Goal: Task Accomplishment & Management: Manage account settings

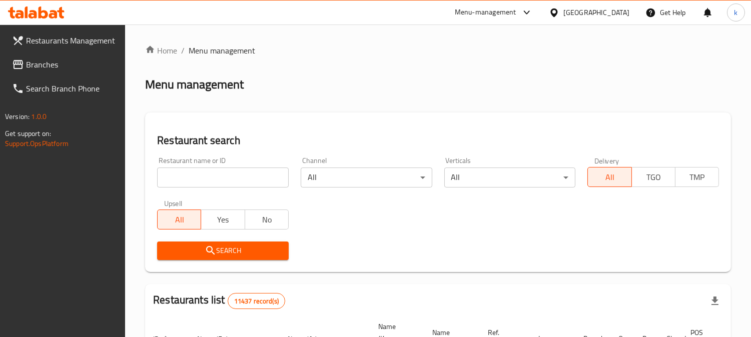
click at [216, 181] on input "search" at bounding box center [223, 178] width 132 height 20
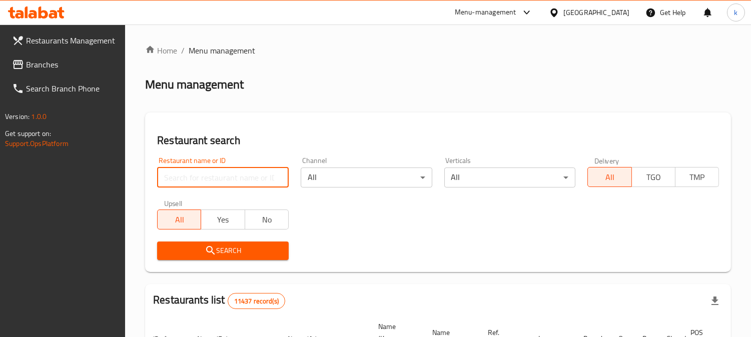
paste input "677746"
type input "677746"
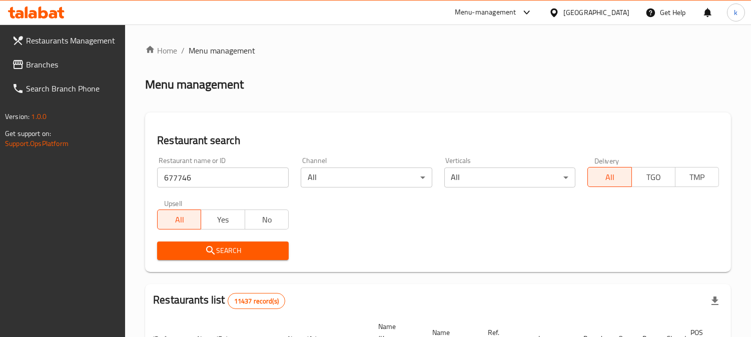
click at [206, 247] on icon "submit" at bounding box center [211, 251] width 12 height 12
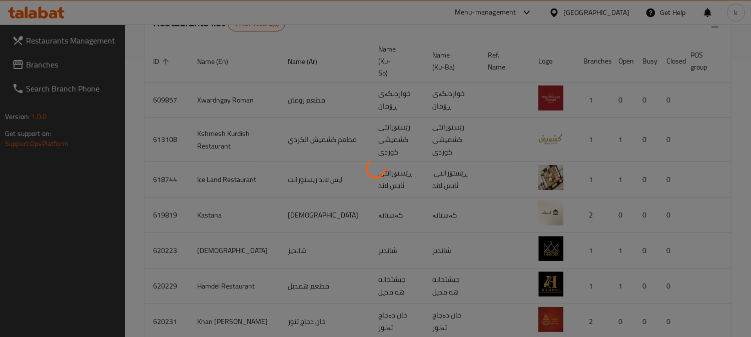
scroll to position [121, 0]
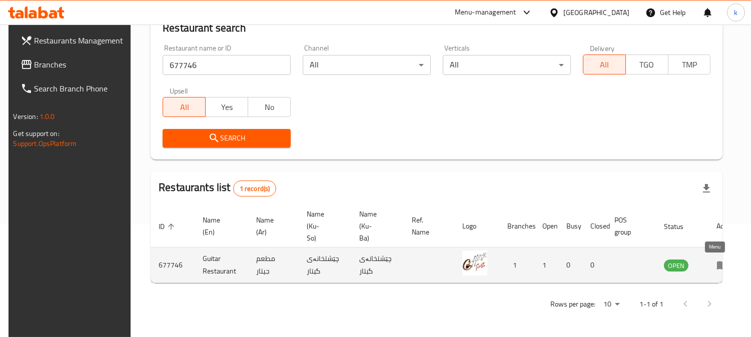
click at [717, 262] on icon "enhanced table" at bounding box center [722, 266] width 11 height 9
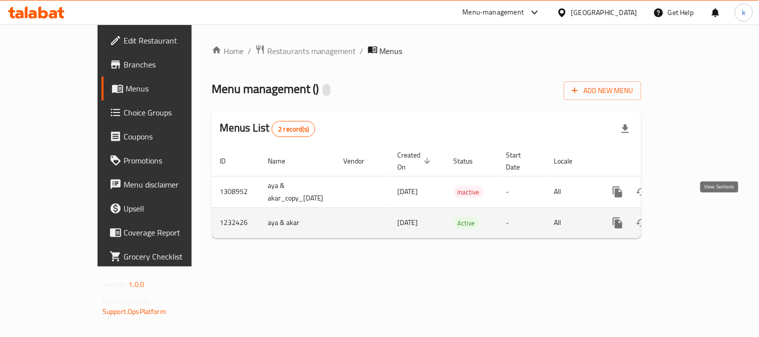
click at [696, 217] on icon "enhanced table" at bounding box center [690, 223] width 12 height 12
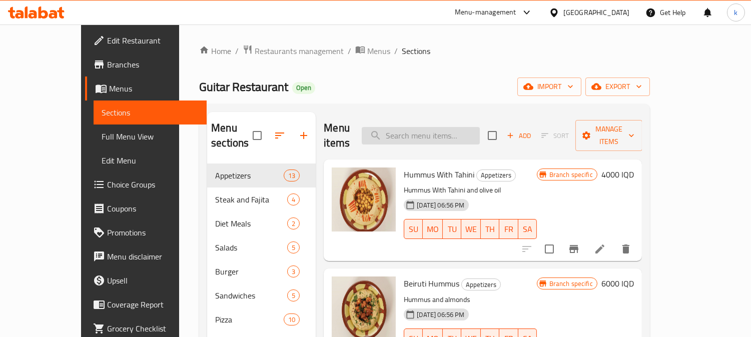
click at [433, 128] on input "search" at bounding box center [421, 136] width 118 height 18
paste input "اورديف"
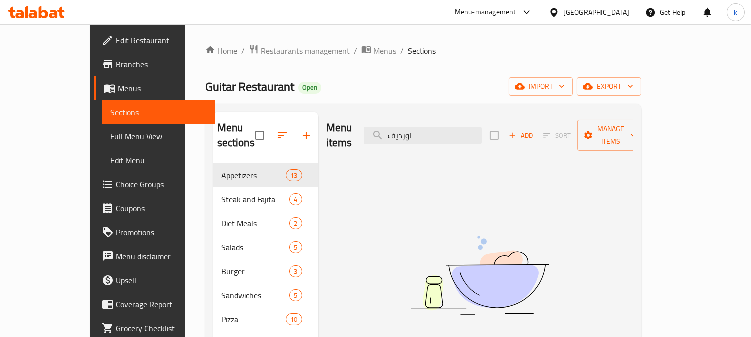
type input "اورديف"
click at [435, 129] on input "اورديف" at bounding box center [423, 136] width 118 height 18
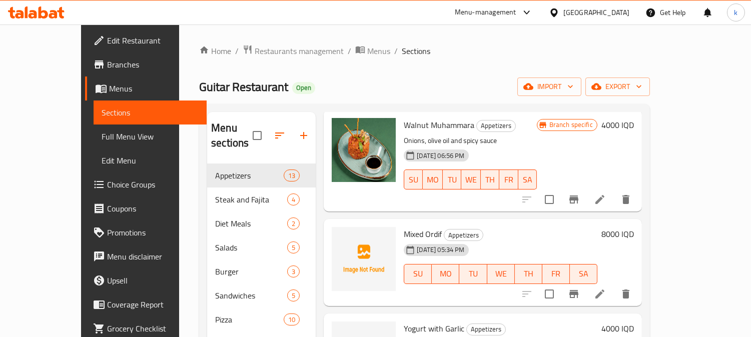
scroll to position [916, 0]
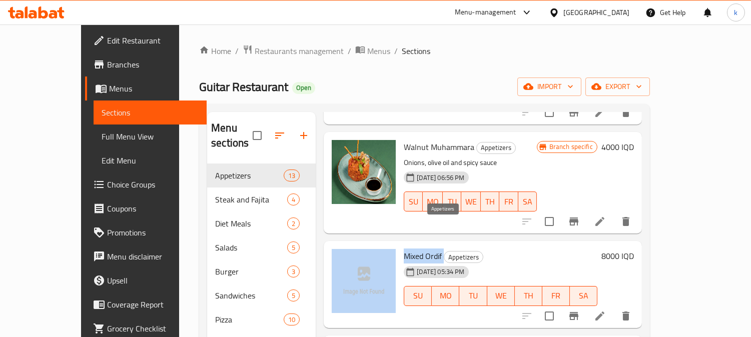
drag, startPoint x: 376, startPoint y: 224, endPoint x: 424, endPoint y: 226, distance: 47.6
click at [424, 245] on div "Mixed Ordif Appetizers [DATE] 05:34 PM SU MO TU WE TH FR SA 8000 IQD" at bounding box center [483, 284] width 310 height 79
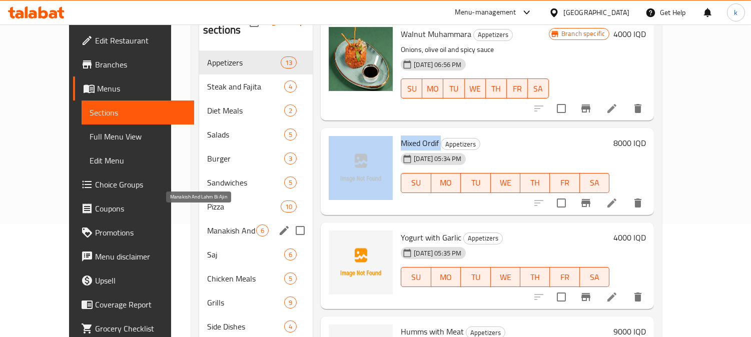
scroll to position [87, 0]
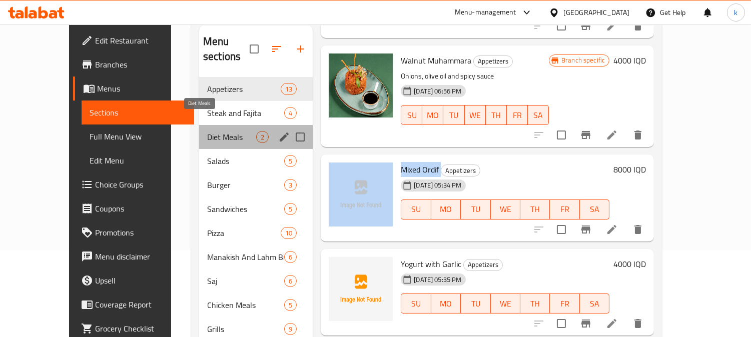
click at [207, 131] on span "Diet Meals" at bounding box center [231, 137] width 49 height 12
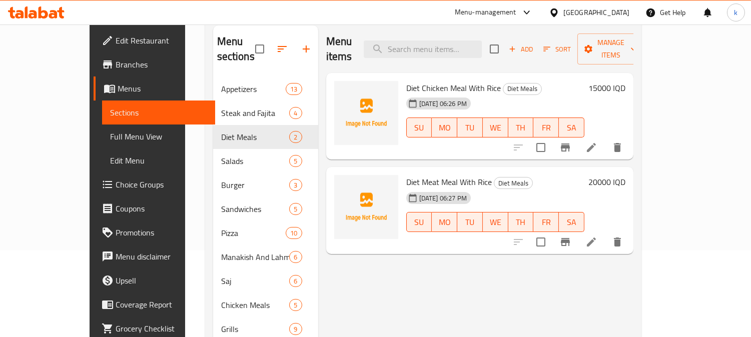
click at [625, 175] on h6 "20000 IQD" at bounding box center [606, 182] width 37 height 14
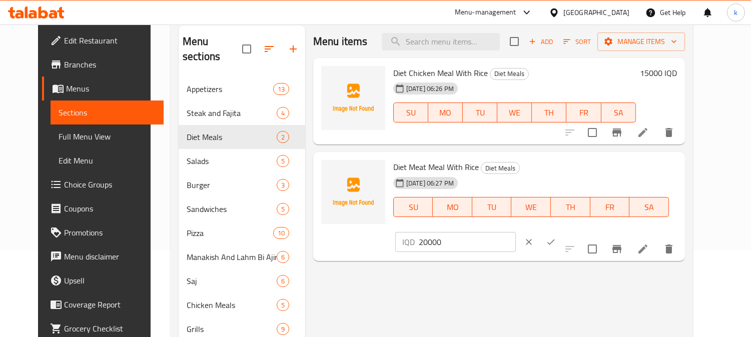
click at [516, 232] on input "20000" at bounding box center [467, 242] width 97 height 20
type input "12000"
click at [556, 237] on icon "ok" at bounding box center [551, 242] width 10 height 10
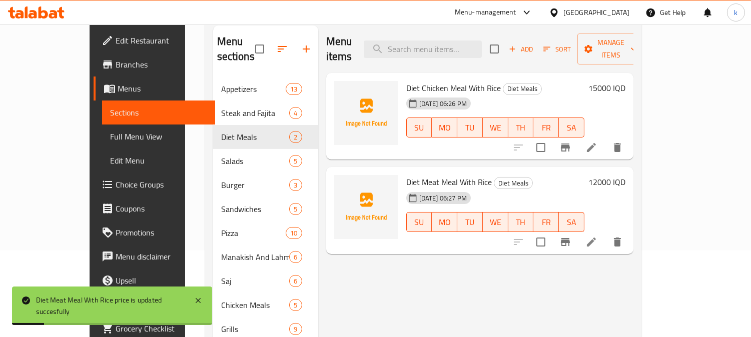
click at [625, 175] on h6 "12000 IQD" at bounding box center [606, 182] width 37 height 14
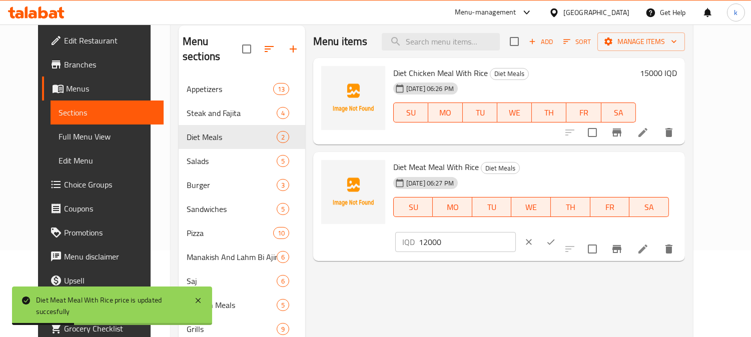
click at [516, 232] on input "12000" at bounding box center [467, 242] width 97 height 20
click at [540, 231] on button "clear" at bounding box center [529, 242] width 22 height 22
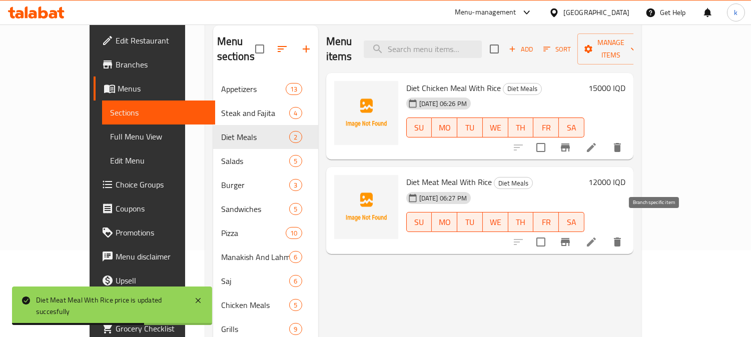
click at [570, 238] on icon "Branch-specific-item" at bounding box center [565, 242] width 9 height 8
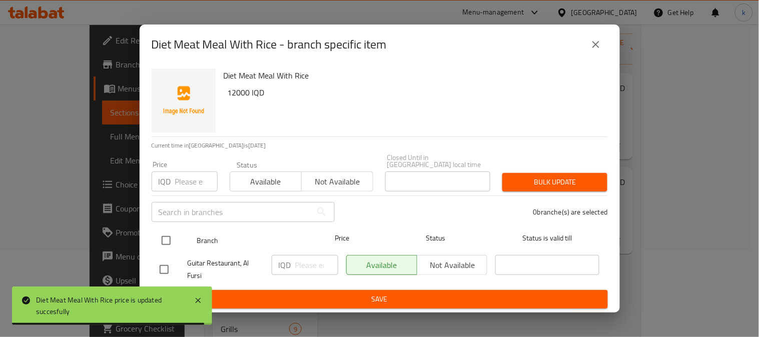
click at [168, 237] on input "checkbox" at bounding box center [166, 240] width 21 height 21
checkbox input "true"
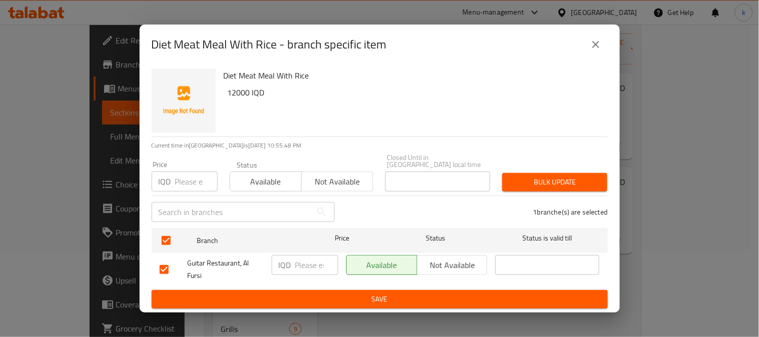
click at [308, 268] on input "number" at bounding box center [316, 265] width 43 height 20
paste input "12000"
type input "12000"
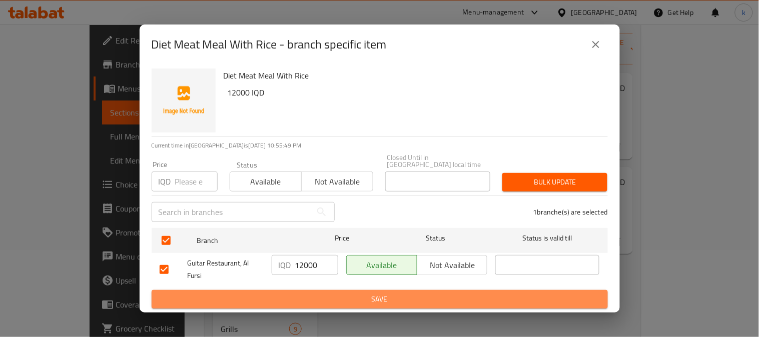
click at [343, 293] on span "Save" at bounding box center [380, 299] width 440 height 13
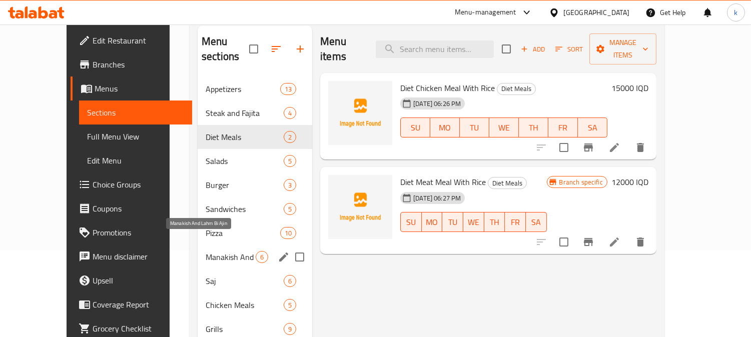
click at [221, 251] on span "Manakish And Lahm Bi Ajin" at bounding box center [231, 257] width 50 height 12
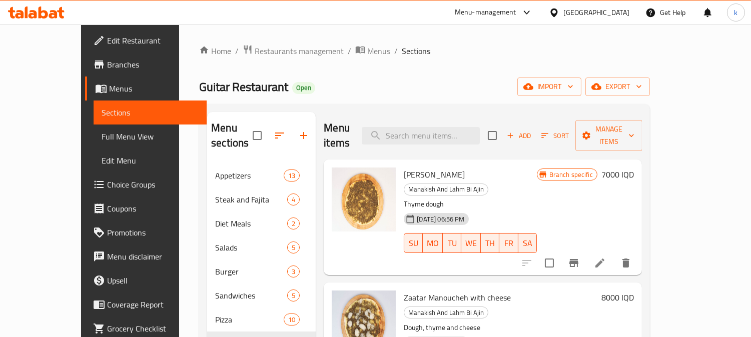
click at [634, 168] on h6 "7000 IQD" at bounding box center [617, 175] width 33 height 14
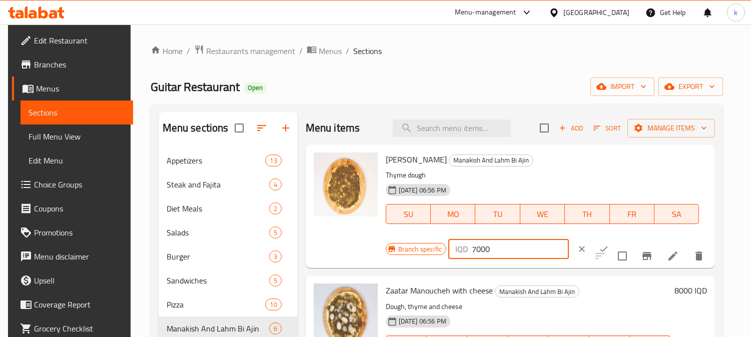
drag, startPoint x: 474, startPoint y: 244, endPoint x: 464, endPoint y: 247, distance: 10.8
click at [464, 247] on div "IQD 7000 ​" at bounding box center [508, 249] width 121 height 20
click at [477, 251] on input "5000" at bounding box center [520, 249] width 97 height 20
type input "5000"
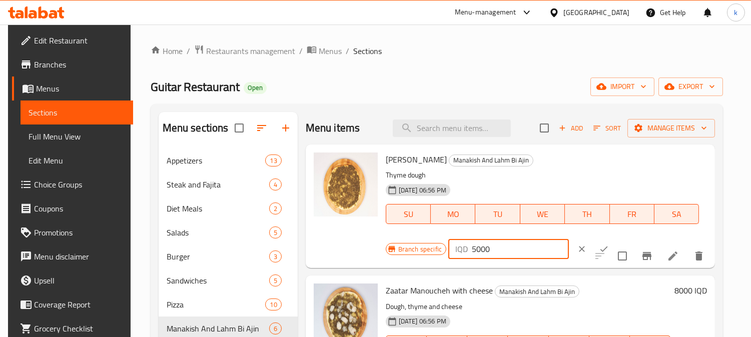
click at [599, 251] on icon "ok" at bounding box center [604, 249] width 10 height 10
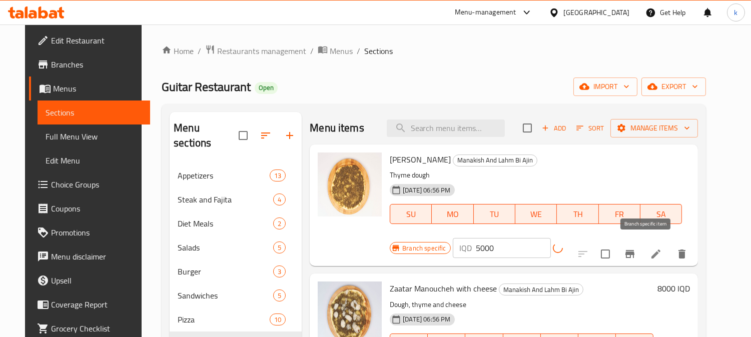
click at [636, 252] on icon "Branch-specific-item" at bounding box center [630, 254] width 12 height 12
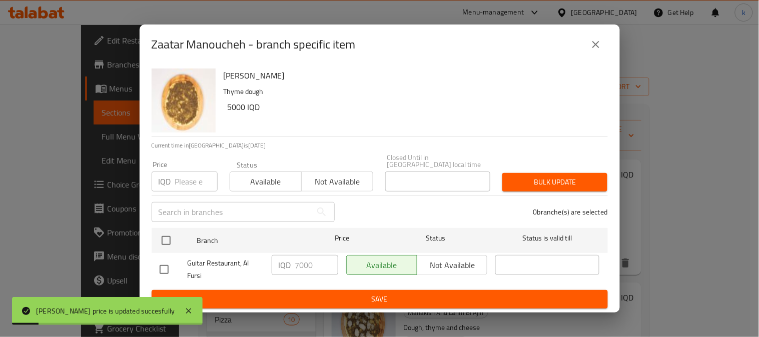
drag, startPoint x: 163, startPoint y: 233, endPoint x: 258, endPoint y: 265, distance: 100.3
click at [162, 234] on input "checkbox" at bounding box center [166, 240] width 21 height 21
checkbox input "true"
click at [308, 265] on input "7000" at bounding box center [316, 265] width 43 height 20
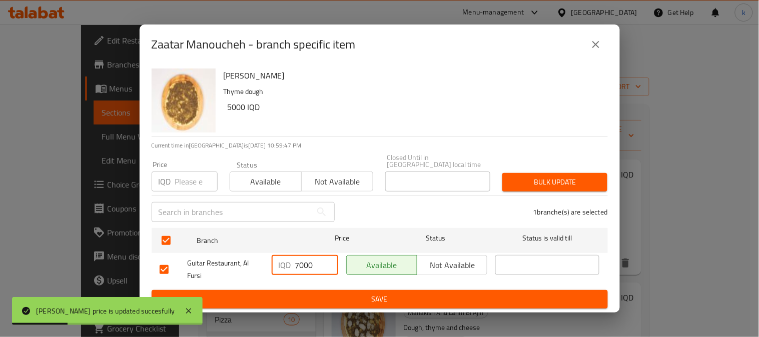
click at [308, 265] on input "7000" at bounding box center [316, 265] width 43 height 20
paste input "5"
type input "5000"
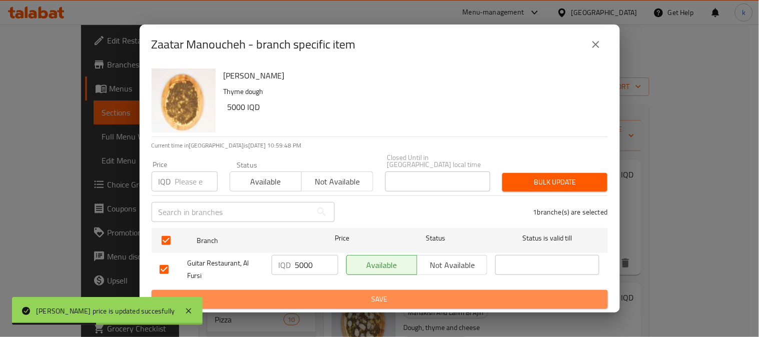
click at [339, 293] on span "Save" at bounding box center [380, 299] width 440 height 13
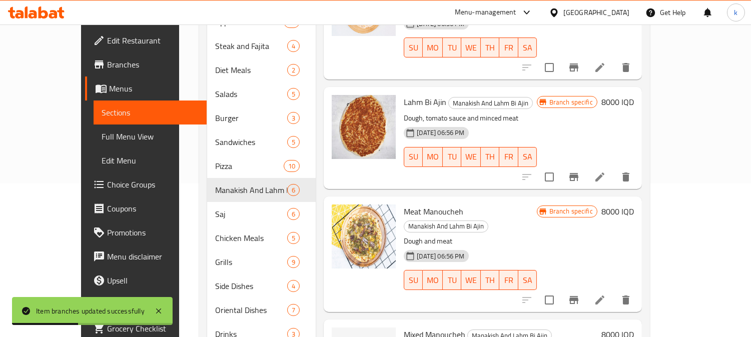
scroll to position [179, 0]
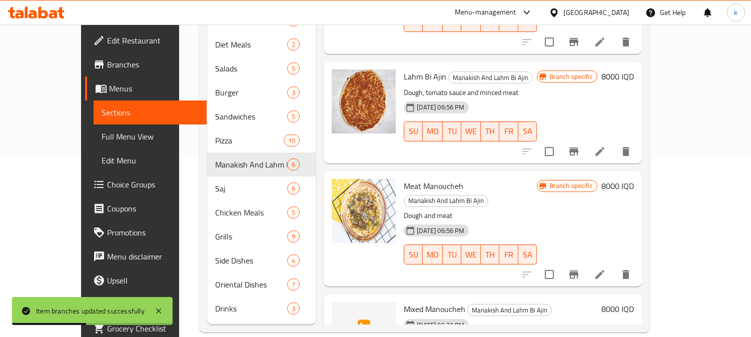
click at [634, 179] on h6 "8000 IQD" at bounding box center [617, 186] width 33 height 14
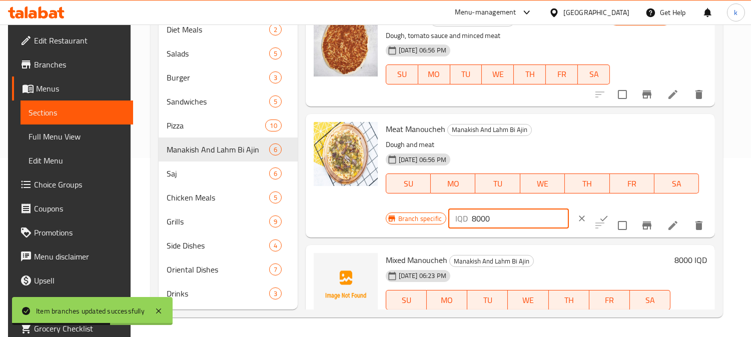
drag, startPoint x: 473, startPoint y: 218, endPoint x: 461, endPoint y: 222, distance: 13.0
click at [461, 221] on div "IQD 8000 ​" at bounding box center [508, 219] width 121 height 20
click at [484, 214] on input "6000" at bounding box center [520, 219] width 97 height 20
click at [476, 217] on input "6000" at bounding box center [520, 219] width 97 height 20
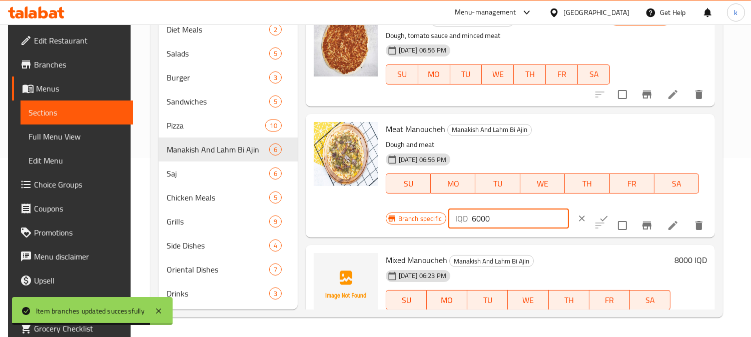
drag, startPoint x: 476, startPoint y: 217, endPoint x: 479, endPoint y: 223, distance: 6.3
click at [476, 218] on input "6000" at bounding box center [520, 219] width 97 height 20
type input "6000"
click at [599, 221] on icon "ok" at bounding box center [604, 219] width 10 height 10
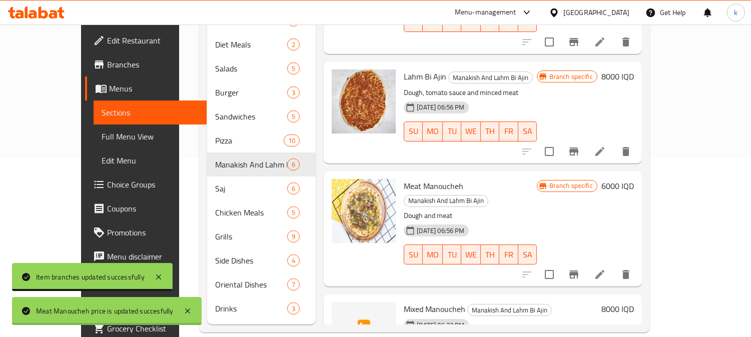
click at [642, 219] on div "Menu items Add Sort Manage items Zaatar Manoucheh Manakish And Lahm Bi Ajin Thy…" at bounding box center [479, 129] width 326 height 392
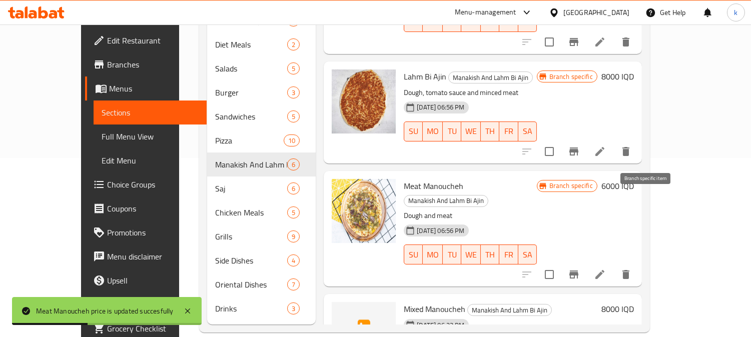
click at [580, 269] on icon "Branch-specific-item" at bounding box center [574, 275] width 12 height 12
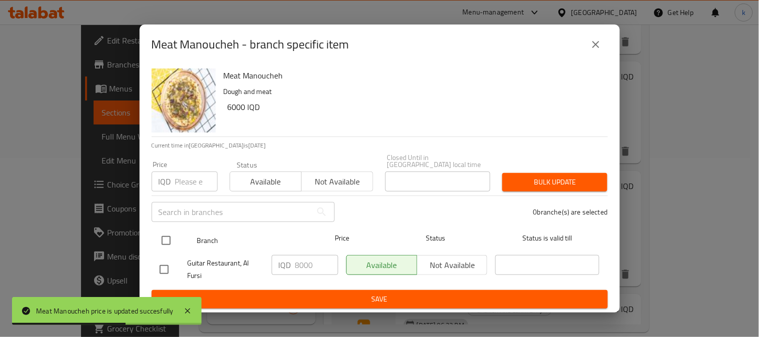
click at [168, 236] on input "checkbox" at bounding box center [166, 240] width 21 height 21
checkbox input "true"
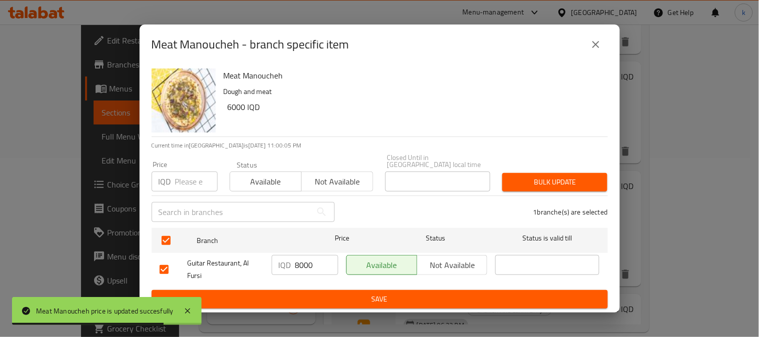
click at [303, 256] on input "8000" at bounding box center [316, 265] width 43 height 20
paste input "6"
type input "6000"
drag, startPoint x: 332, startPoint y: 301, endPoint x: 344, endPoint y: 286, distance: 19.2
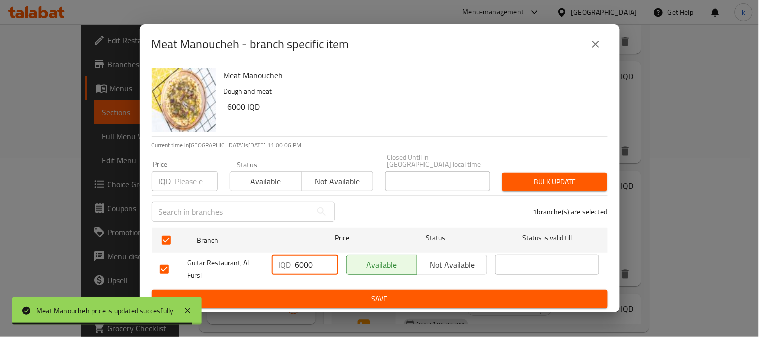
click at [333, 300] on span "Save" at bounding box center [380, 299] width 440 height 13
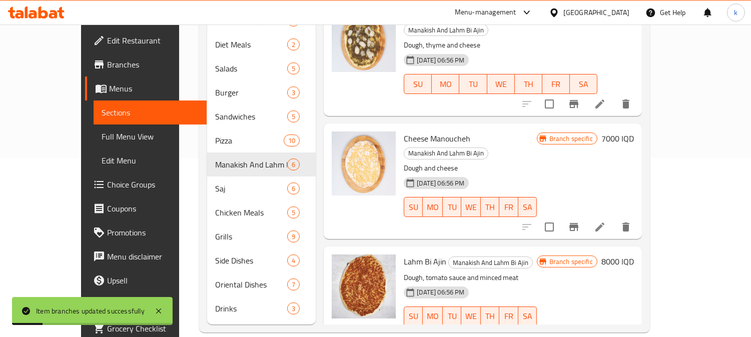
scroll to position [11, 0]
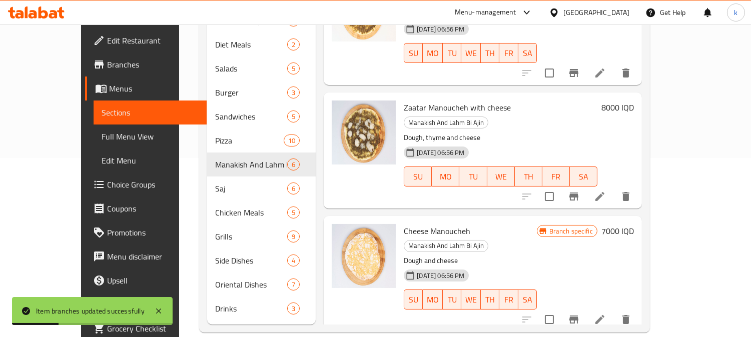
click at [634, 224] on h6 "7000 IQD" at bounding box center [617, 231] width 33 height 14
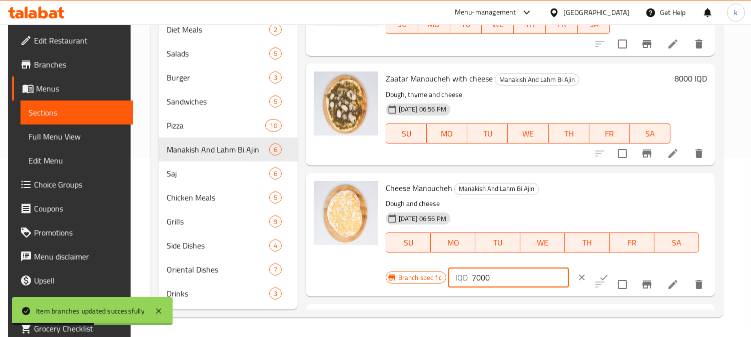
click at [472, 278] on input "7000" at bounding box center [520, 278] width 97 height 20
click at [476, 277] on input "4000" at bounding box center [520, 278] width 97 height 20
type input "4000"
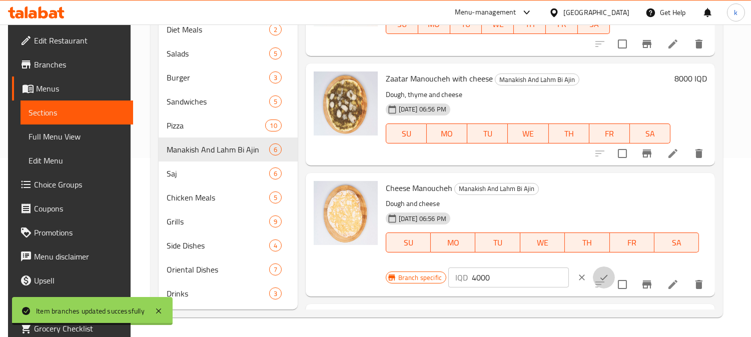
click at [599, 274] on icon "ok" at bounding box center [604, 278] width 10 height 10
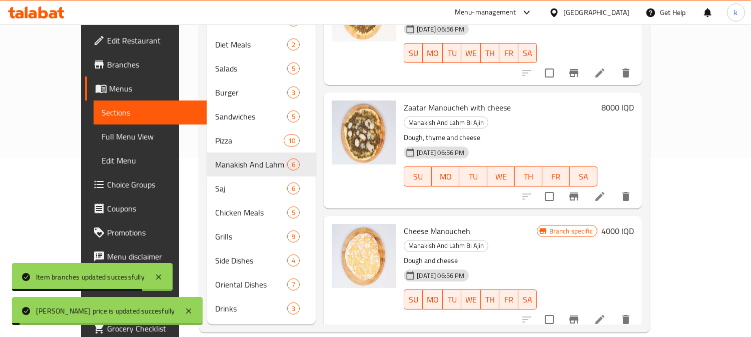
click at [637, 276] on div "Menu items Add Sort Manage items Zaatar Manoucheh Manakish And Lahm Bi Ajin Thy…" at bounding box center [479, 129] width 326 height 392
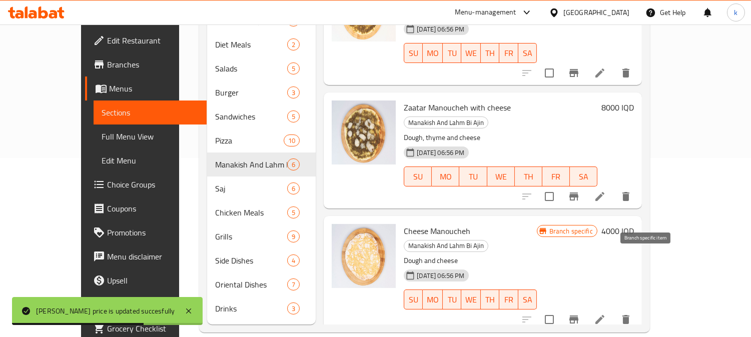
click at [578, 316] on icon "Branch-specific-item" at bounding box center [573, 320] width 9 height 8
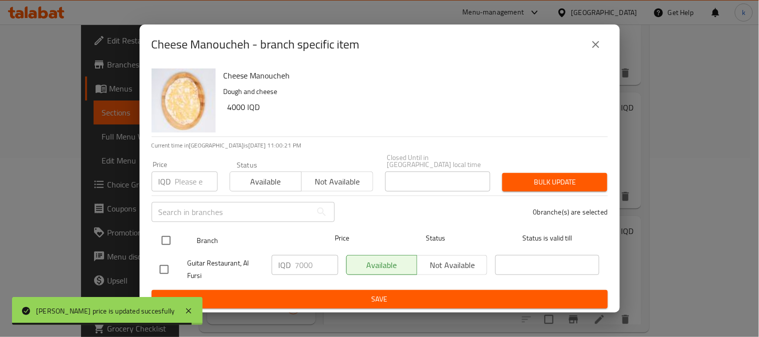
click at [163, 237] on input "checkbox" at bounding box center [166, 240] width 21 height 21
checkbox input "true"
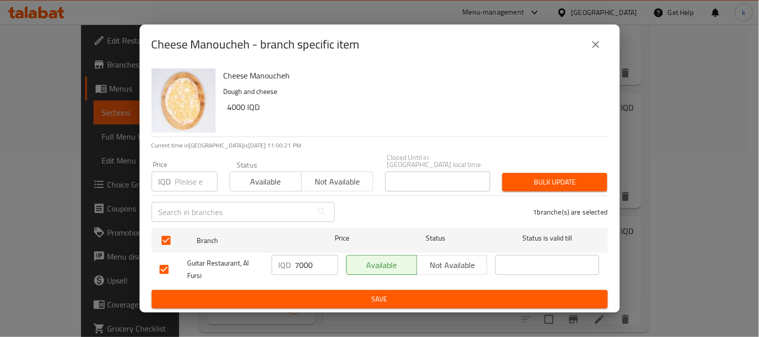
click at [306, 264] on input "7000" at bounding box center [316, 265] width 43 height 20
drag, startPoint x: 306, startPoint y: 264, endPoint x: 337, endPoint y: 280, distance: 35.1
click at [308, 264] on input "7000" at bounding box center [316, 265] width 43 height 20
paste input "4"
type input "4000"
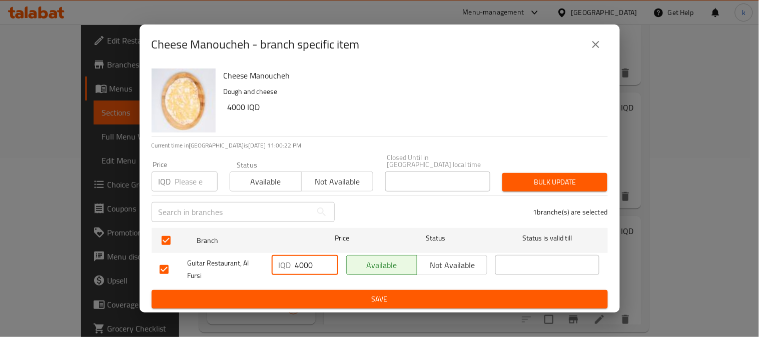
click at [367, 293] on span "Save" at bounding box center [380, 299] width 440 height 13
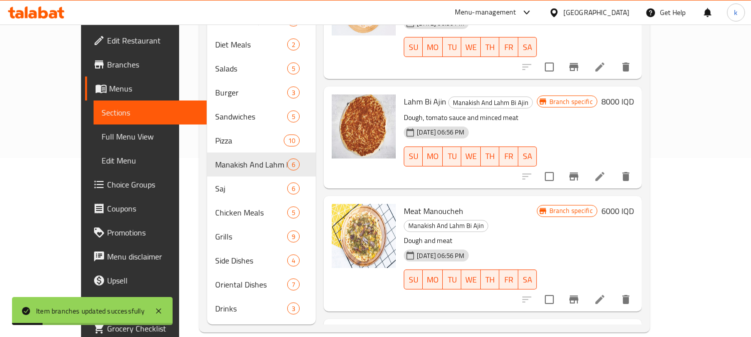
scroll to position [289, 0]
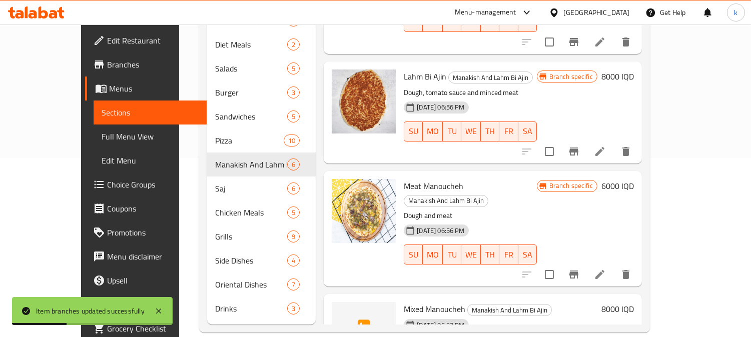
click at [634, 302] on h6 "8000 IQD" at bounding box center [617, 309] width 33 height 14
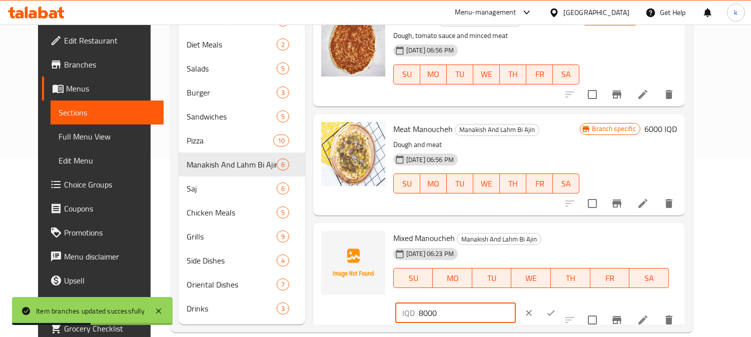
drag, startPoint x: 568, startPoint y: 241, endPoint x: 536, endPoint y: 241, distance: 31.5
click at [536, 241] on div "Mixed [PERSON_NAME] And Lahm Bi Ajin [DATE] 06:23 PM SU MO TU WE TH FR SA IQD 8…" at bounding box center [535, 277] width 292 height 101
click at [516, 303] on input "7000" at bounding box center [467, 313] width 97 height 20
type input "7000"
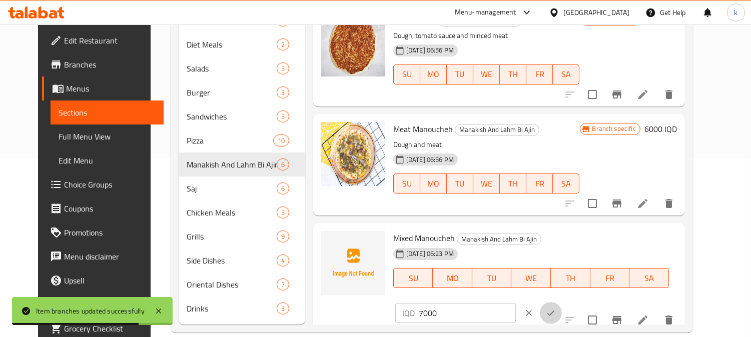
click at [556, 308] on icon "ok" at bounding box center [551, 313] width 10 height 10
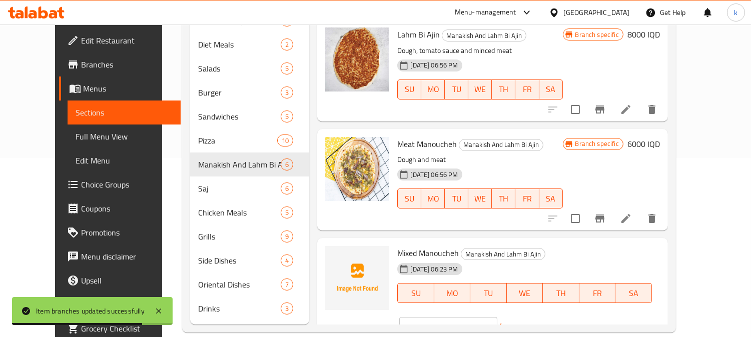
click at [606, 327] on icon "Branch-specific-item" at bounding box center [600, 333] width 12 height 12
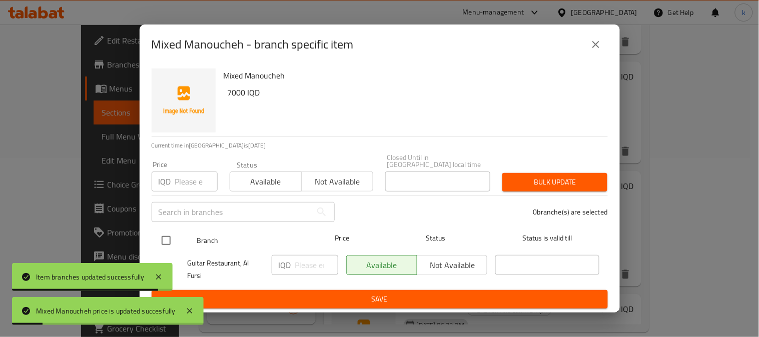
click at [163, 237] on input "checkbox" at bounding box center [166, 240] width 21 height 21
checkbox input "true"
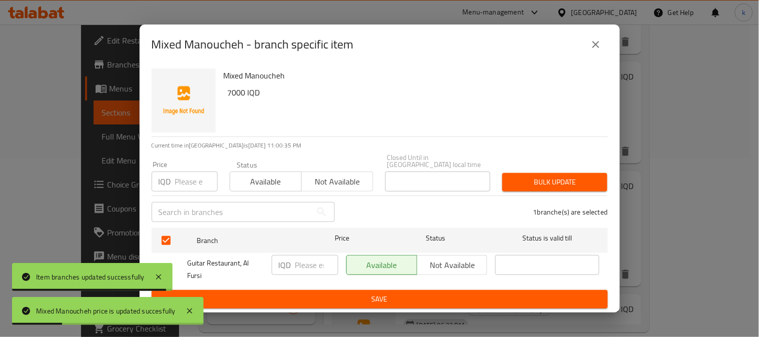
click at [309, 258] on input "number" at bounding box center [316, 265] width 43 height 20
paste input "7000"
type input "7000"
click at [336, 296] on span "Save" at bounding box center [380, 299] width 440 height 13
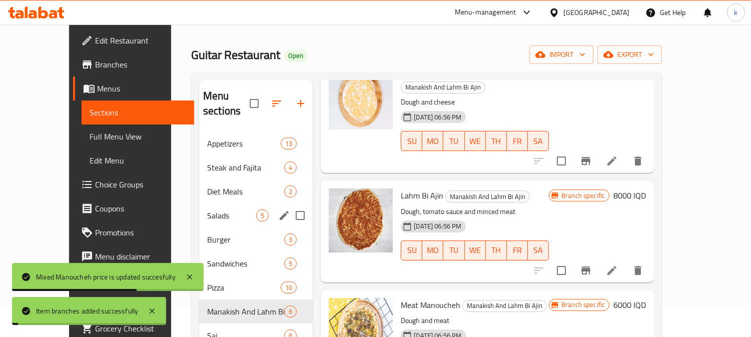
scroll to position [0, 0]
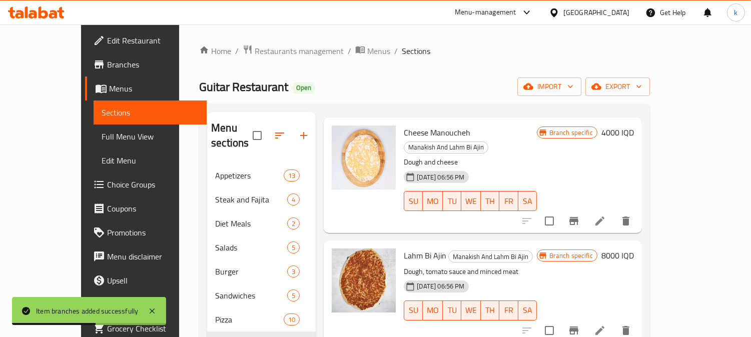
click at [634, 249] on h6 "8000 IQD" at bounding box center [617, 256] width 33 height 14
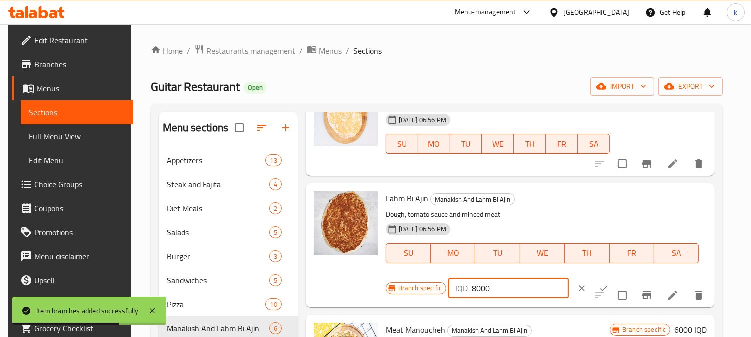
drag, startPoint x: 471, startPoint y: 287, endPoint x: 464, endPoint y: 287, distance: 7.0
click at [464, 287] on div "IQD 8000 ​" at bounding box center [508, 289] width 121 height 20
click at [478, 292] on input "7000" at bounding box center [520, 289] width 97 height 20
type input "7000"
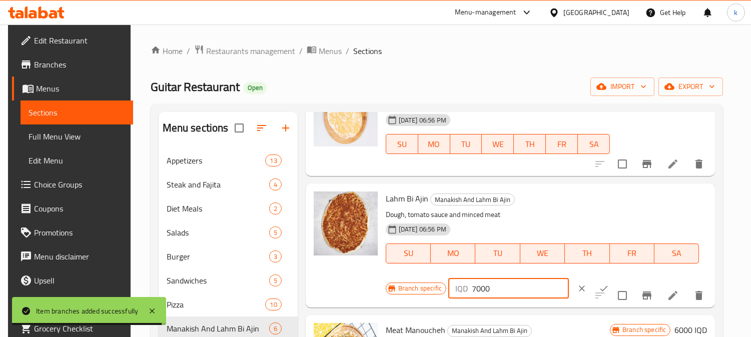
click at [599, 284] on icon "ok" at bounding box center [604, 289] width 10 height 10
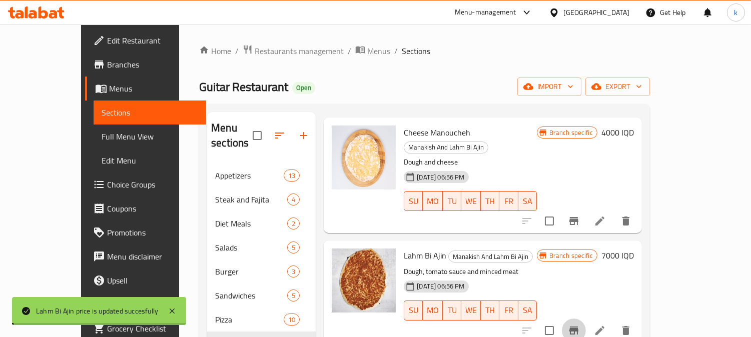
click at [580, 325] on icon "Branch-specific-item" at bounding box center [574, 331] width 12 height 12
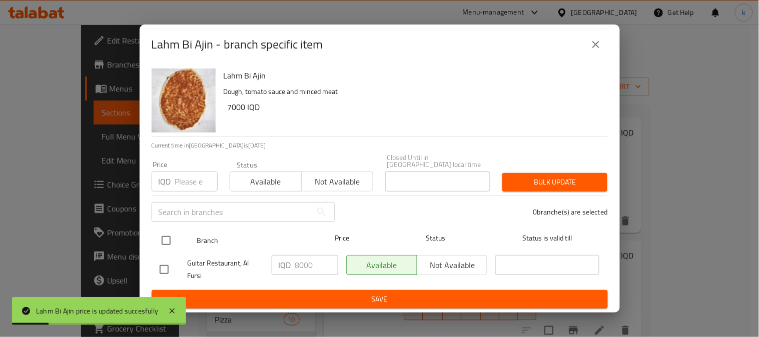
click at [167, 236] on input "checkbox" at bounding box center [166, 240] width 21 height 21
checkbox input "true"
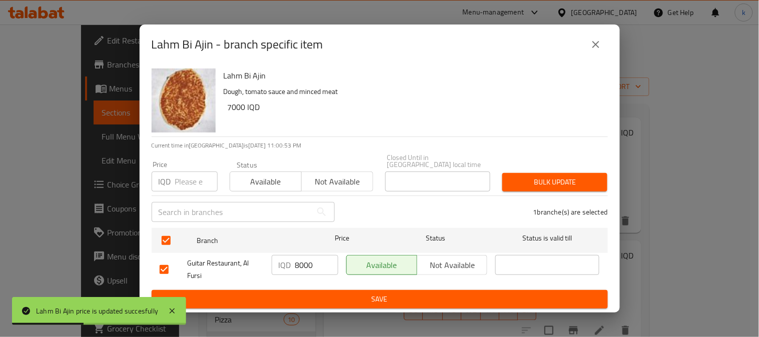
click at [305, 260] on input "8000" at bounding box center [316, 265] width 43 height 20
paste input "7"
type input "7000"
click at [366, 297] on span "Save" at bounding box center [380, 299] width 440 height 13
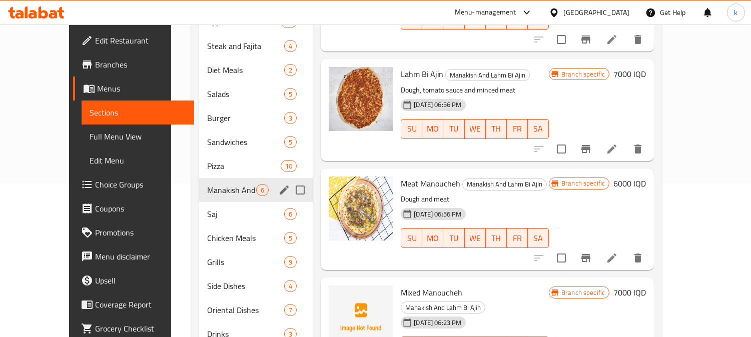
scroll to position [179, 0]
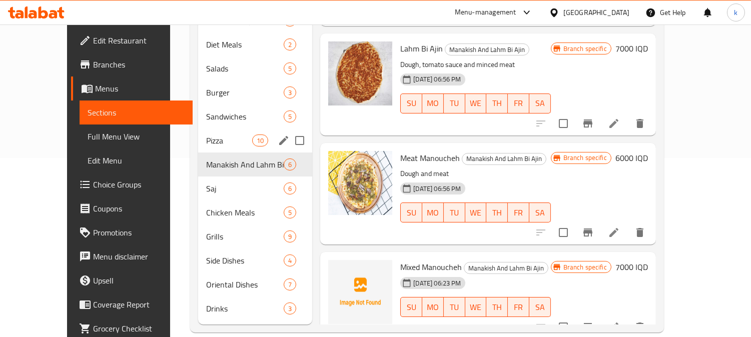
click at [206, 135] on span "Pizza" at bounding box center [229, 141] width 47 height 12
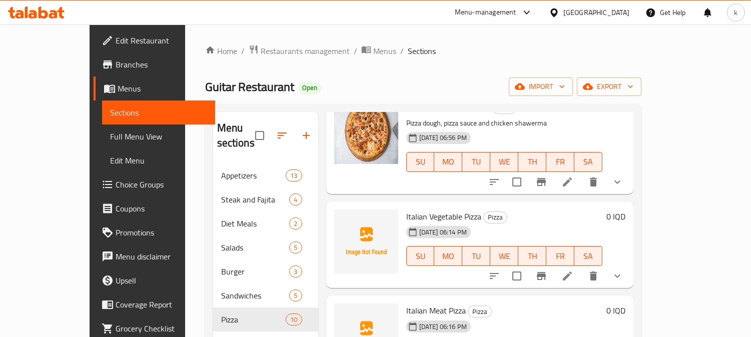
scroll to position [371, 0]
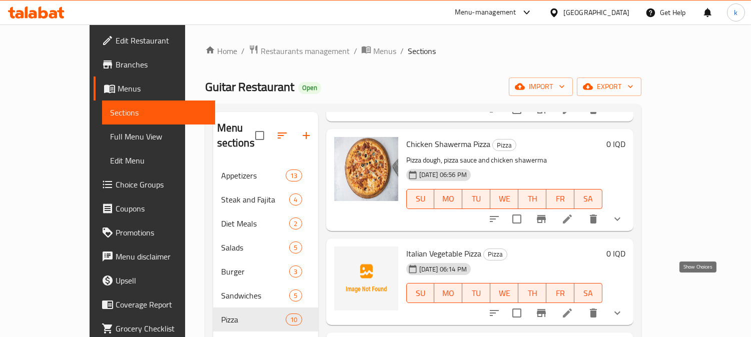
click at [623, 307] on icon "show more" at bounding box center [617, 313] width 12 height 12
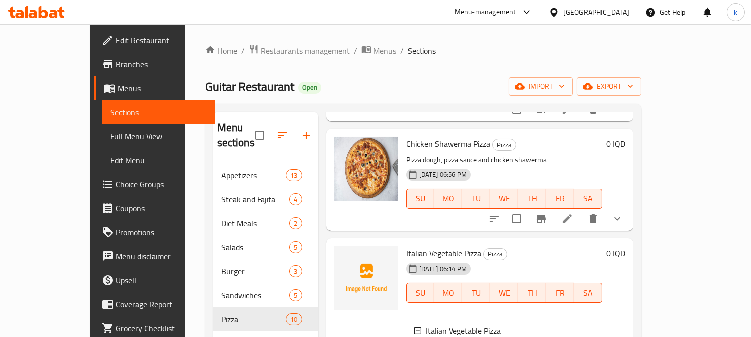
scroll to position [463, 0]
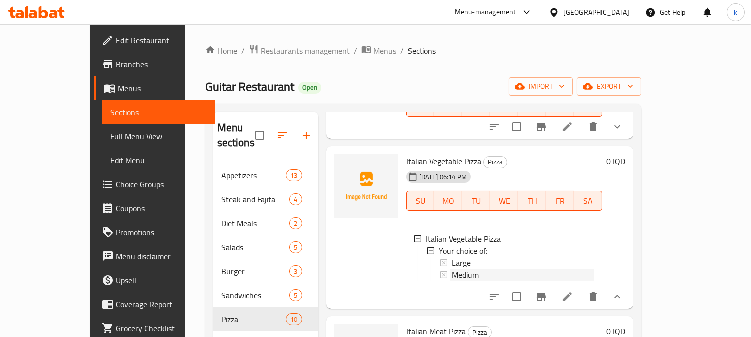
click at [459, 269] on div "Medium" at bounding box center [523, 275] width 143 height 12
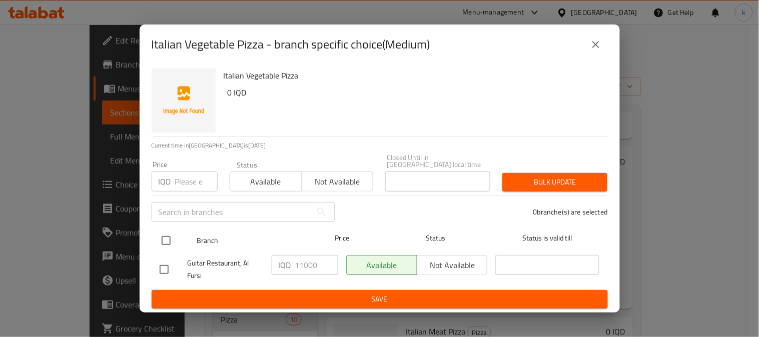
click at [156, 241] on input "checkbox" at bounding box center [166, 240] width 21 height 21
checkbox input "true"
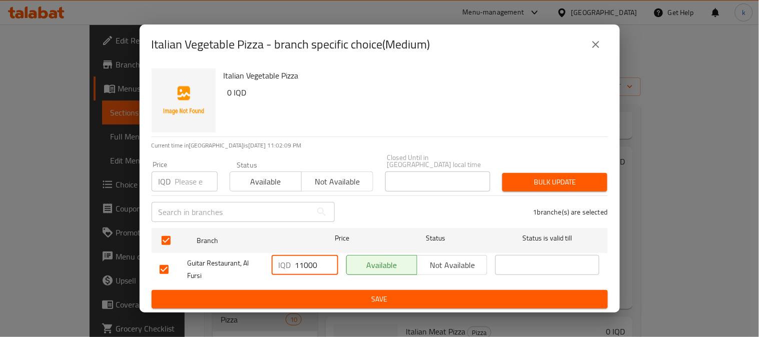
click at [308, 261] on input "11000" at bounding box center [316, 265] width 43 height 20
type input "7000"
click at [472, 284] on div "Available Not available" at bounding box center [417, 269] width 150 height 37
click at [473, 294] on span "Save" at bounding box center [380, 299] width 440 height 13
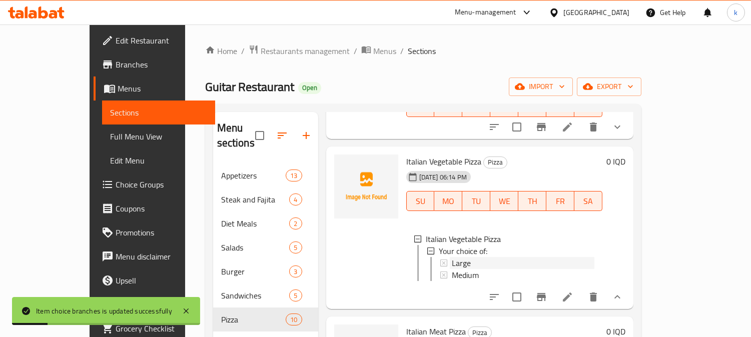
click at [457, 257] on div "Large" at bounding box center [523, 263] width 143 height 12
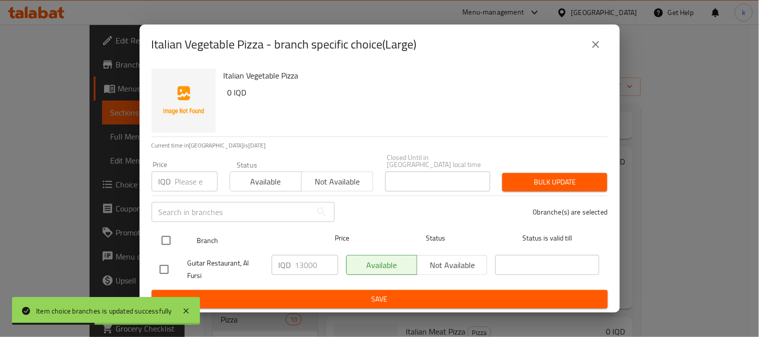
click at [163, 239] on input "checkbox" at bounding box center [166, 240] width 21 height 21
checkbox input "true"
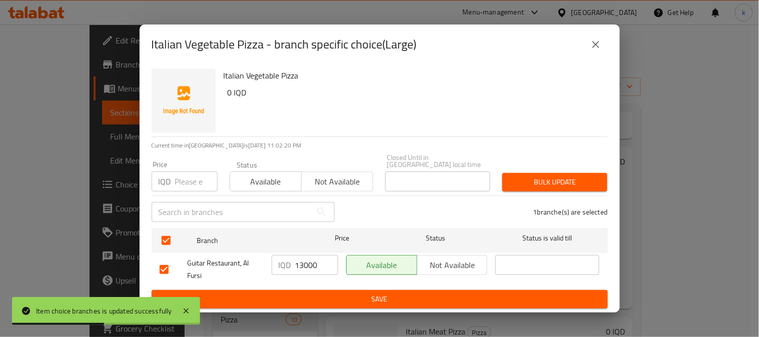
click at [303, 263] on input "13000" at bounding box center [316, 265] width 43 height 20
type input "7"
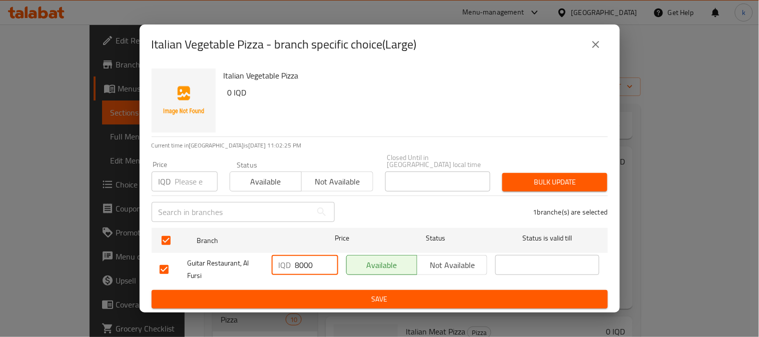
type input "8000"
click at [314, 293] on span "Save" at bounding box center [380, 299] width 440 height 13
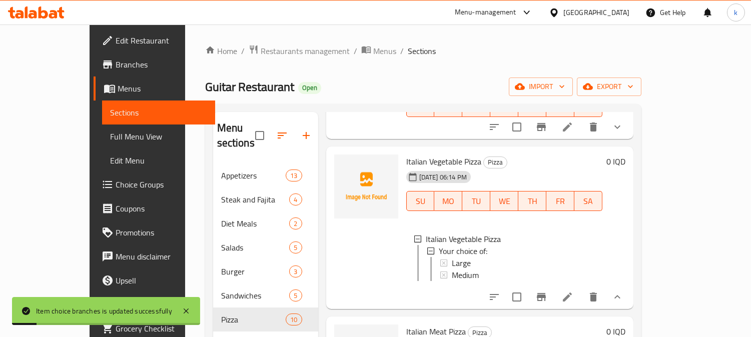
click at [572, 293] on icon at bounding box center [567, 297] width 9 height 9
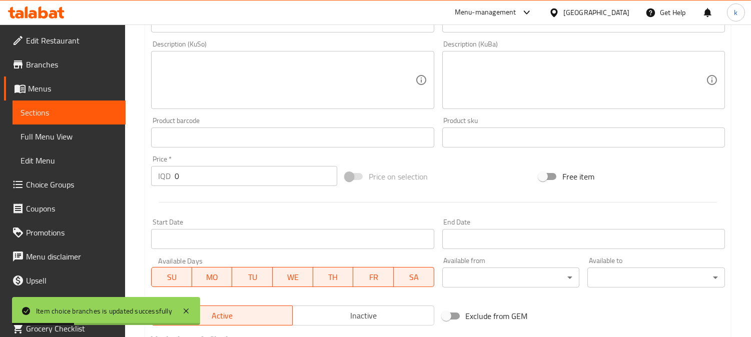
scroll to position [507, 0]
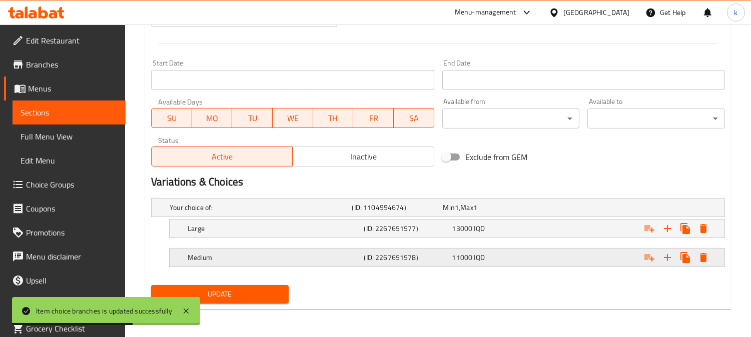
click at [423, 215] on div "(ID: 2267651578)" at bounding box center [395, 208] width 91 height 14
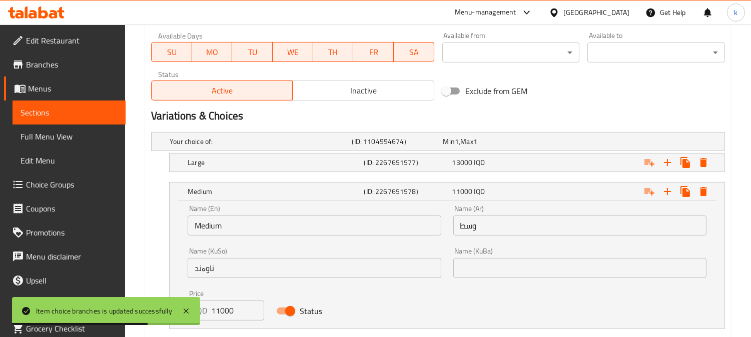
scroll to position [599, 0]
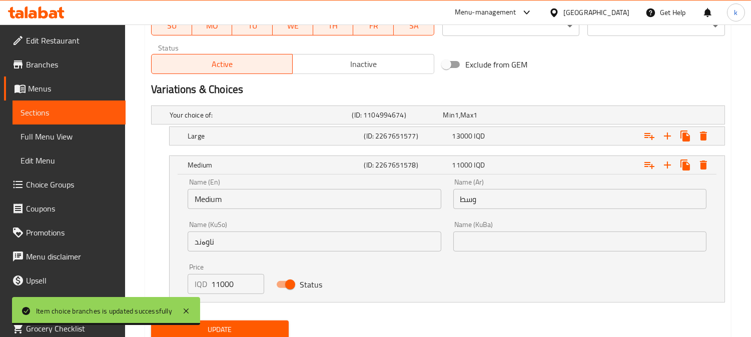
click at [227, 279] on input "11000" at bounding box center [237, 284] width 53 height 20
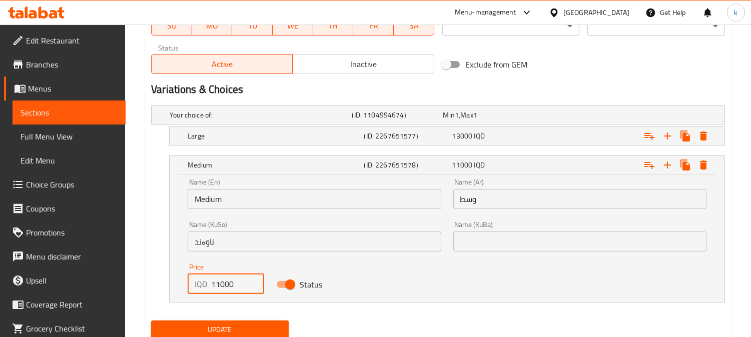
click at [227, 279] on input "11000" at bounding box center [237, 284] width 53 height 20
type input "7000"
click at [257, 120] on h5 "Large" at bounding box center [259, 115] width 178 height 10
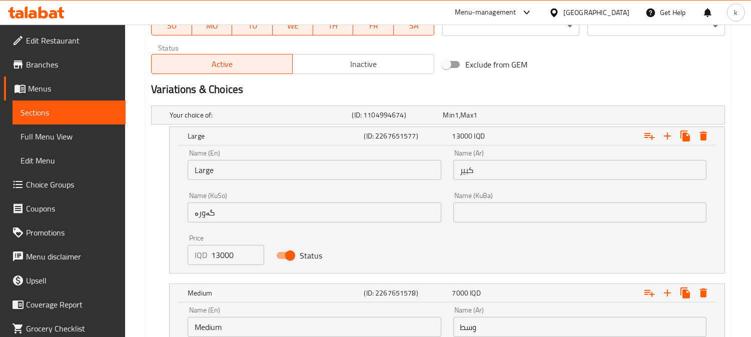
click at [224, 256] on input "13000" at bounding box center [237, 255] width 53 height 20
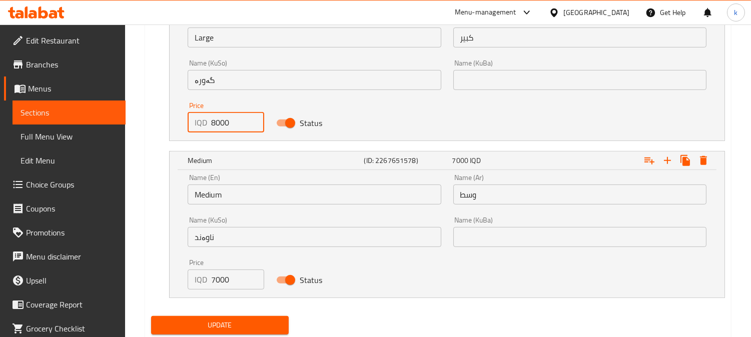
scroll to position [763, 0]
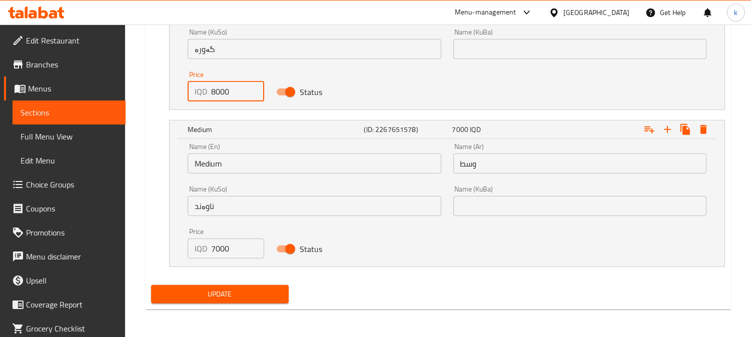
type input "8000"
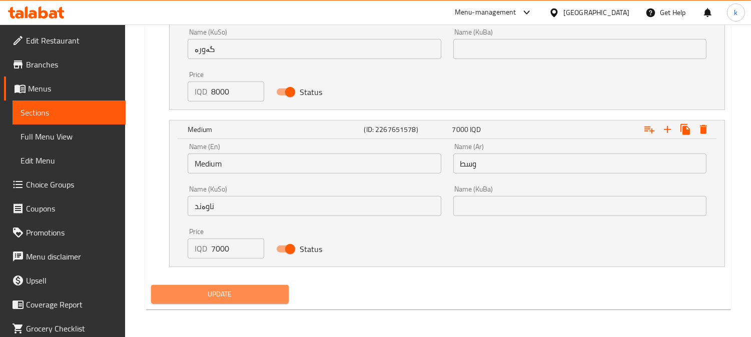
click at [226, 288] on span "Update" at bounding box center [220, 294] width 122 height 13
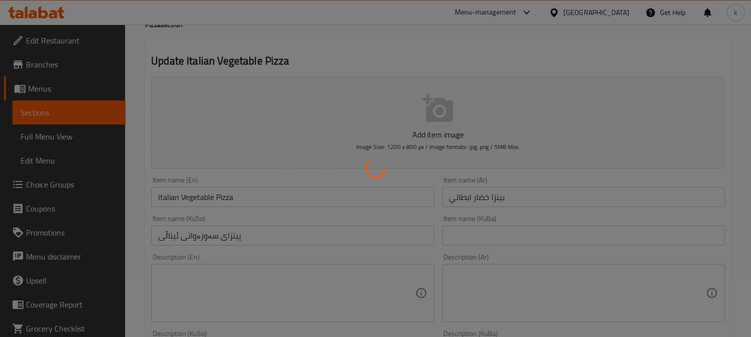
scroll to position [0, 0]
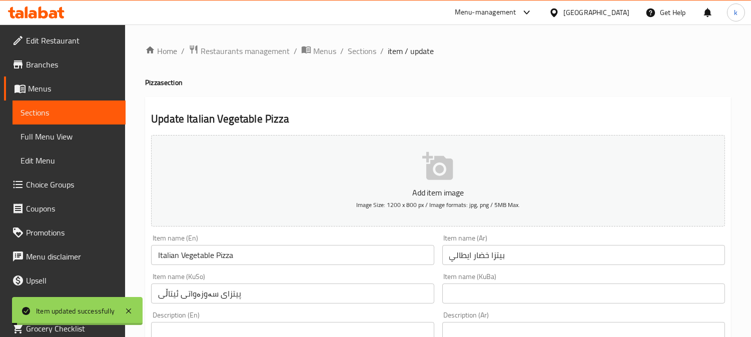
click at [361, 49] on span "Sections" at bounding box center [362, 51] width 29 height 12
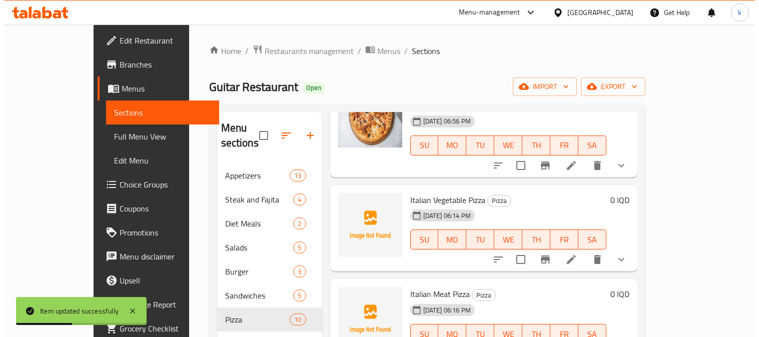
scroll to position [463, 0]
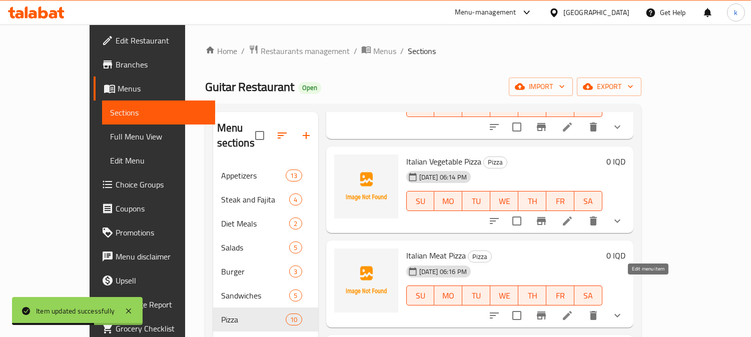
click at [573, 310] on icon at bounding box center [567, 316] width 12 height 12
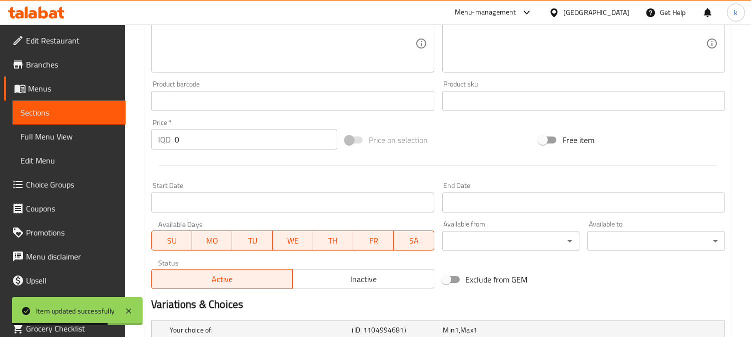
scroll to position [507, 0]
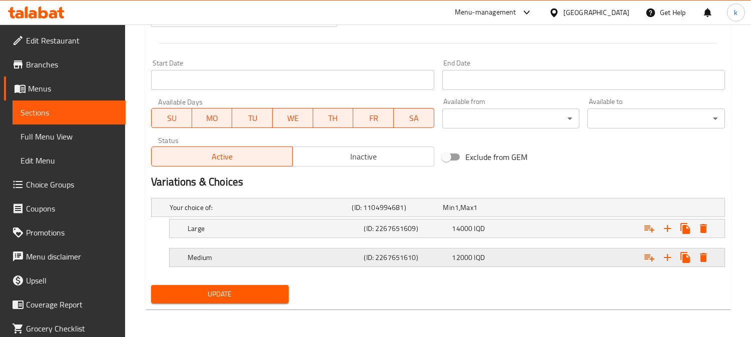
click at [301, 219] on div "Medium (ID: 2267651610) 12000 IQD" at bounding box center [441, 208] width 547 height 22
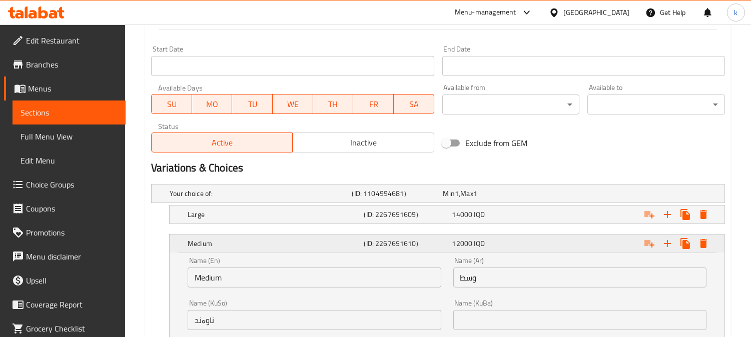
scroll to position [634, 0]
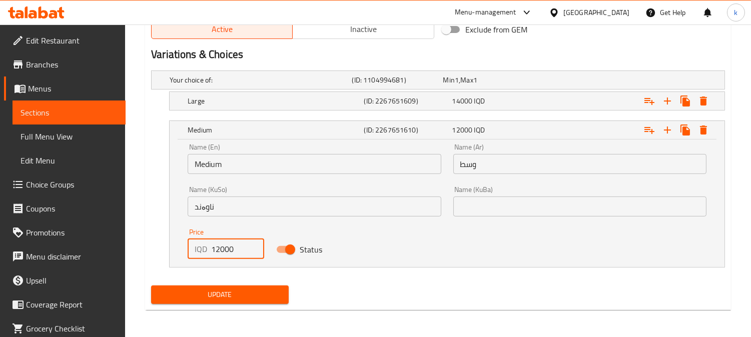
drag, startPoint x: 218, startPoint y: 249, endPoint x: 199, endPoint y: 249, distance: 19.5
click at [199, 249] on div "IQD 12000 Price" at bounding box center [226, 249] width 77 height 20
type input "9000"
click at [253, 87] on div "Large" at bounding box center [259, 80] width 182 height 14
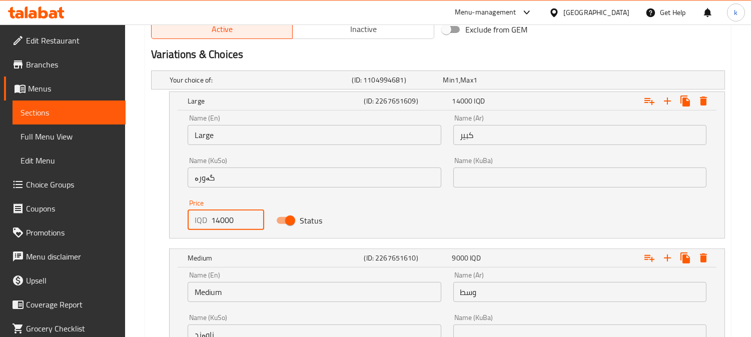
drag, startPoint x: 219, startPoint y: 219, endPoint x: 204, endPoint y: 219, distance: 14.5
click at [204, 219] on div "IQD 14000 Price" at bounding box center [226, 220] width 77 height 20
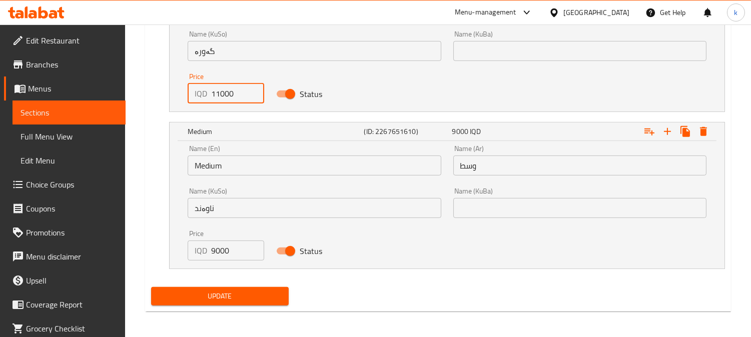
scroll to position [763, 0]
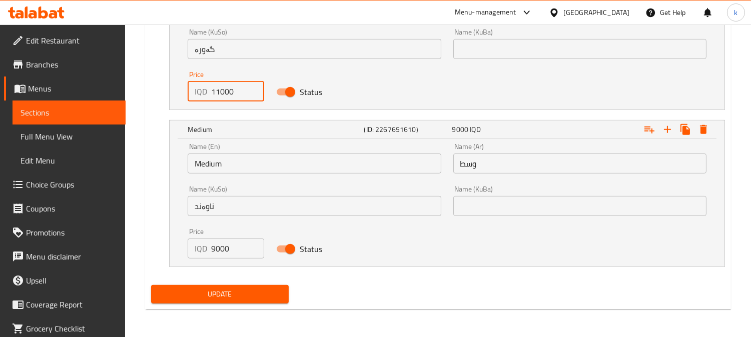
type input "11000"
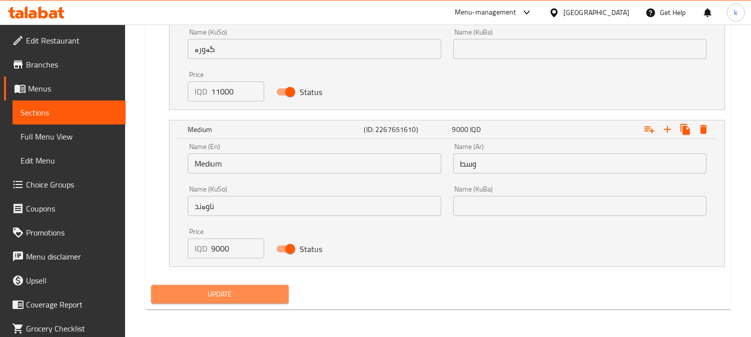
click at [238, 291] on span "Update" at bounding box center [220, 294] width 122 height 13
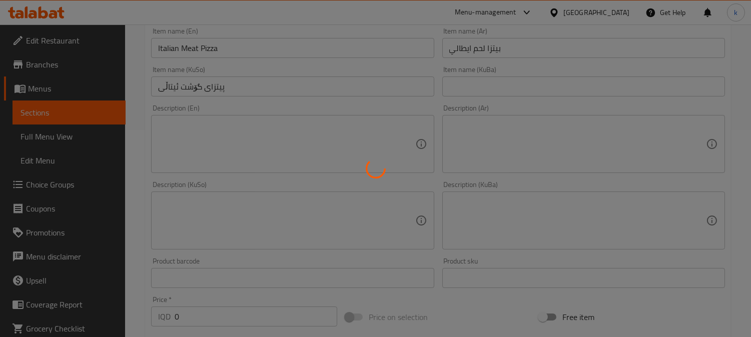
scroll to position [0, 0]
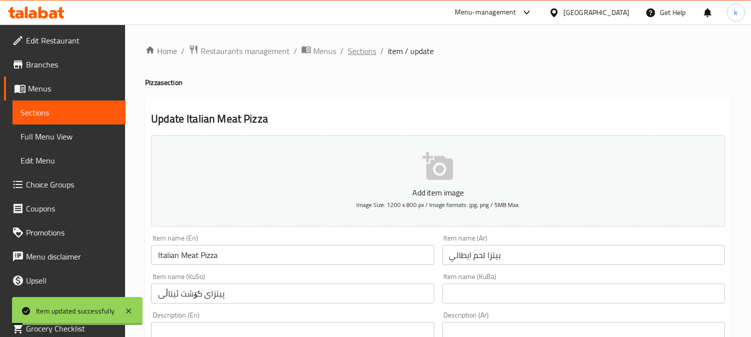
click at [353, 46] on span "Sections" at bounding box center [362, 51] width 29 height 12
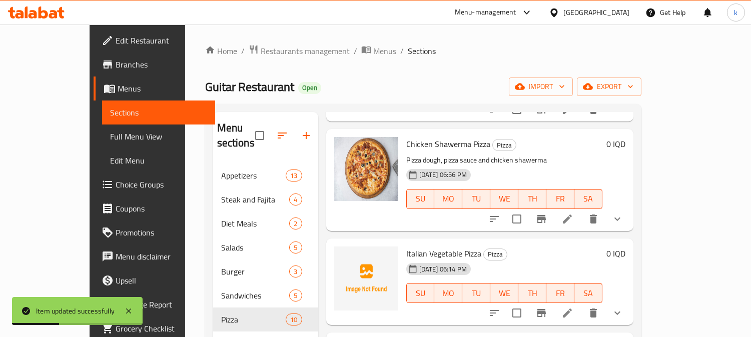
scroll to position [463, 0]
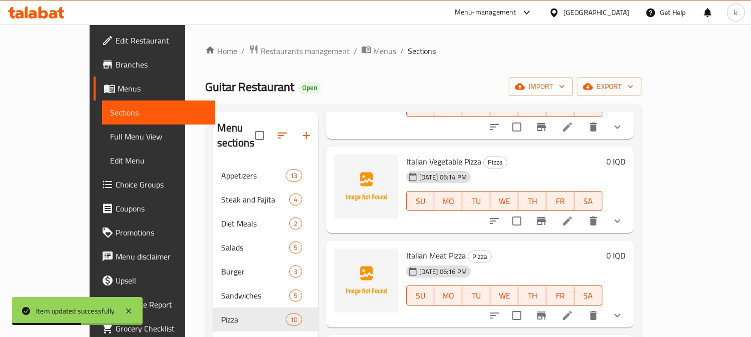
click at [623, 310] on icon "show more" at bounding box center [617, 316] width 12 height 12
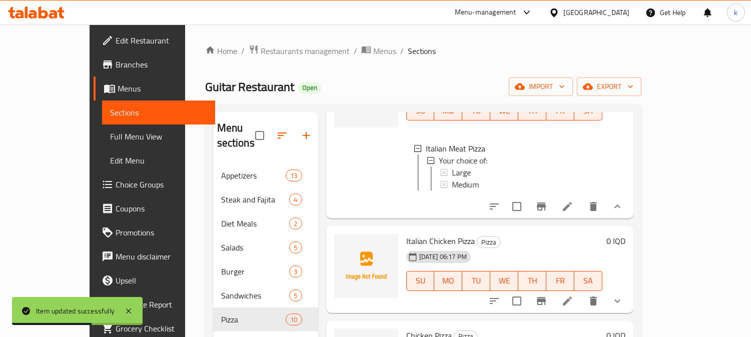
scroll to position [648, 0]
click at [456, 178] on span "Medium" at bounding box center [465, 184] width 27 height 12
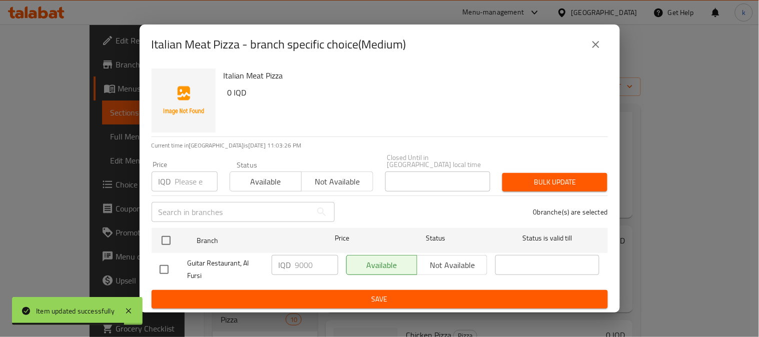
click at [587, 46] on button "close" at bounding box center [596, 45] width 24 height 24
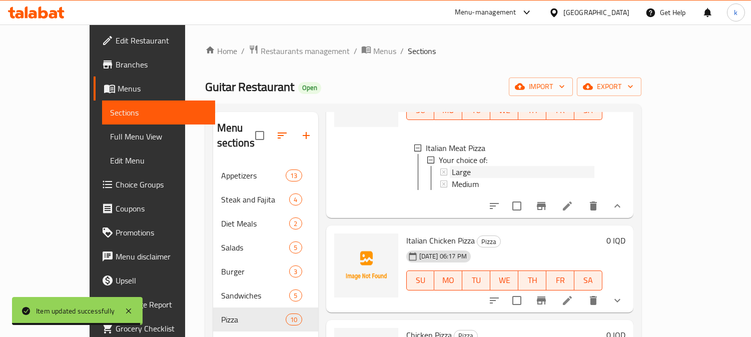
click at [452, 166] on span "Large" at bounding box center [461, 172] width 19 height 12
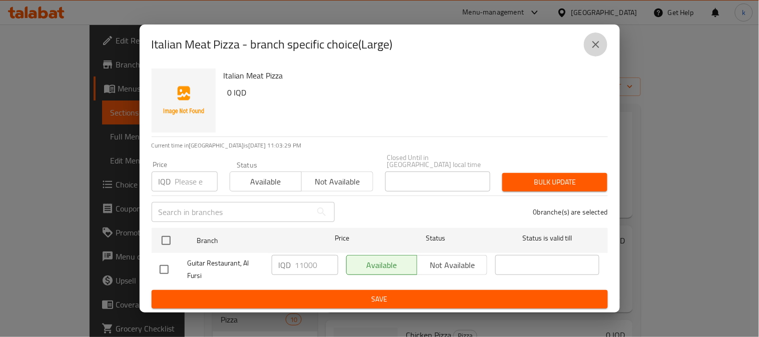
click at [594, 47] on icon "close" at bounding box center [595, 44] width 7 height 7
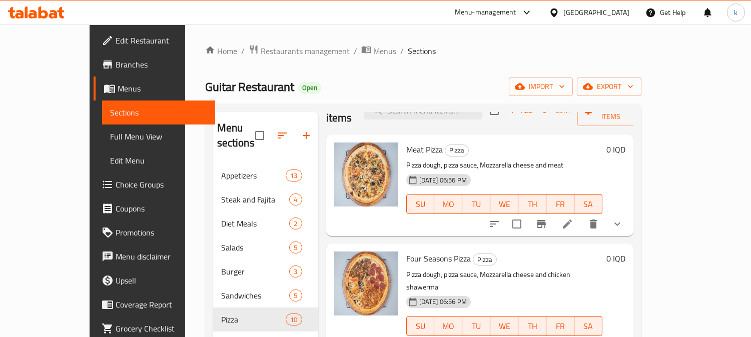
scroll to position [0, 0]
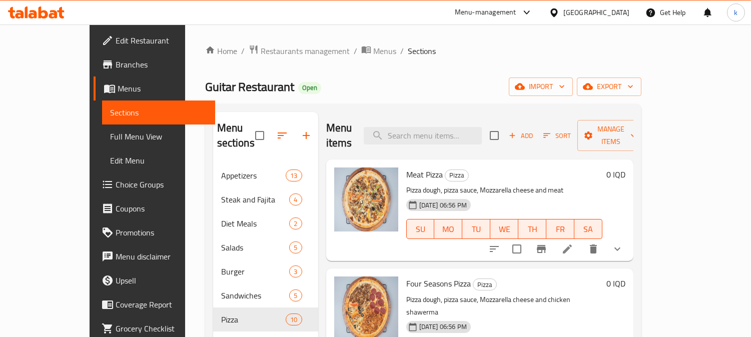
click at [573, 243] on icon at bounding box center [567, 249] width 12 height 12
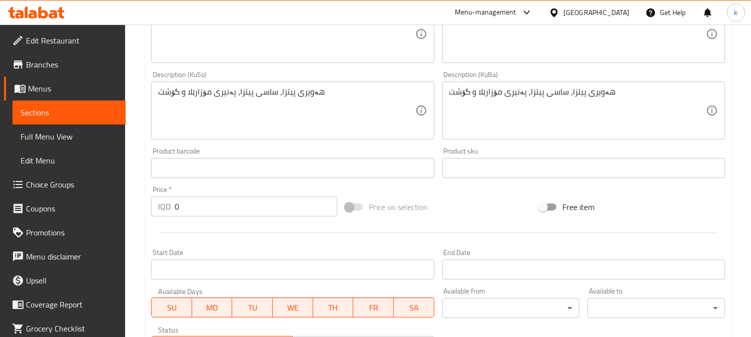
scroll to position [521, 0]
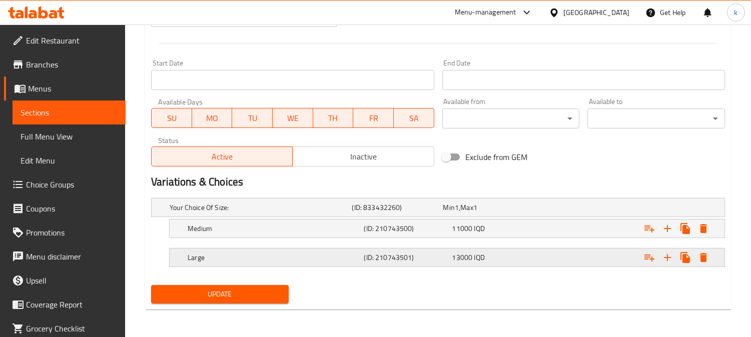
click at [294, 213] on h5 "Large" at bounding box center [259, 208] width 178 height 10
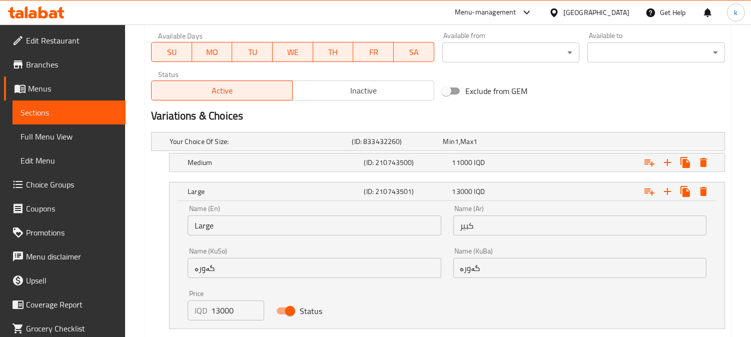
scroll to position [614, 0]
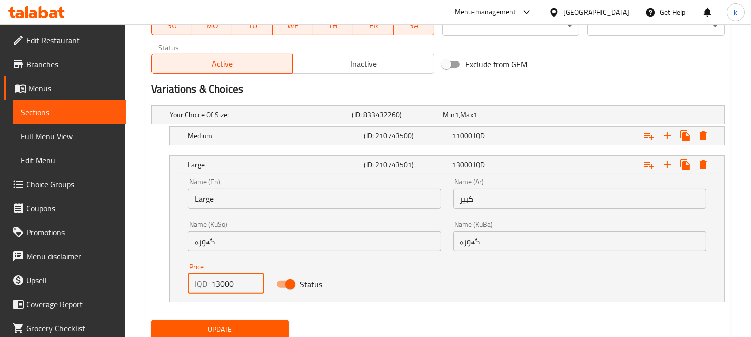
drag, startPoint x: 221, startPoint y: 284, endPoint x: 211, endPoint y: 284, distance: 9.5
click at [211, 284] on input "13000" at bounding box center [237, 284] width 53 height 20
type input "11000"
click at [254, 120] on h5 "Medium" at bounding box center [259, 115] width 178 height 10
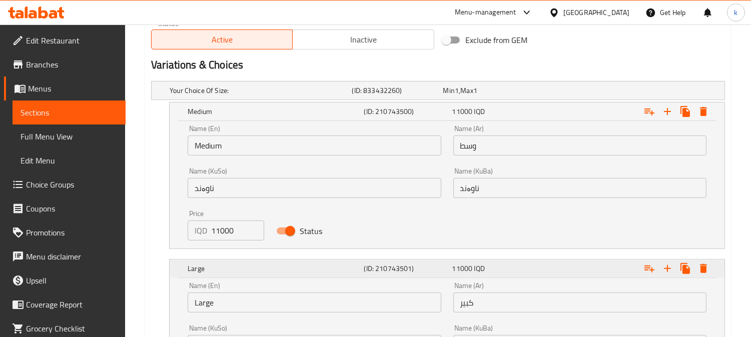
scroll to position [706, 0]
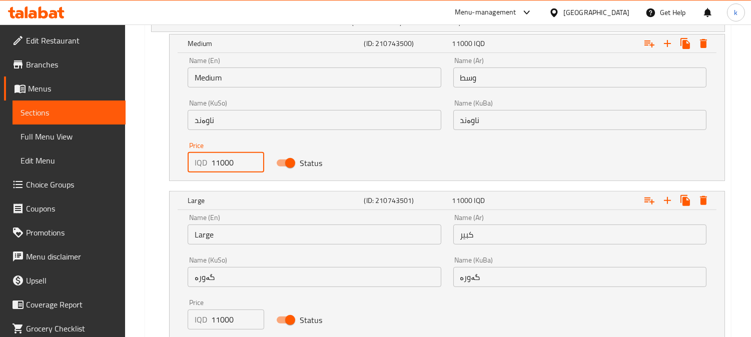
drag, startPoint x: 221, startPoint y: 163, endPoint x: 208, endPoint y: 163, distance: 12.5
click at [208, 163] on div "IQD 11000 Price" at bounding box center [226, 163] width 77 height 20
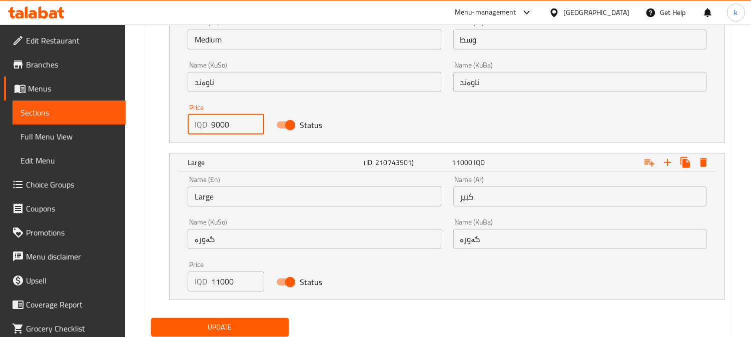
scroll to position [777, 0]
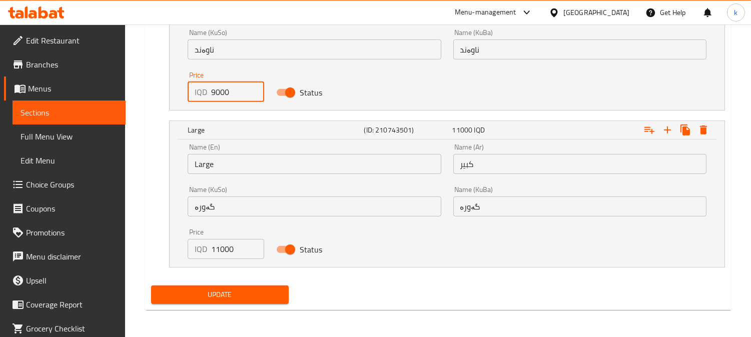
type input "9000"
click at [239, 286] on button "Update" at bounding box center [220, 295] width 138 height 19
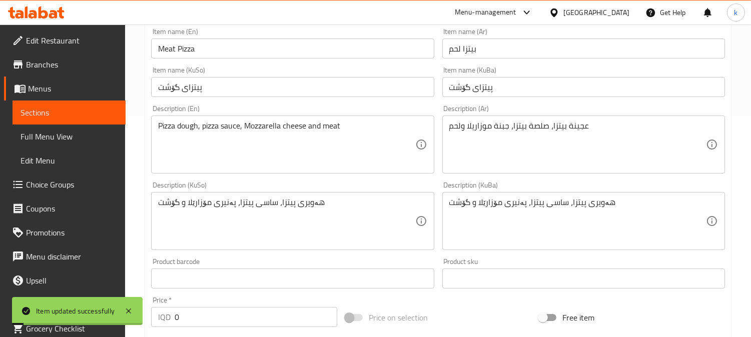
scroll to position [0, 0]
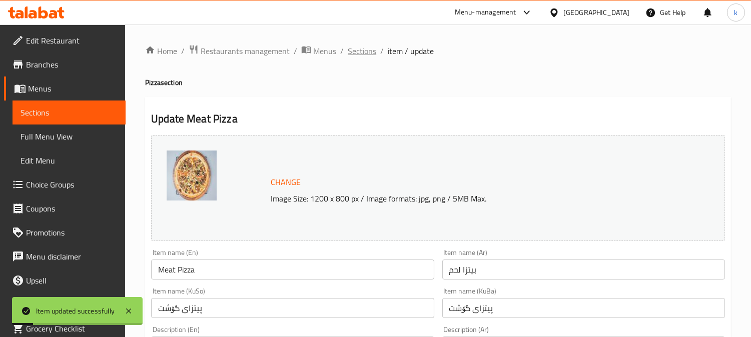
click at [361, 49] on span "Sections" at bounding box center [362, 51] width 29 height 12
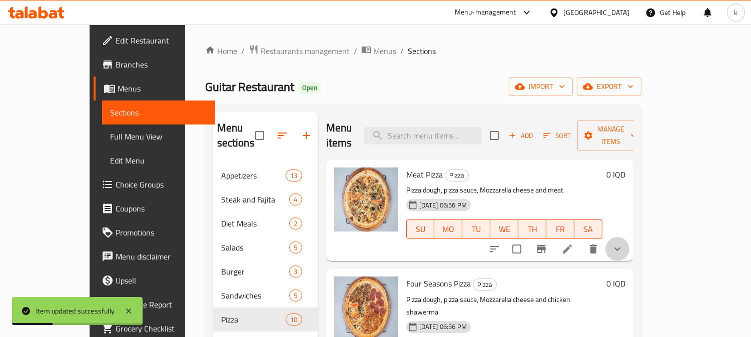
click at [629, 243] on button "show more" at bounding box center [617, 249] width 24 height 24
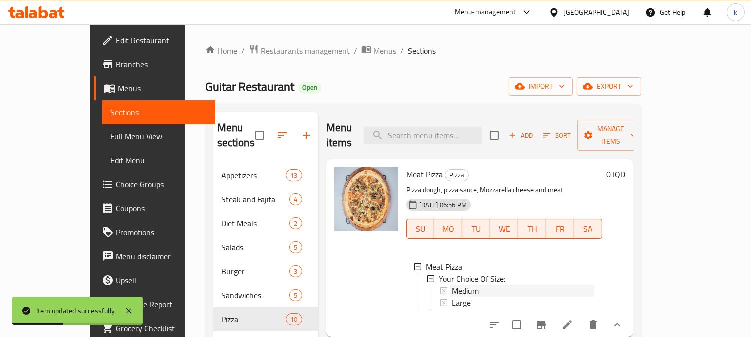
click at [458, 285] on div "Medium" at bounding box center [523, 291] width 143 height 12
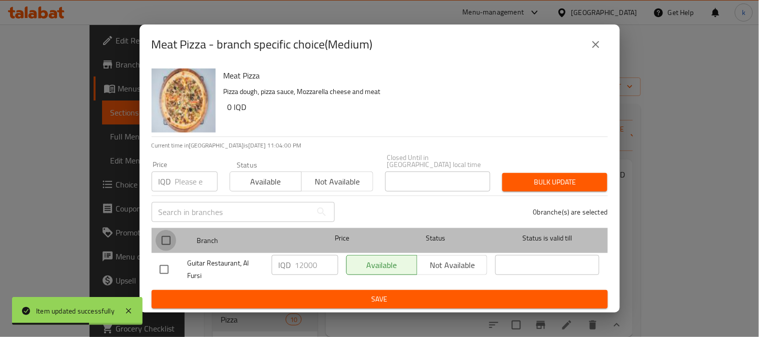
click at [173, 233] on input "checkbox" at bounding box center [166, 240] width 21 height 21
checkbox input "true"
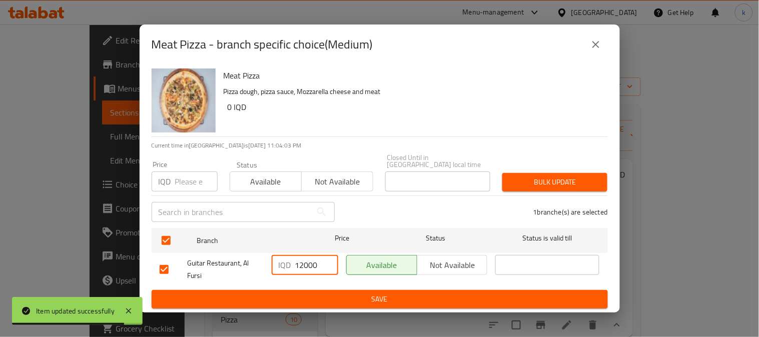
drag, startPoint x: 303, startPoint y: 263, endPoint x: 282, endPoint y: 263, distance: 21.5
click at [282, 263] on div "IQD 12000 ​" at bounding box center [305, 265] width 67 height 20
type input "9000"
click at [367, 299] on span "Save" at bounding box center [380, 299] width 440 height 13
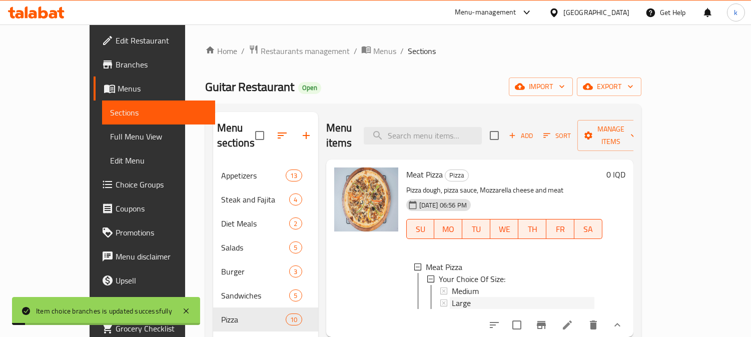
click at [492, 297] on div "Large" at bounding box center [523, 303] width 143 height 12
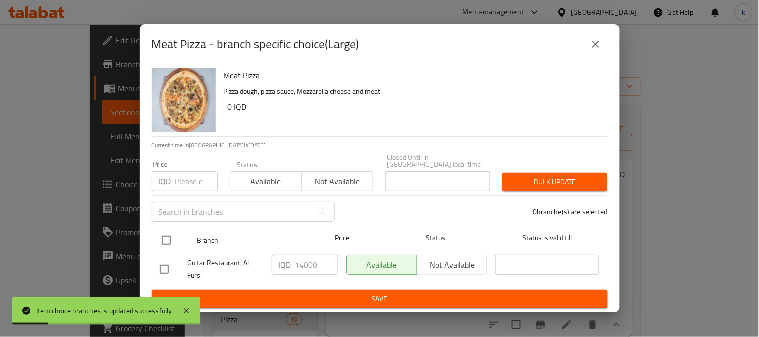
click at [164, 238] on input "checkbox" at bounding box center [166, 240] width 21 height 21
checkbox input "true"
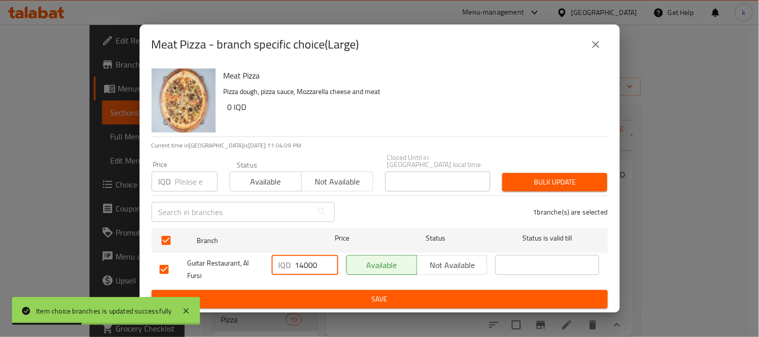
drag, startPoint x: 301, startPoint y: 262, endPoint x: 287, endPoint y: 263, distance: 14.5
click at [286, 262] on div "IQD 14000 ​" at bounding box center [305, 265] width 67 height 20
type input "11000"
click at [387, 293] on span "Save" at bounding box center [380, 299] width 440 height 13
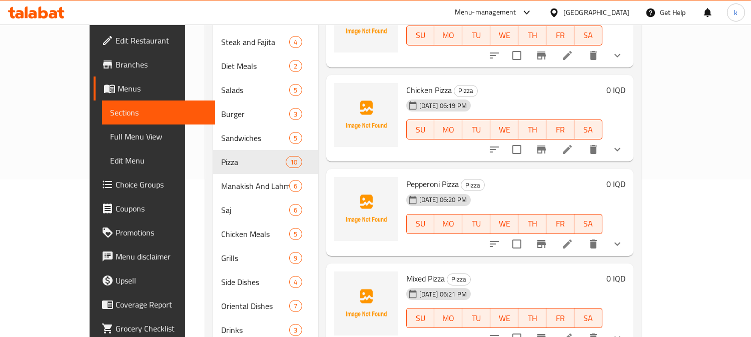
scroll to position [179, 0]
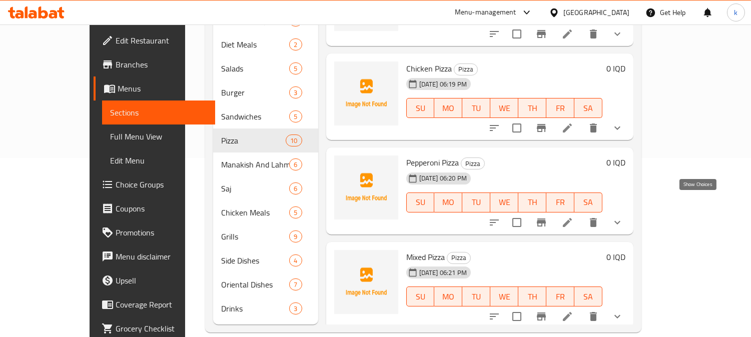
click at [623, 217] on icon "show more" at bounding box center [617, 223] width 12 height 12
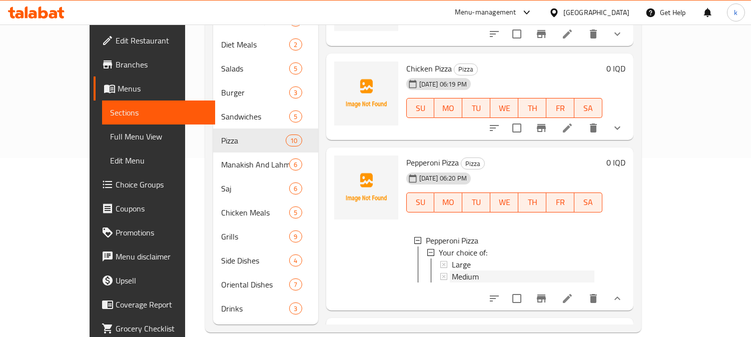
click at [473, 271] on div "Medium" at bounding box center [523, 277] width 143 height 12
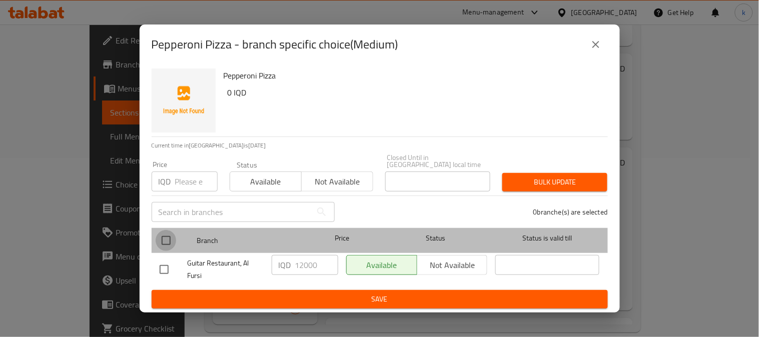
click at [164, 239] on input "checkbox" at bounding box center [166, 240] width 21 height 21
checkbox input "true"
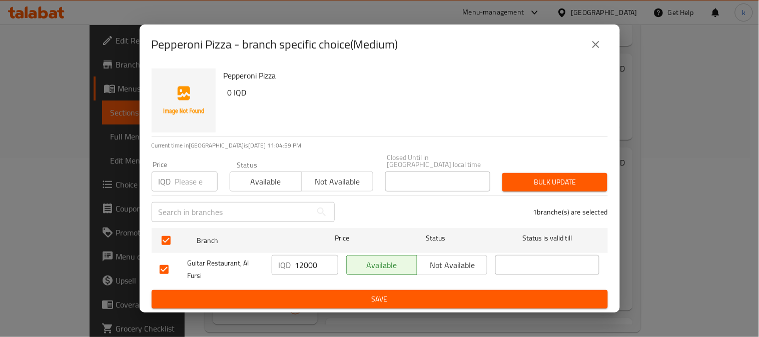
click at [303, 263] on input "12000" at bounding box center [316, 265] width 43 height 20
type input "7500"
click at [388, 304] on button "Save" at bounding box center [380, 299] width 456 height 19
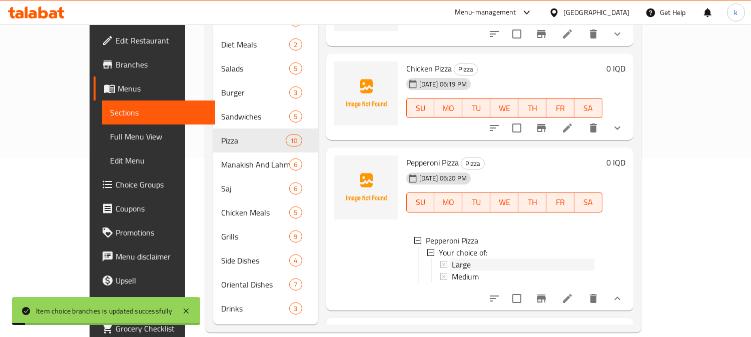
click at [452, 259] on div "Large" at bounding box center [523, 265] width 143 height 12
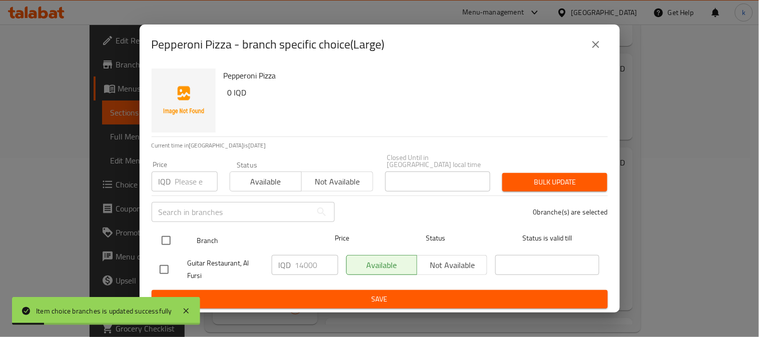
click at [163, 238] on input "checkbox" at bounding box center [166, 240] width 21 height 21
checkbox input "true"
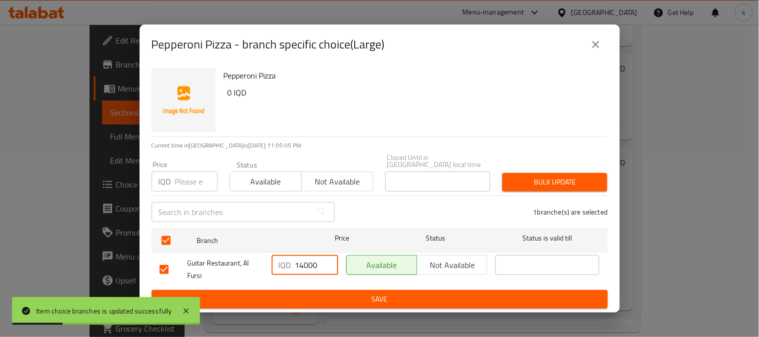
click at [302, 266] on input "14000" at bounding box center [316, 265] width 43 height 20
type input "8500"
click at [418, 296] on span "Save" at bounding box center [380, 299] width 440 height 13
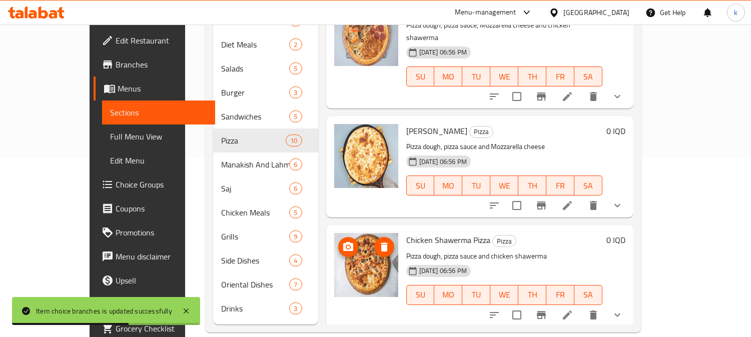
scroll to position [79, 0]
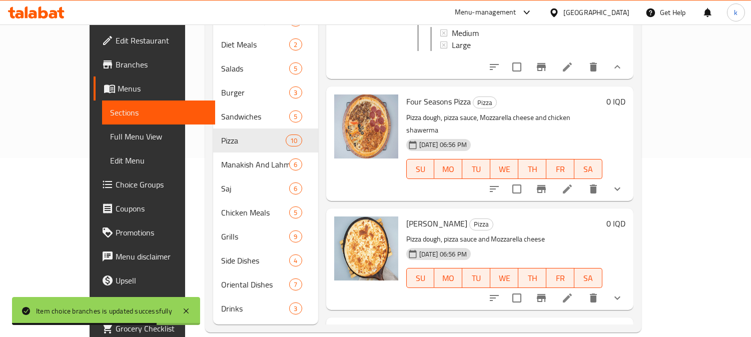
click at [623, 292] on icon "show more" at bounding box center [617, 298] width 12 height 12
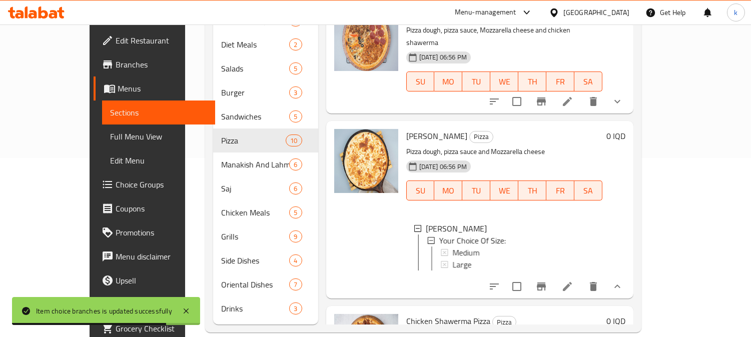
scroll to position [264, 0]
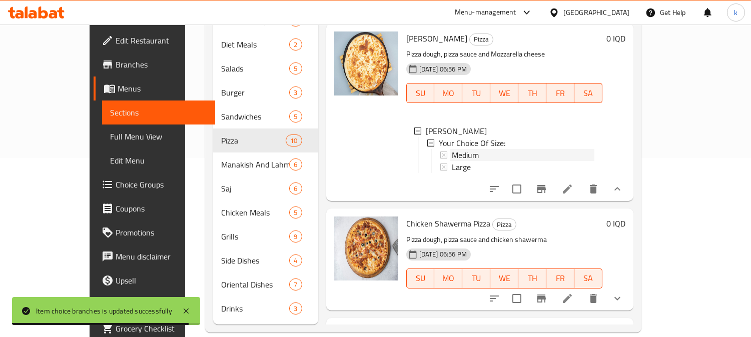
click at [452, 149] on span "Medium" at bounding box center [465, 155] width 27 height 12
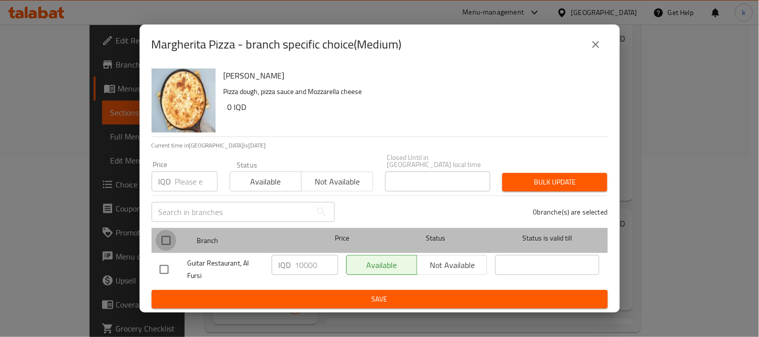
click at [169, 236] on input "checkbox" at bounding box center [166, 240] width 21 height 21
checkbox input "true"
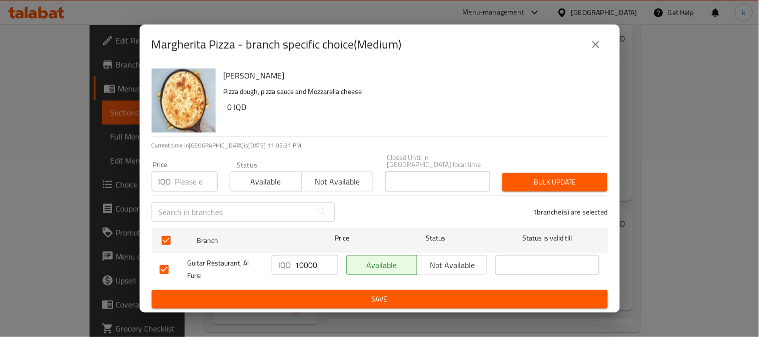
click at [305, 258] on input "10000" at bounding box center [316, 265] width 43 height 20
type input "6000"
click at [314, 296] on span "Save" at bounding box center [380, 299] width 440 height 13
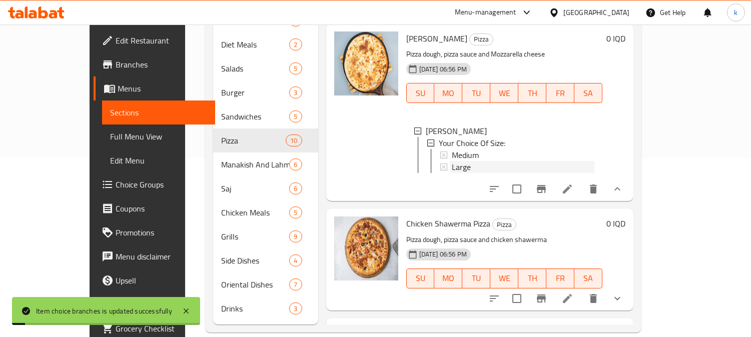
click at [452, 161] on span "Large" at bounding box center [461, 167] width 19 height 12
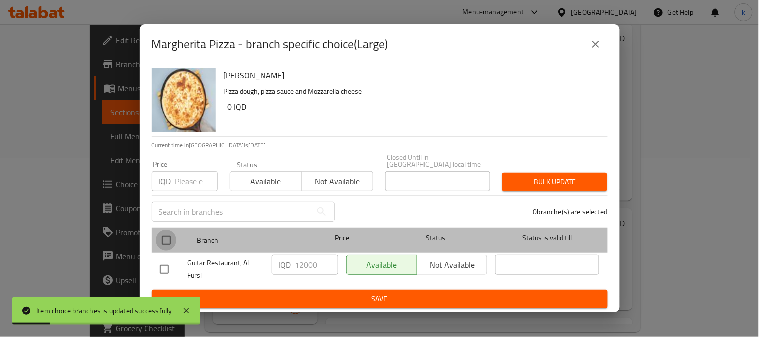
click at [169, 236] on input "checkbox" at bounding box center [166, 240] width 21 height 21
checkbox input "true"
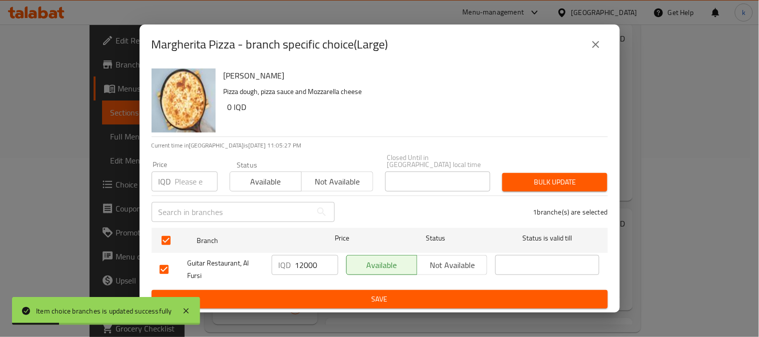
click at [306, 262] on input "12000" at bounding box center [316, 265] width 43 height 20
type input "7000"
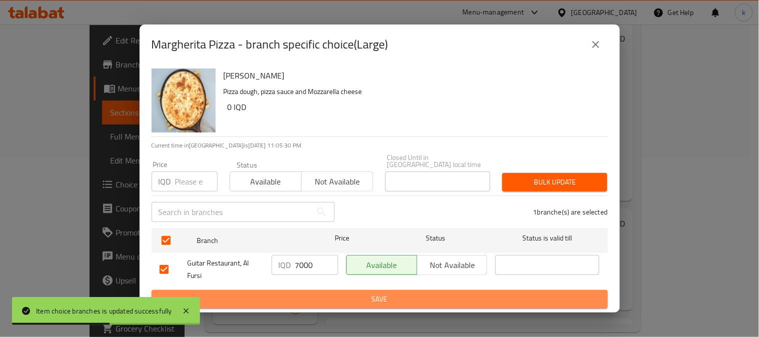
click at [355, 293] on span "Save" at bounding box center [380, 299] width 440 height 13
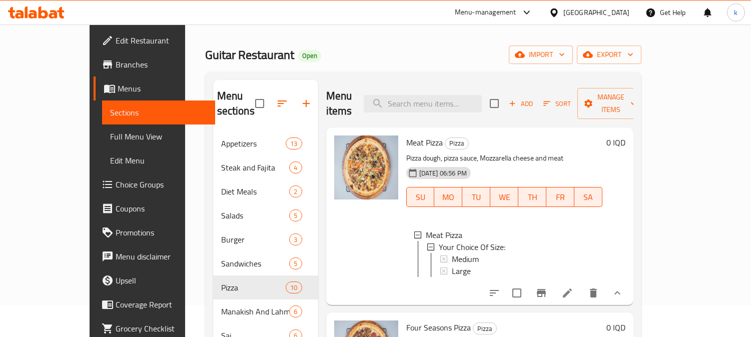
scroll to position [0, 0]
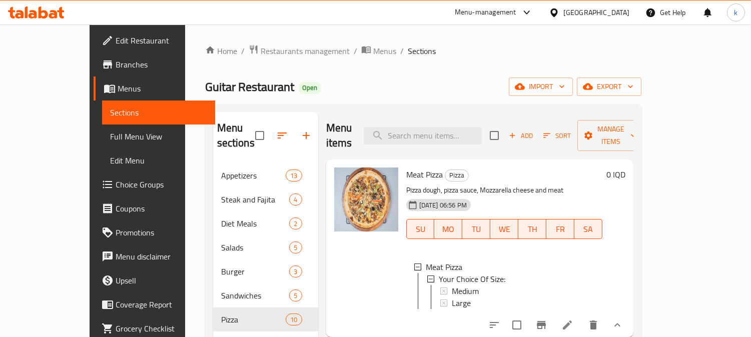
drag, startPoint x: 434, startPoint y: 114, endPoint x: 469, endPoint y: 131, distance: 39.4
click at [434, 114] on div "Menu items Add Sort Manage items" at bounding box center [479, 136] width 307 height 48
click at [469, 131] on input "search" at bounding box center [423, 136] width 118 height 18
paste input "Guitar"
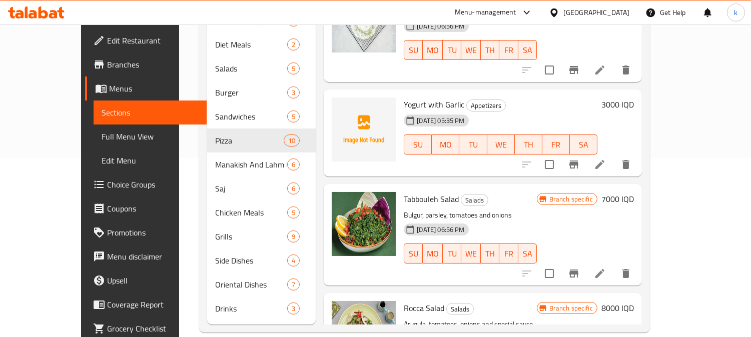
type input "G"
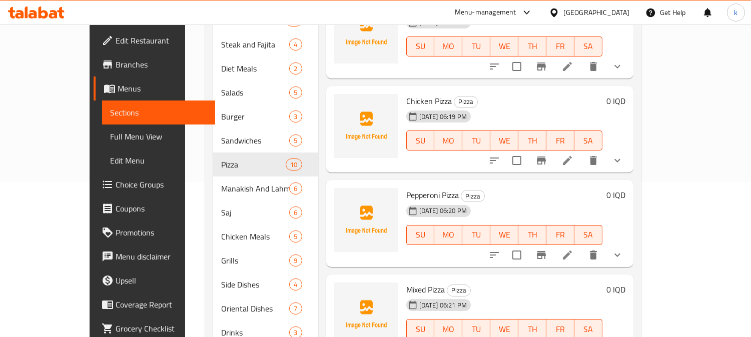
scroll to position [179, 0]
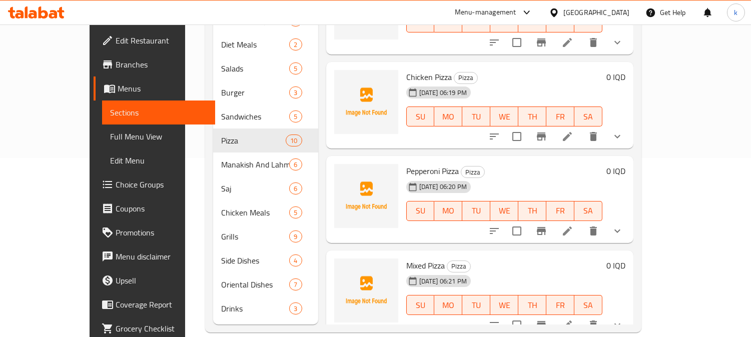
click at [629, 313] on button "show more" at bounding box center [617, 325] width 24 height 24
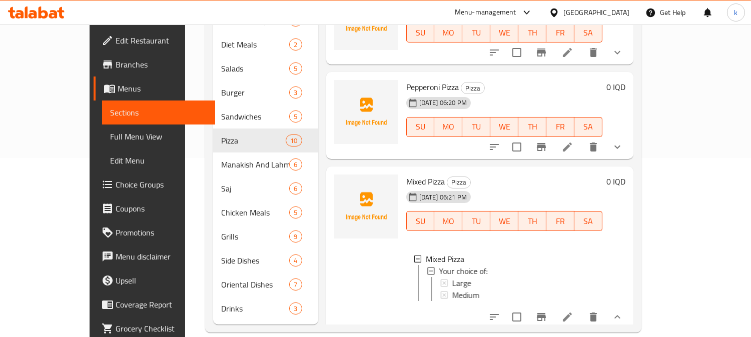
scroll to position [736, 0]
click at [472, 277] on div "Large" at bounding box center [523, 283] width 143 height 12
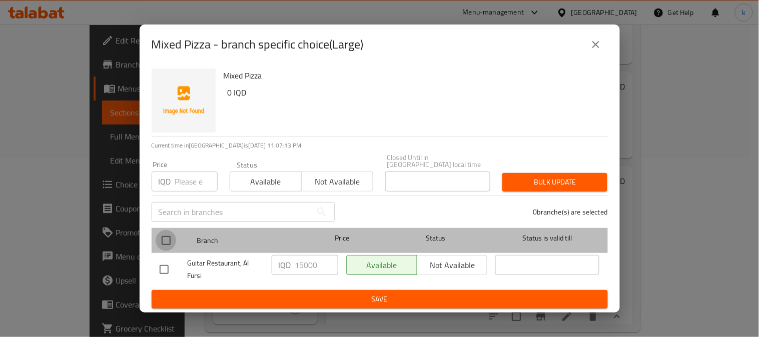
click at [173, 235] on input "checkbox" at bounding box center [166, 240] width 21 height 21
checkbox input "true"
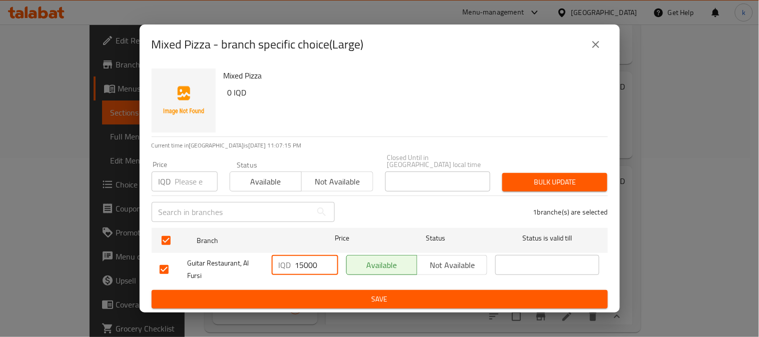
click at [298, 262] on input "15000" at bounding box center [316, 265] width 43 height 20
type input "13000"
click at [393, 298] on span "Save" at bounding box center [380, 299] width 440 height 13
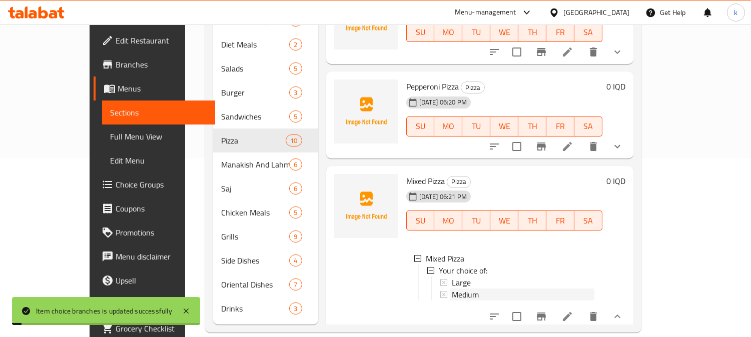
click at [452, 289] on span "Medium" at bounding box center [465, 295] width 27 height 12
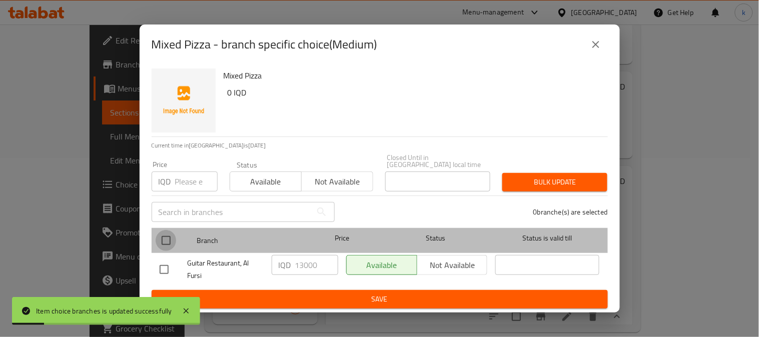
click at [166, 241] on input "checkbox" at bounding box center [166, 240] width 21 height 21
checkbox input "true"
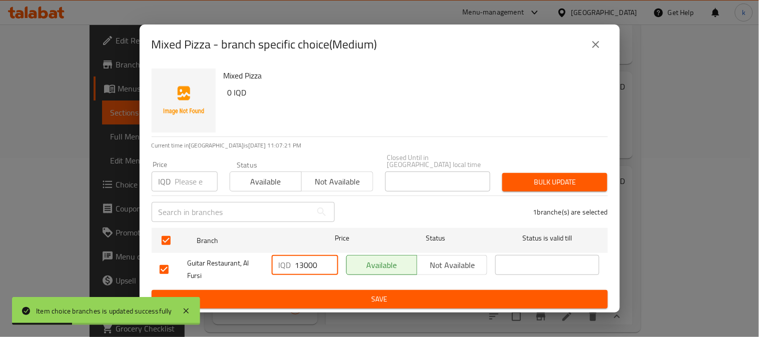
click at [302, 264] on input "13000" at bounding box center [316, 265] width 43 height 20
type input "12000"
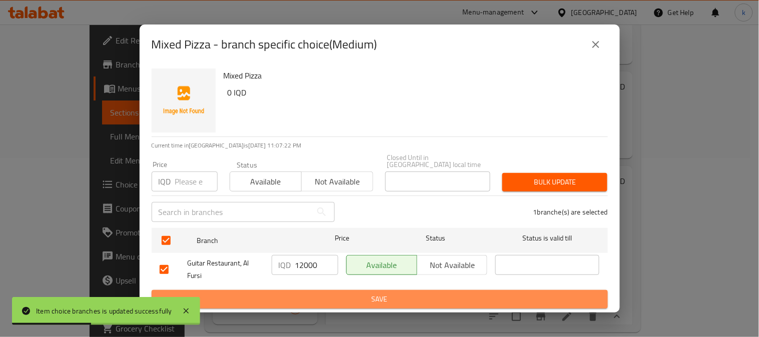
click at [378, 293] on span "Save" at bounding box center [380, 299] width 440 height 13
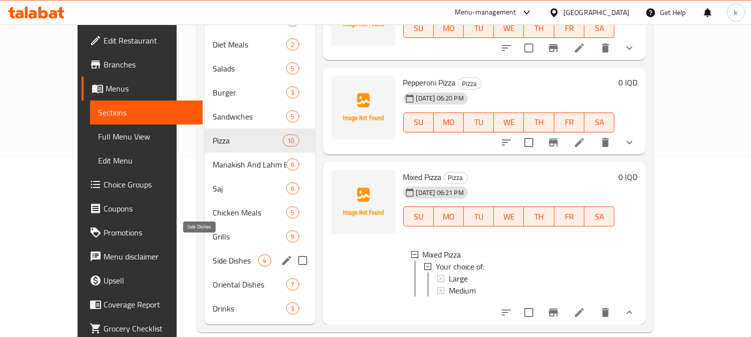
click at [213, 255] on span "Side Dishes" at bounding box center [236, 261] width 46 height 12
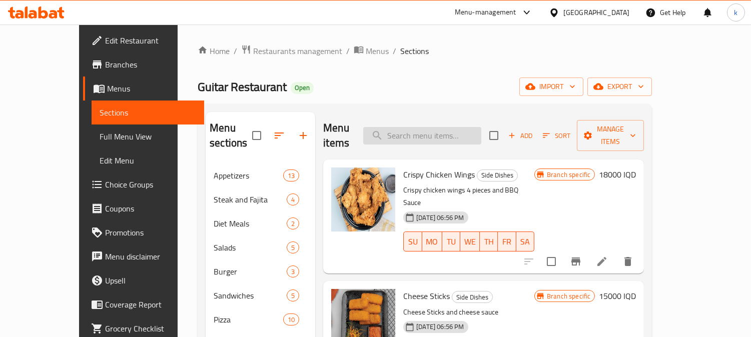
click at [440, 132] on input "search" at bounding box center [422, 136] width 118 height 18
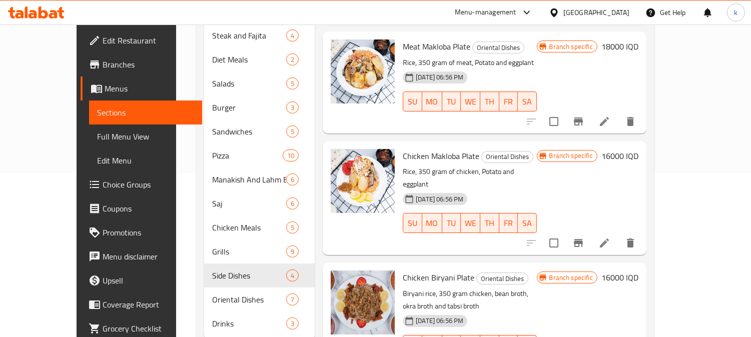
scroll to position [179, 0]
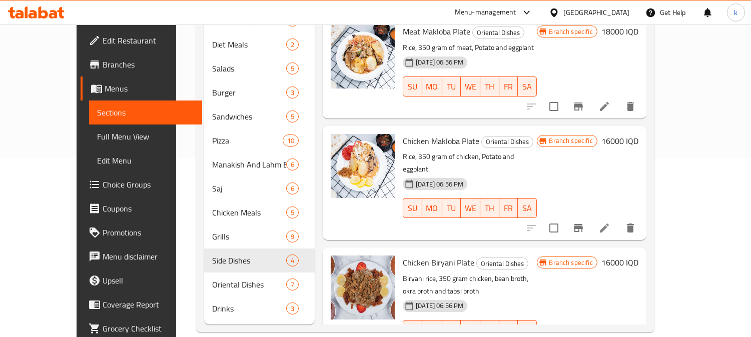
type input "3"
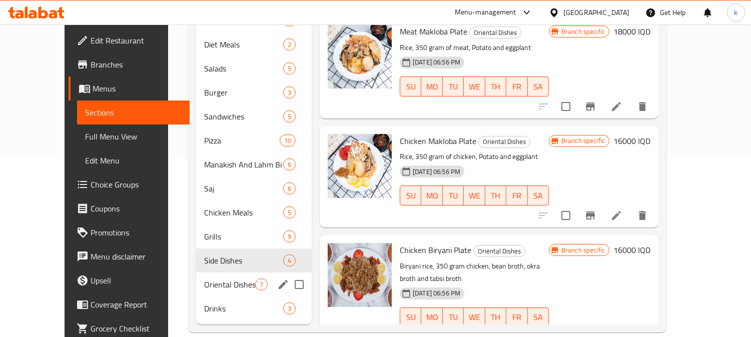
click at [220, 279] on span "Oriental Dishes" at bounding box center [229, 285] width 51 height 12
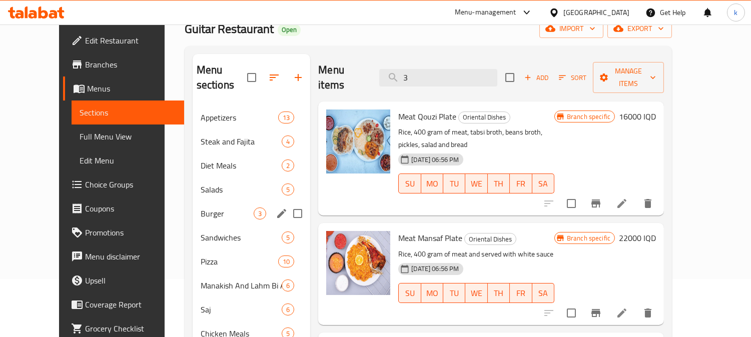
scroll to position [93, 0]
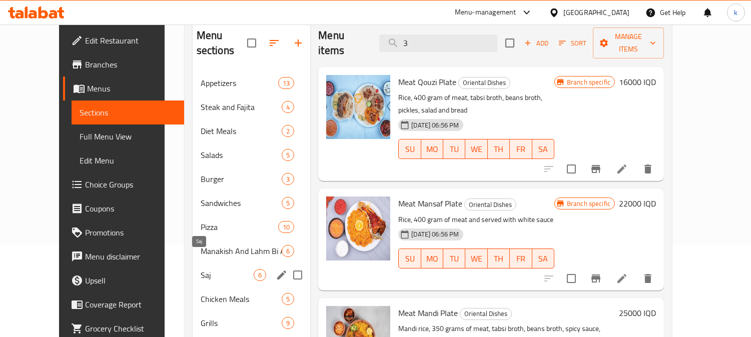
click at [208, 269] on span "Saj" at bounding box center [227, 275] width 53 height 12
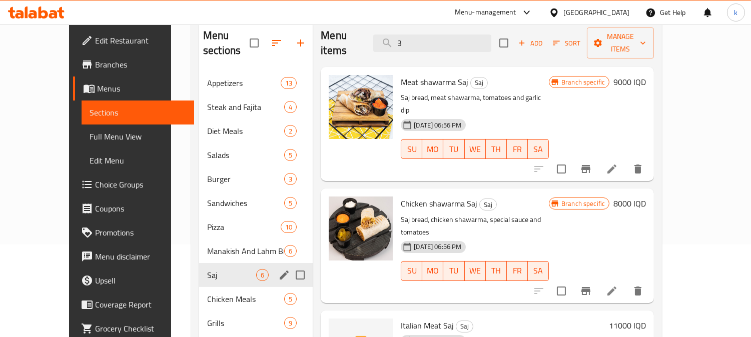
click at [199, 271] on div "Saj 6" at bounding box center [256, 275] width 114 height 24
click at [212, 293] on span "Chicken Meals" at bounding box center [231, 299] width 49 height 12
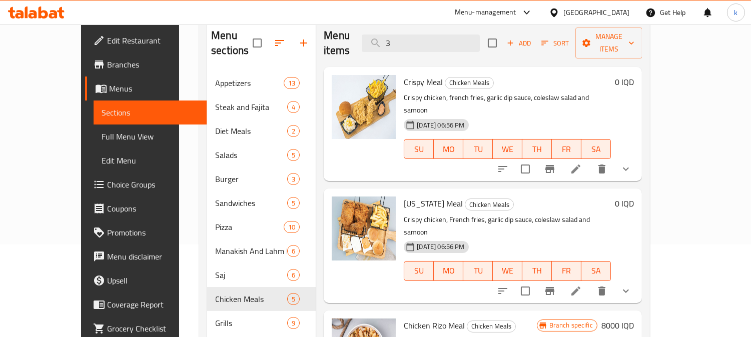
click at [632, 285] on icon "show more" at bounding box center [626, 291] width 12 height 12
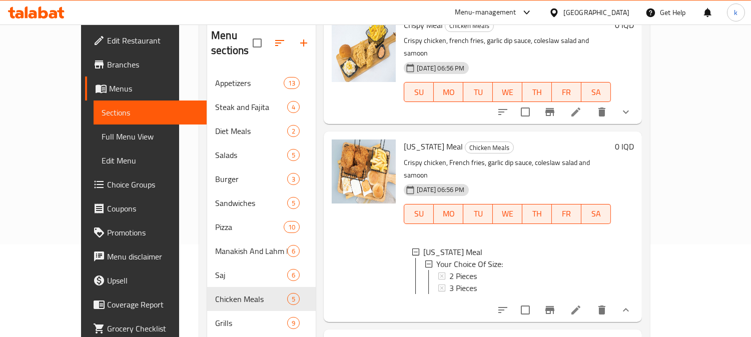
scroll to position [93, 0]
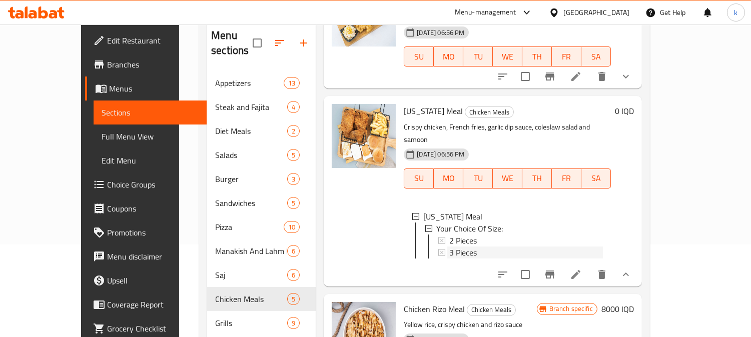
click at [464, 247] on div "3 Pieces" at bounding box center [526, 253] width 154 height 12
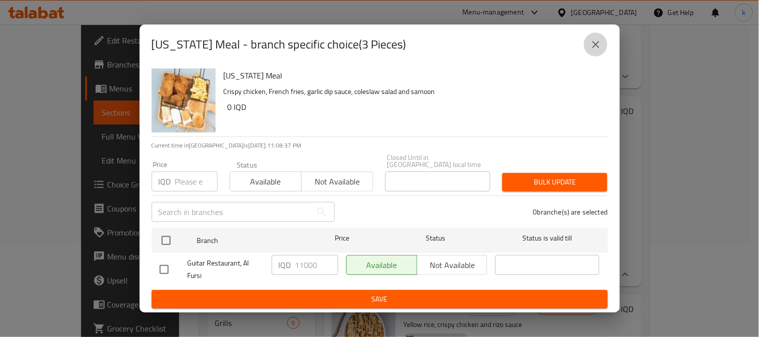
drag, startPoint x: 592, startPoint y: 46, endPoint x: 582, endPoint y: 81, distance: 36.4
click at [592, 47] on icon "close" at bounding box center [596, 45] width 12 height 12
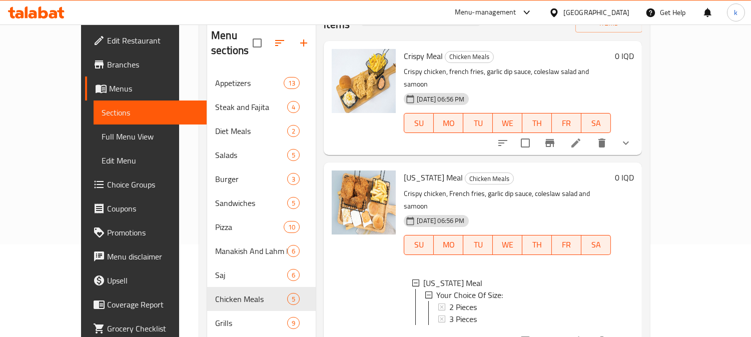
scroll to position [0, 0]
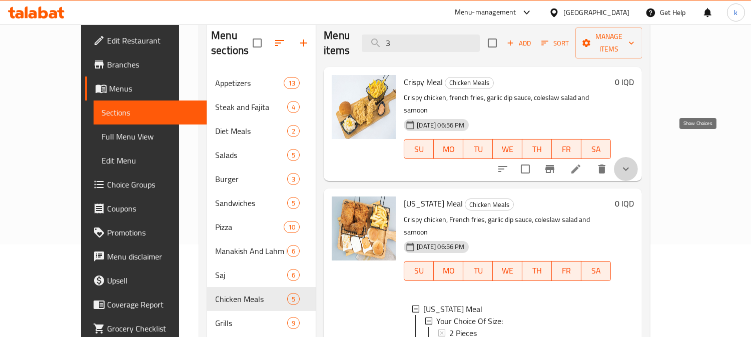
click at [632, 163] on icon "show more" at bounding box center [626, 169] width 12 height 12
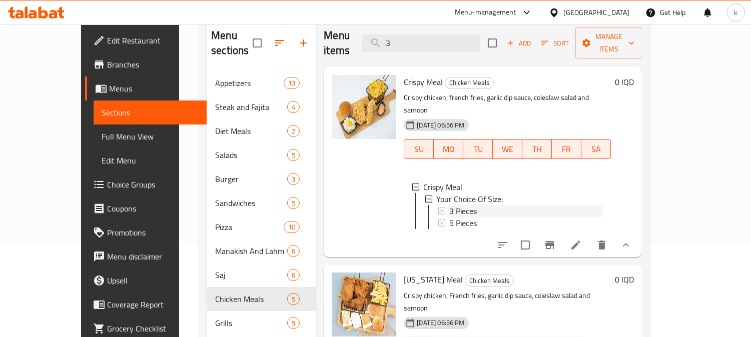
click at [464, 205] on div "3 Pieces" at bounding box center [526, 211] width 154 height 12
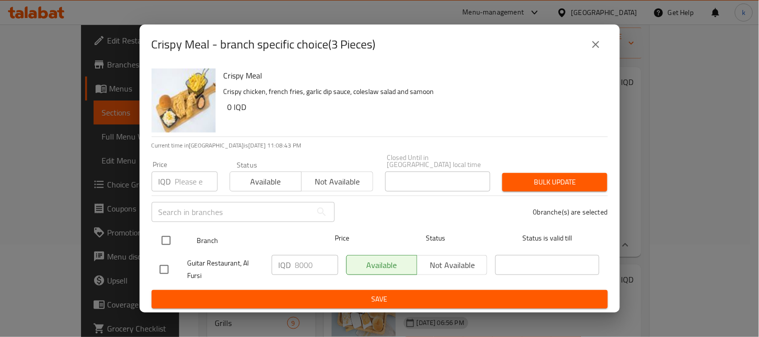
click at [172, 233] on input "checkbox" at bounding box center [166, 240] width 21 height 21
checkbox input "true"
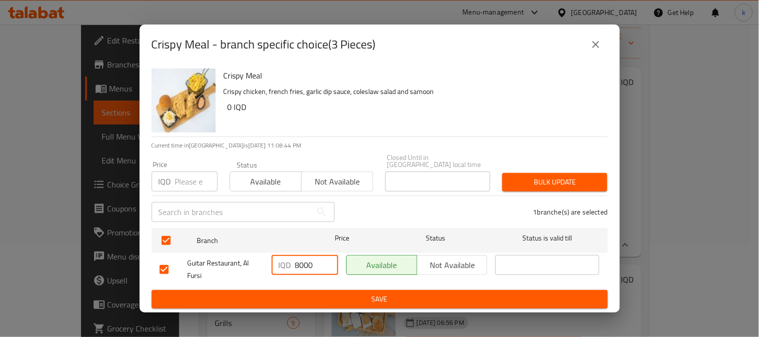
drag, startPoint x: 296, startPoint y: 259, endPoint x: 287, endPoint y: 259, distance: 8.5
click at [287, 259] on div "IQD 8000 ​" at bounding box center [305, 265] width 67 height 20
type input "5000"
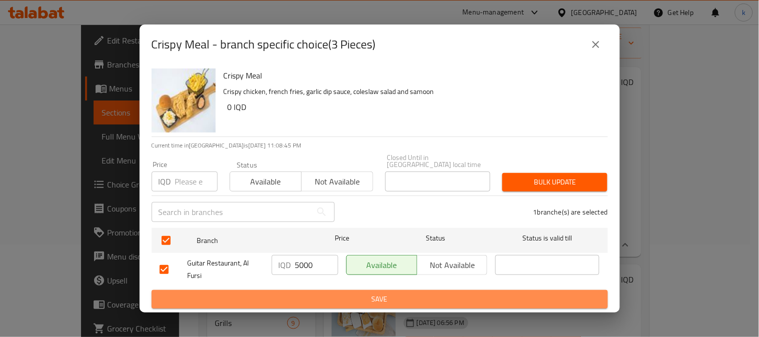
click at [351, 294] on span "Save" at bounding box center [380, 299] width 440 height 13
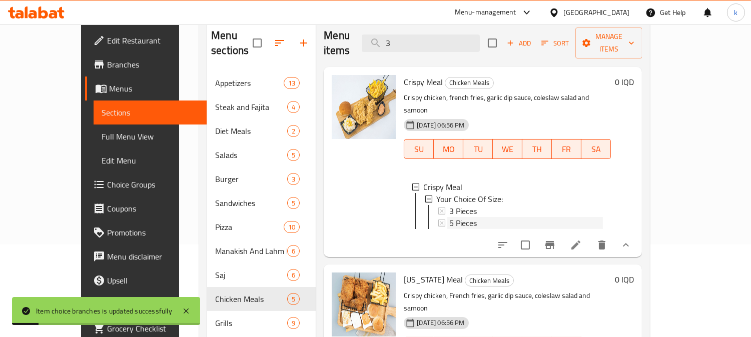
click at [482, 217] on div "5 Pieces" at bounding box center [526, 223] width 154 height 12
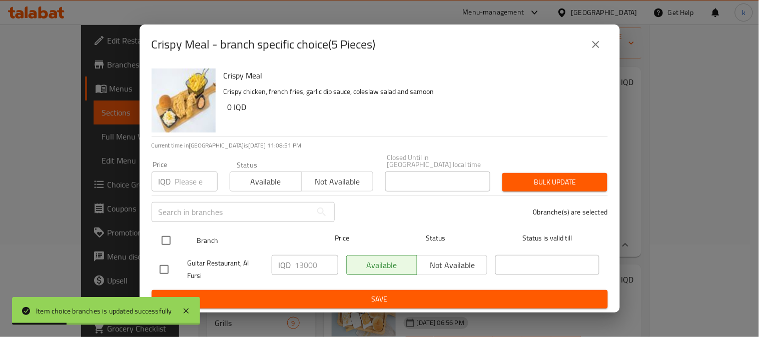
click at [175, 233] on input "checkbox" at bounding box center [166, 240] width 21 height 21
checkbox input "true"
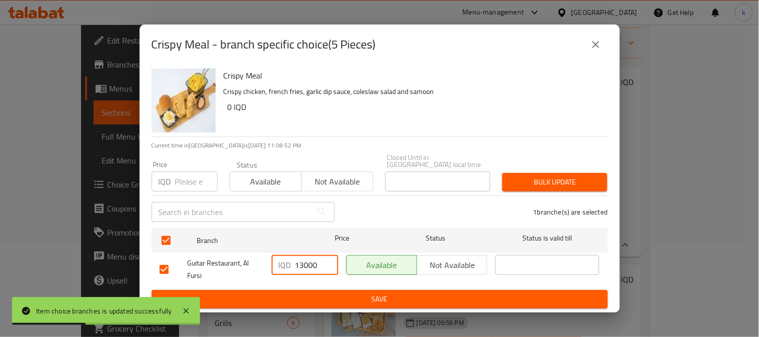
drag, startPoint x: 304, startPoint y: 259, endPoint x: 280, endPoint y: 260, distance: 23.6
click at [281, 259] on div "IQD 13000 ​" at bounding box center [305, 265] width 67 height 20
type input "8000"
click at [340, 290] on button "Save" at bounding box center [380, 299] width 456 height 19
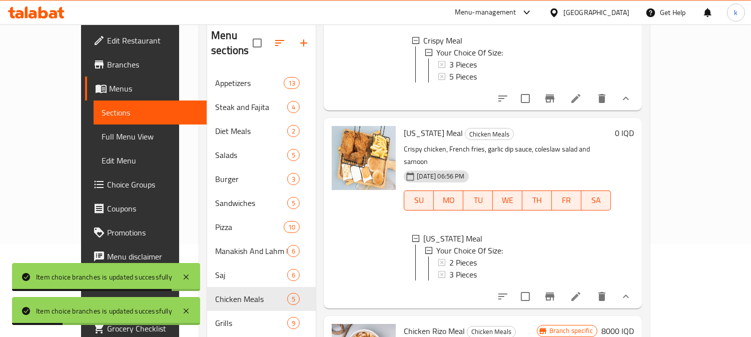
scroll to position [185, 0]
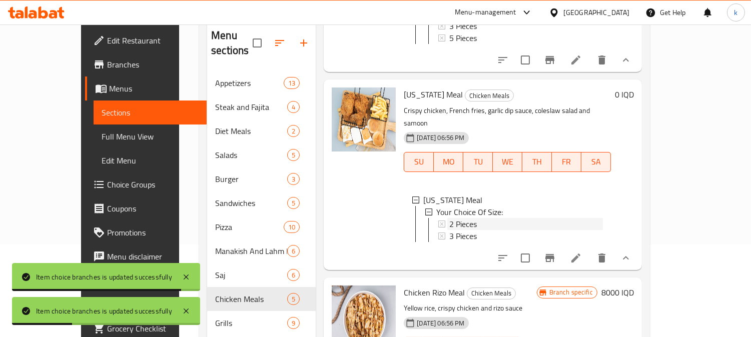
click at [465, 218] on div "2 Pieces" at bounding box center [526, 224] width 154 height 12
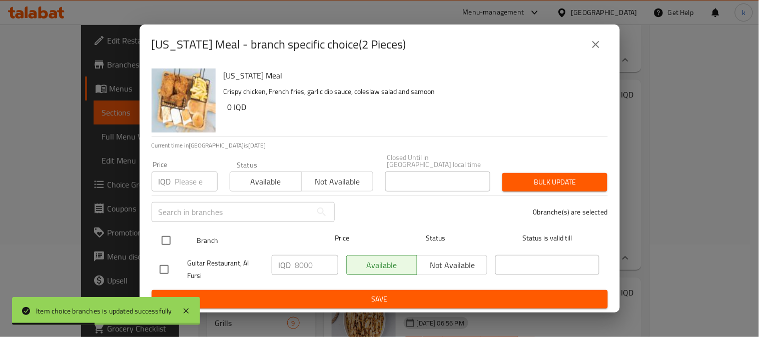
click at [172, 231] on input "checkbox" at bounding box center [166, 240] width 21 height 21
checkbox input "true"
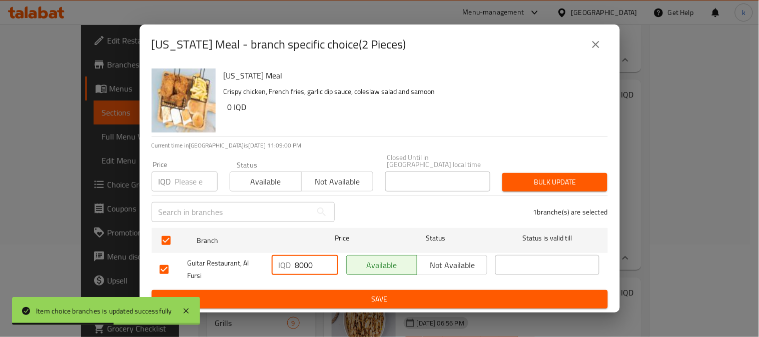
drag, startPoint x: 300, startPoint y: 259, endPoint x: 266, endPoint y: 257, distance: 34.0
click at [266, 257] on div "Guitar Restaurant, Al Fursi IQD 8000 ​ Available Not available ​" at bounding box center [380, 269] width 448 height 37
type input "6000"
click at [389, 295] on span "Save" at bounding box center [380, 299] width 440 height 13
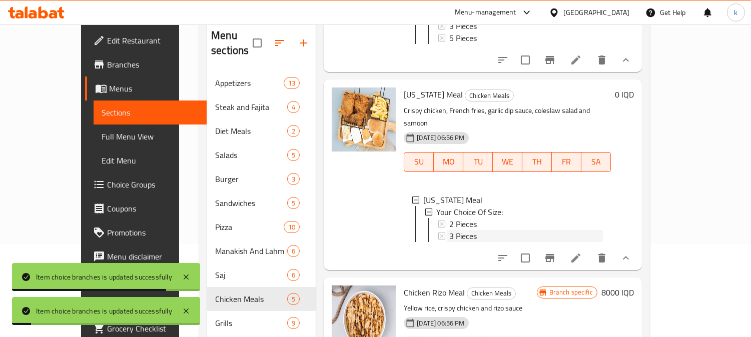
click at [455, 230] on span "3 Pieces" at bounding box center [463, 236] width 28 height 12
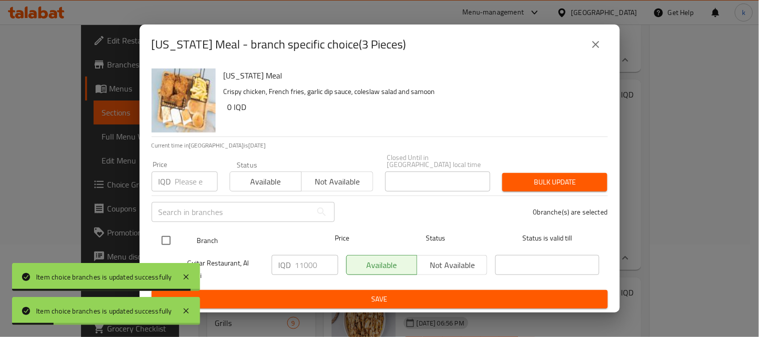
click at [170, 238] on input "checkbox" at bounding box center [166, 240] width 21 height 21
checkbox input "true"
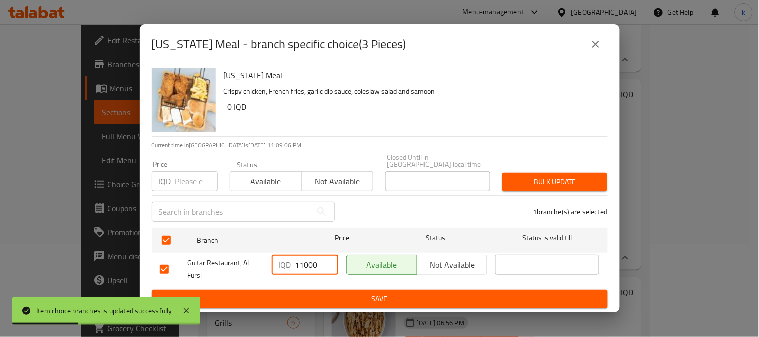
drag, startPoint x: 302, startPoint y: 262, endPoint x: 279, endPoint y: 261, distance: 23.5
click at [279, 261] on div "IQD 11000 ​" at bounding box center [305, 265] width 67 height 20
type input "9000"
click at [402, 293] on span "Save" at bounding box center [380, 299] width 440 height 13
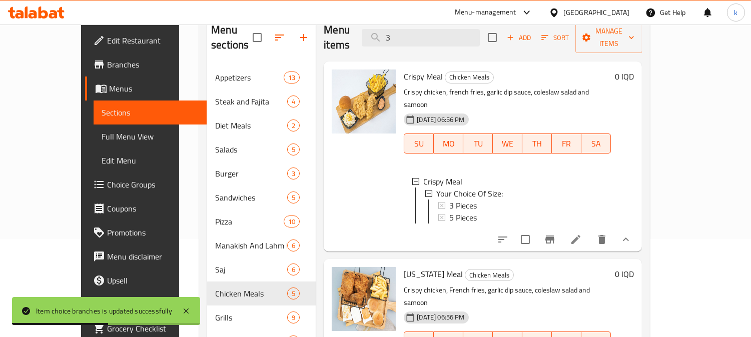
scroll to position [0, 0]
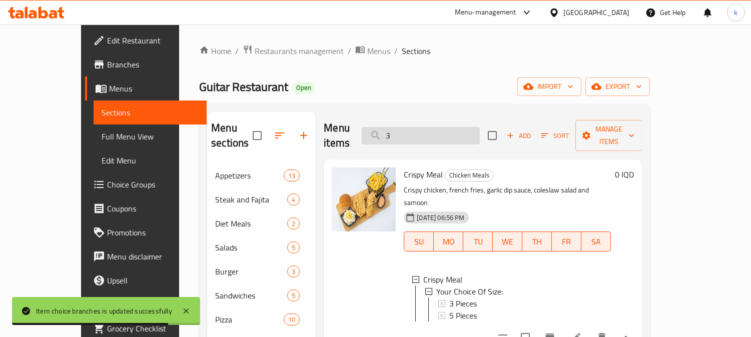
click at [435, 130] on input "3" at bounding box center [421, 136] width 118 height 18
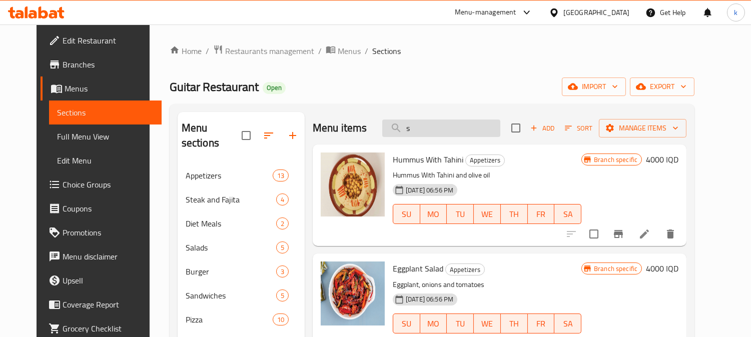
click at [418, 135] on input "s" at bounding box center [441, 129] width 118 height 18
drag, startPoint x: 418, startPoint y: 135, endPoint x: 454, endPoint y: 162, distance: 45.0
click at [419, 134] on input "s" at bounding box center [441, 129] width 118 height 18
paste input "Scallop"
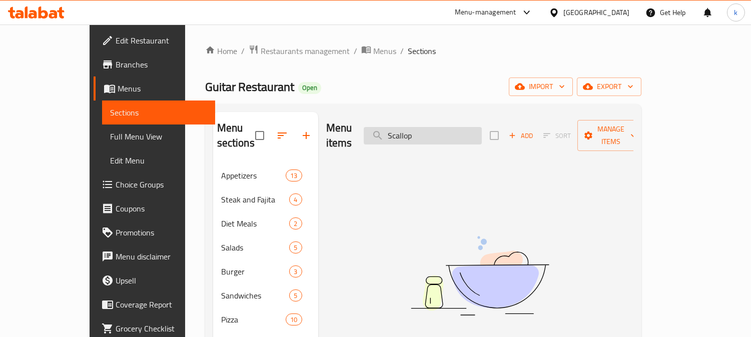
click at [421, 128] on input "Scallop" at bounding box center [423, 136] width 118 height 18
type input "escallop"
click at [430, 128] on input "escallop" at bounding box center [423, 136] width 118 height 18
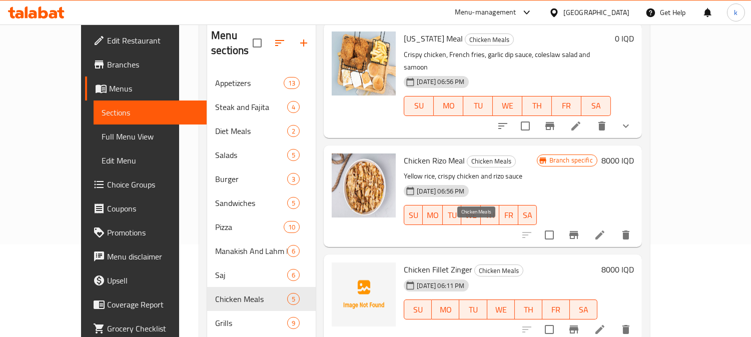
scroll to position [179, 0]
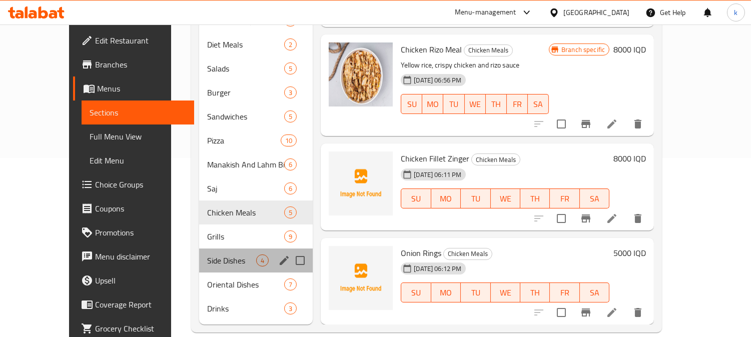
click at [221, 249] on div "Side Dishes 4" at bounding box center [256, 261] width 114 height 24
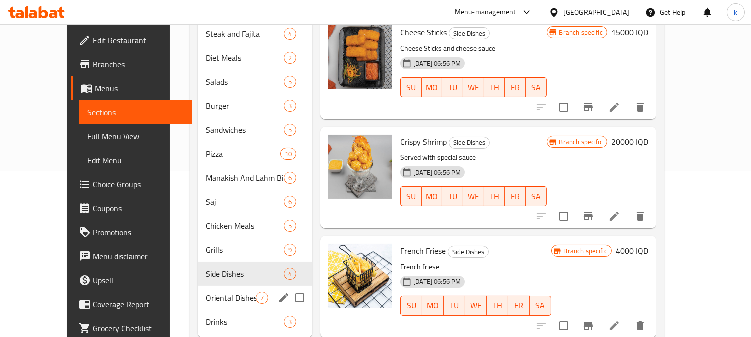
scroll to position [87, 0]
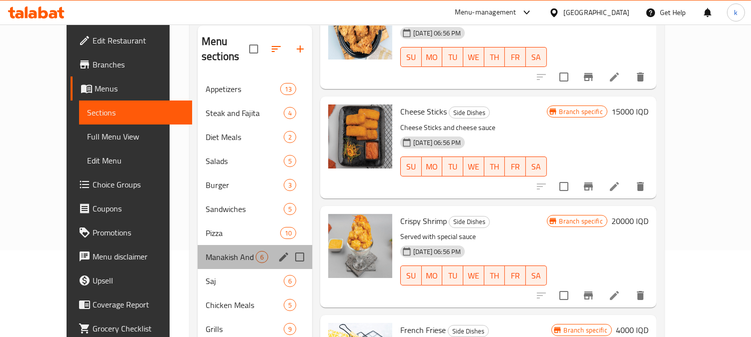
click at [198, 251] on div "Manakish And Lahm Bi Ajin 6" at bounding box center [255, 257] width 115 height 24
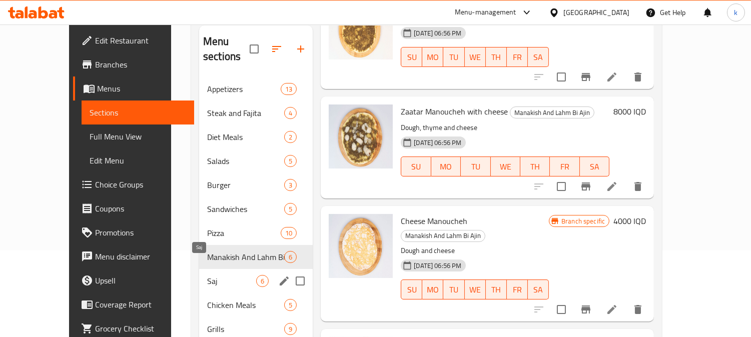
click at [207, 275] on span "Saj" at bounding box center [231, 281] width 49 height 12
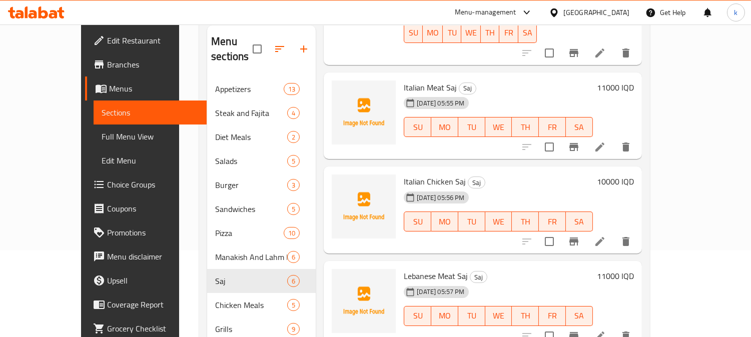
scroll to position [179, 0]
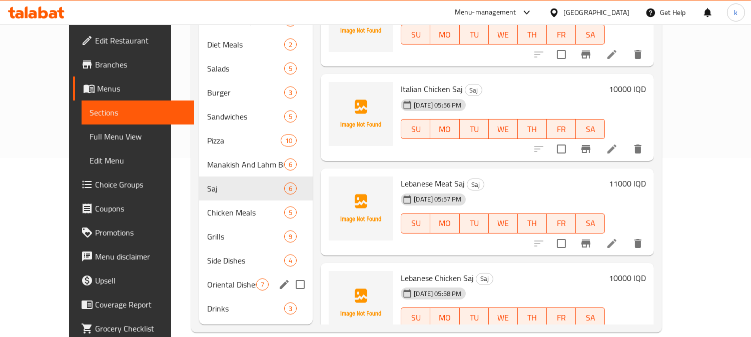
click at [207, 279] on span "Oriental Dishes" at bounding box center [231, 285] width 49 height 12
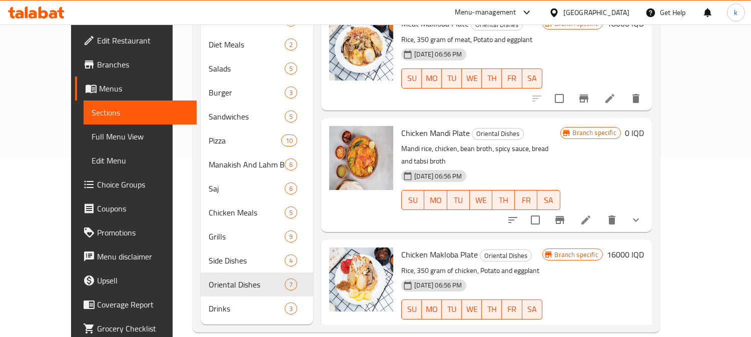
scroll to position [413, 0]
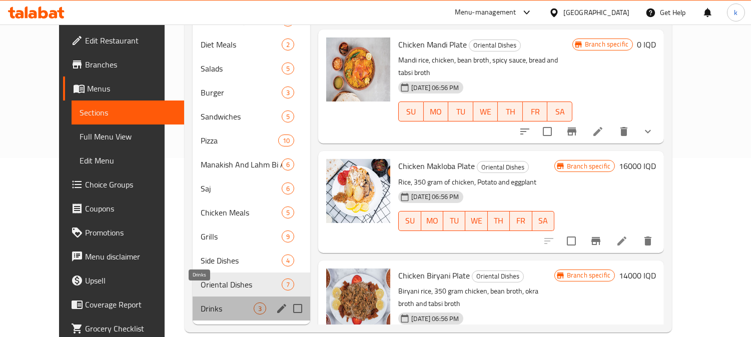
click at [201, 303] on span "Drinks" at bounding box center [227, 309] width 53 height 12
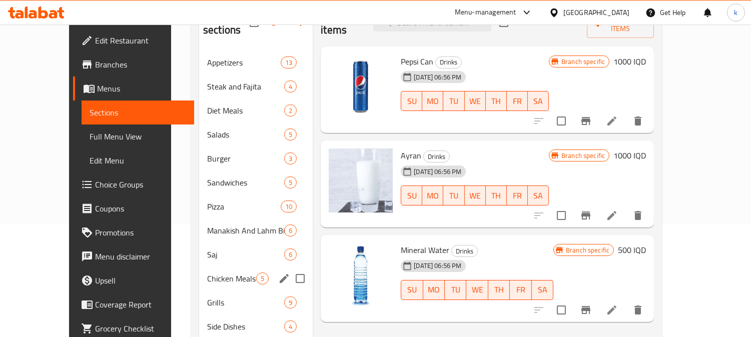
scroll to position [87, 0]
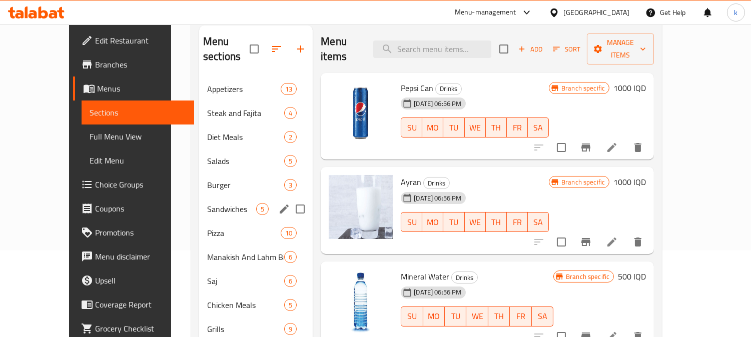
click at [199, 201] on div "Sandwiches 5" at bounding box center [256, 209] width 114 height 24
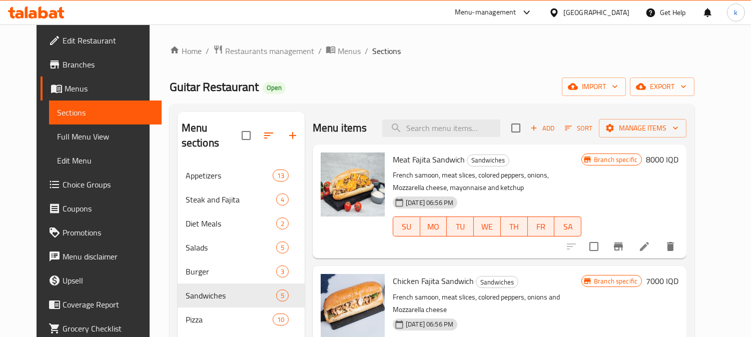
click at [441, 139] on div "Menu items Add Sort Manage items" at bounding box center [500, 128] width 374 height 33
click at [433, 127] on input "search" at bounding box center [441, 129] width 118 height 18
paste input "Escallop"
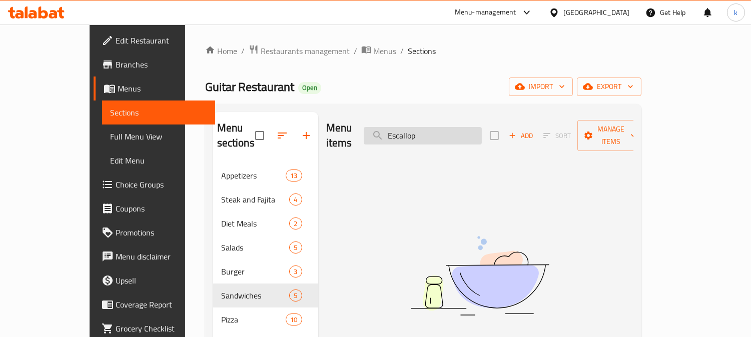
click at [426, 129] on input "Escallop" at bounding box center [423, 136] width 118 height 18
type input "scallop"
click at [440, 127] on input "scallop" at bounding box center [423, 136] width 118 height 18
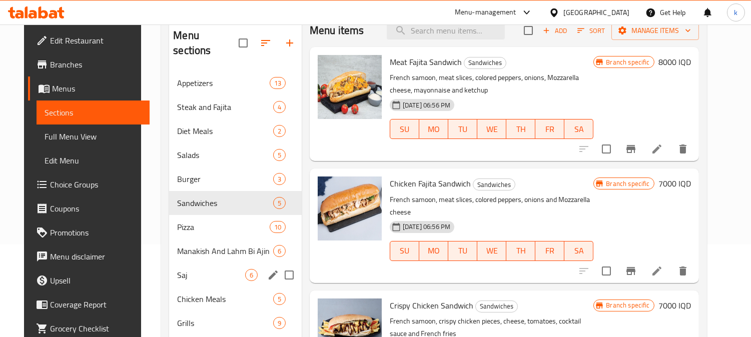
scroll to position [179, 0]
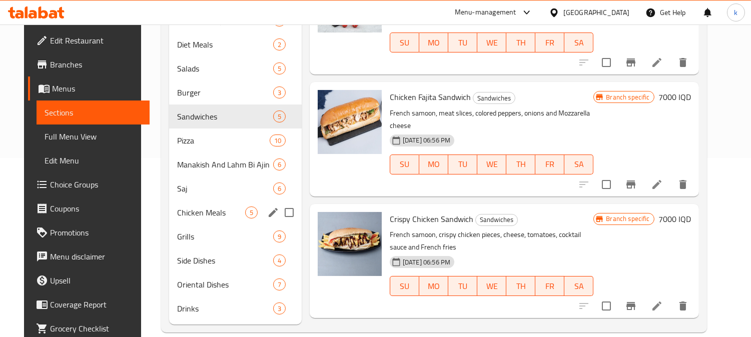
click at [210, 204] on div "Chicken Meals 5" at bounding box center [235, 213] width 133 height 24
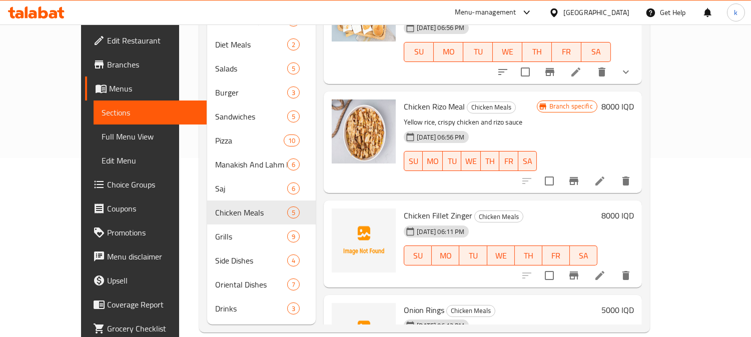
scroll to position [165, 0]
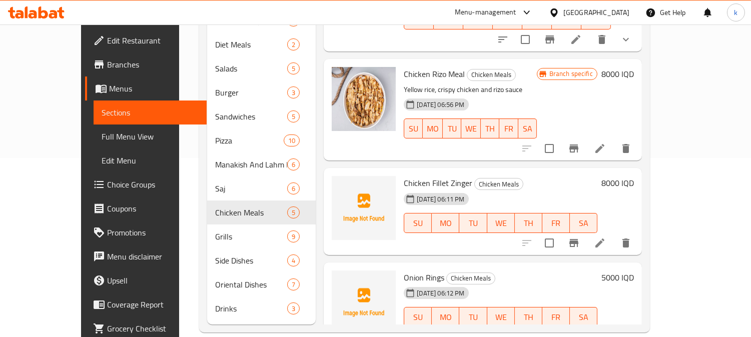
click at [634, 176] on h6 "8000 IQD" at bounding box center [617, 183] width 33 height 14
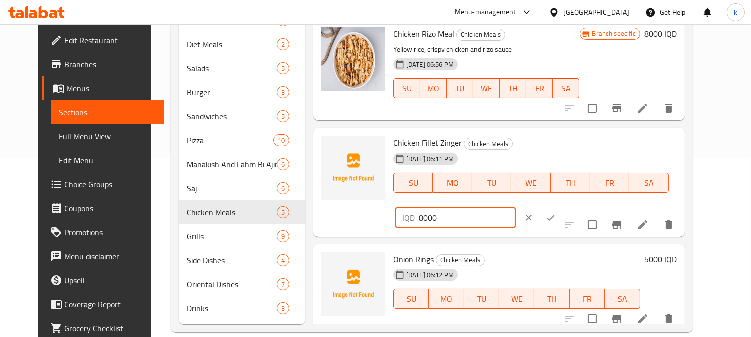
drag, startPoint x: 570, startPoint y: 147, endPoint x: 548, endPoint y: 146, distance: 22.0
click at [516, 208] on div "IQD 8000 ​" at bounding box center [455, 218] width 121 height 20
click at [516, 208] on input "6000" at bounding box center [467, 218] width 97 height 20
type input "6000"
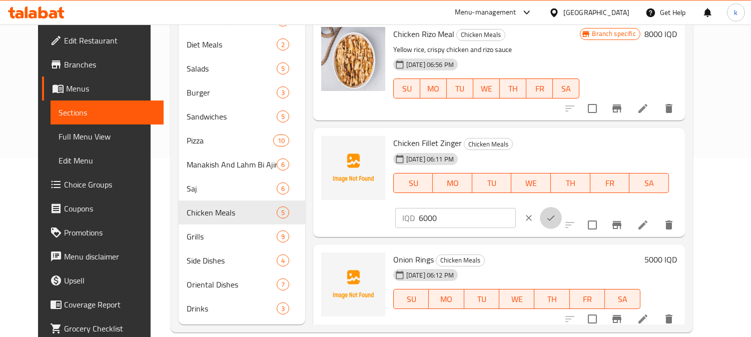
click at [556, 213] on icon "ok" at bounding box center [551, 218] width 10 height 10
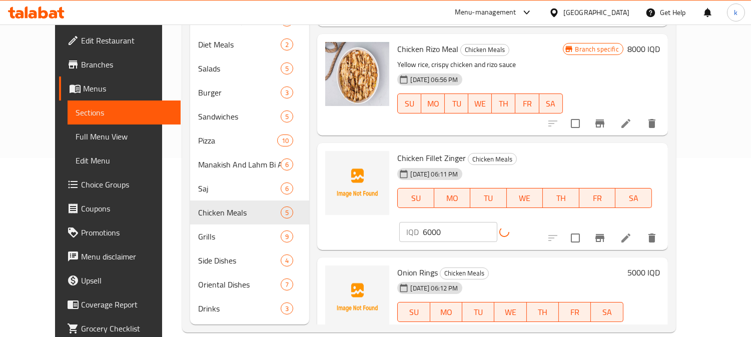
click at [606, 232] on icon "Branch-specific-item" at bounding box center [600, 238] width 12 height 12
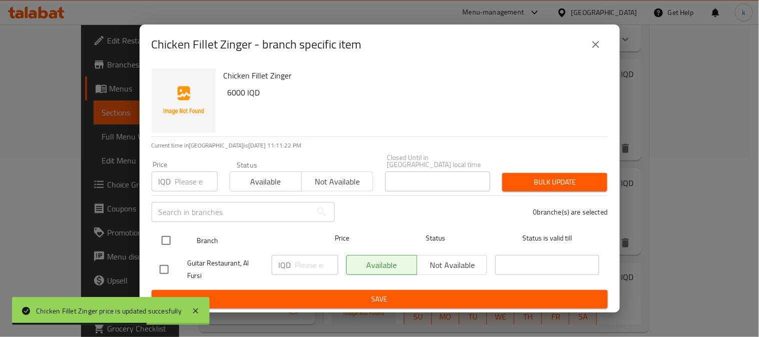
click at [169, 234] on input "checkbox" at bounding box center [166, 240] width 21 height 21
checkbox input "true"
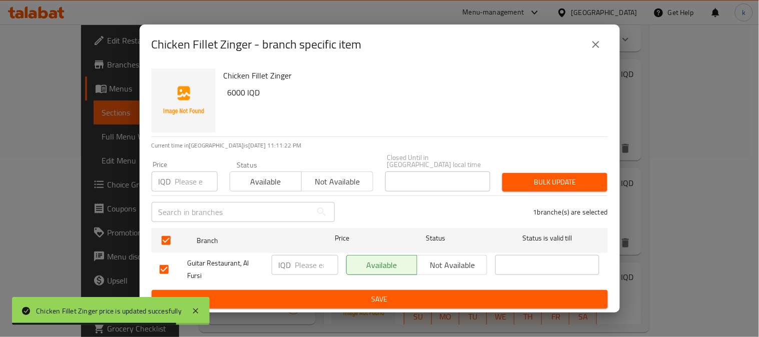
click at [306, 268] on input "number" at bounding box center [316, 265] width 43 height 20
paste input "6000"
type input "6000"
click at [333, 296] on span "Save" at bounding box center [380, 299] width 440 height 13
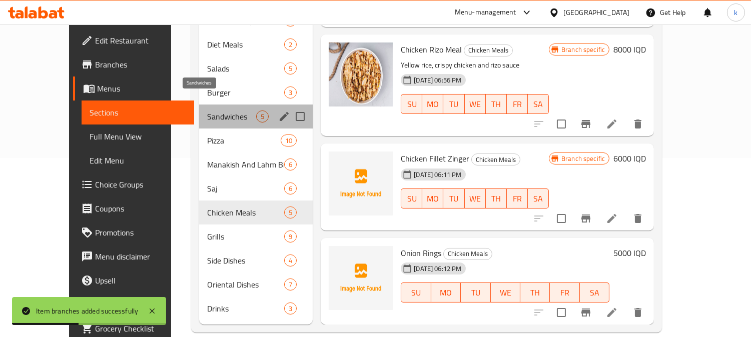
click at [207, 111] on span "Sandwiches" at bounding box center [231, 117] width 49 height 12
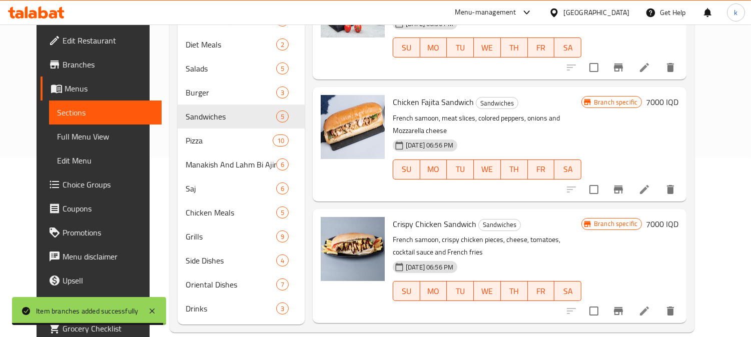
scroll to position [93, 0]
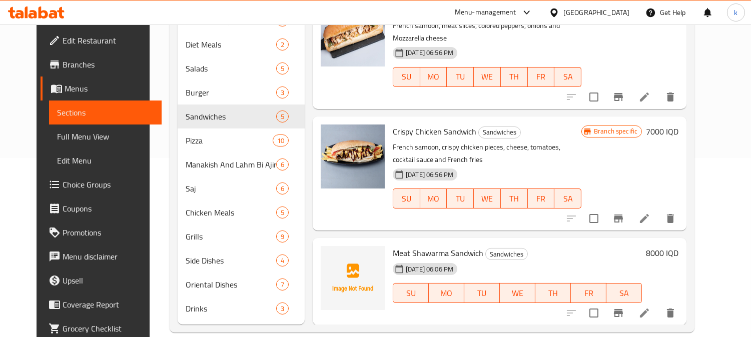
click at [395, 124] on span "Crispy Chicken Sandwich" at bounding box center [435, 131] width 84 height 15
copy span "Crispy"
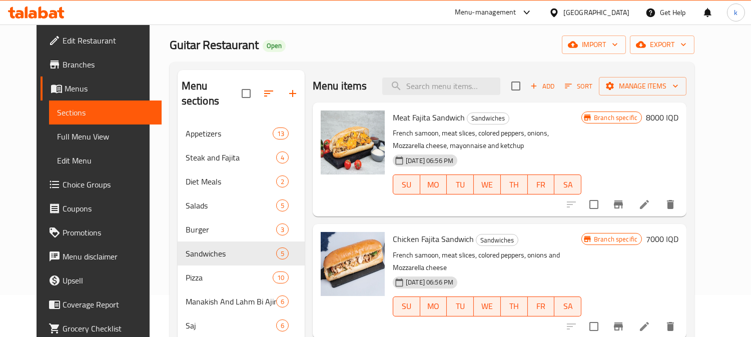
scroll to position [0, 0]
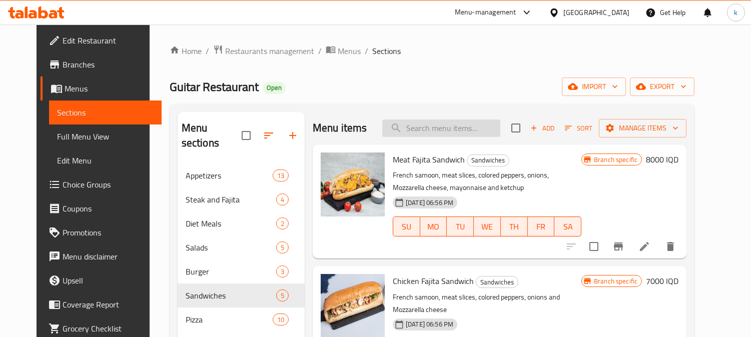
click at [447, 129] on input "search" at bounding box center [441, 129] width 118 height 18
paste input "Crispy"
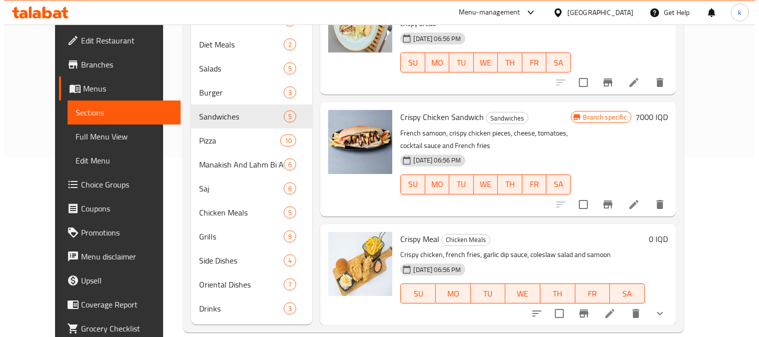
scroll to position [87, 0]
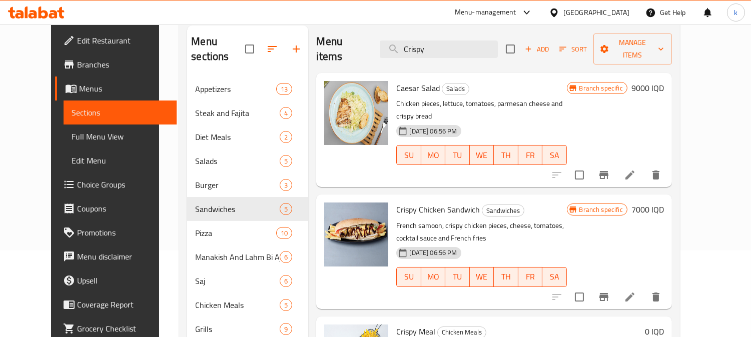
type input "Crispy"
click at [664, 203] on h6 "7000 IQD" at bounding box center [647, 210] width 33 height 14
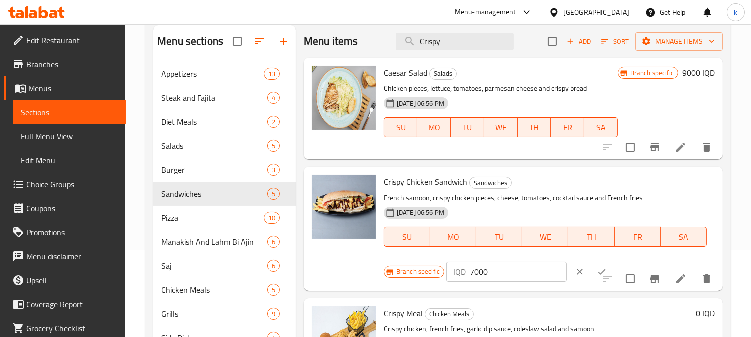
click at [480, 277] on input "7000" at bounding box center [518, 272] width 97 height 20
type input "5500"
click at [591, 265] on button "ok" at bounding box center [602, 272] width 22 height 22
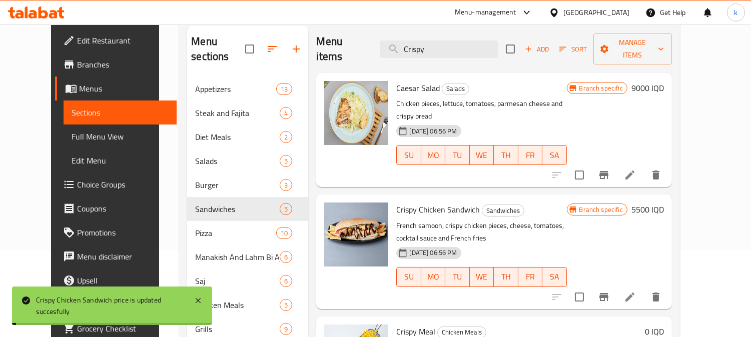
click at [610, 291] on icon "Branch-specific-item" at bounding box center [604, 297] width 12 height 12
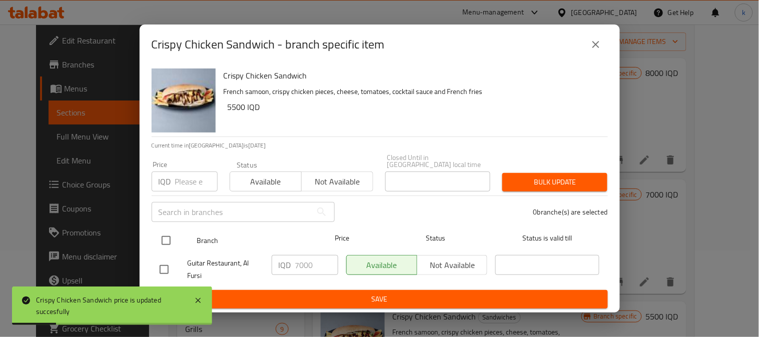
click at [161, 231] on input "checkbox" at bounding box center [166, 240] width 21 height 21
checkbox input "true"
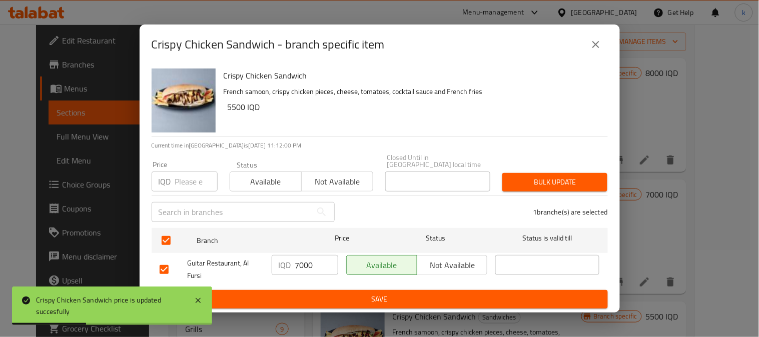
click at [298, 257] on input "7000" at bounding box center [316, 265] width 43 height 20
click at [299, 257] on input "7000" at bounding box center [316, 265] width 43 height 20
type input "5500"
click at [449, 296] on span "Save" at bounding box center [380, 299] width 440 height 13
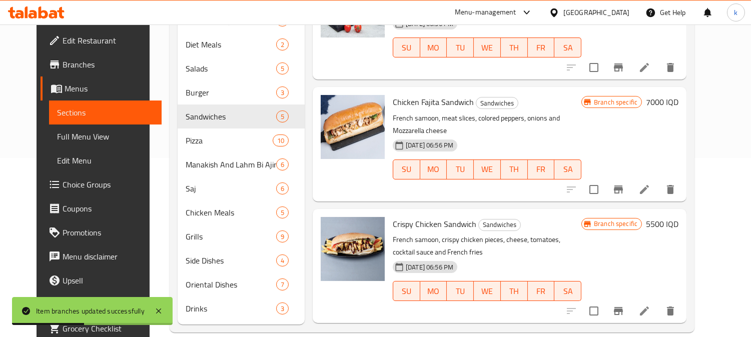
scroll to position [0, 0]
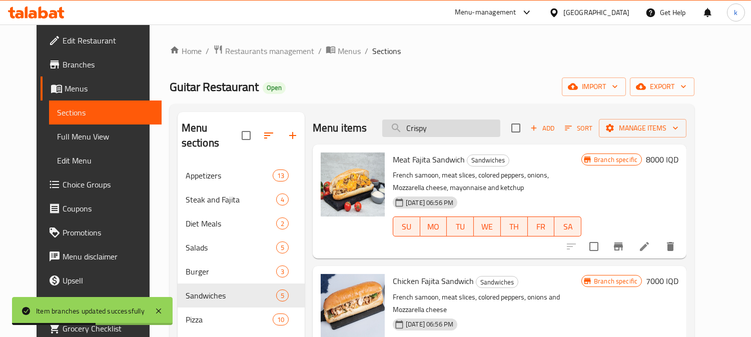
click at [459, 122] on input "Crispy" at bounding box center [441, 129] width 118 height 18
paste input "French Fries"
click at [432, 126] on input "CrispyFrench Fries" at bounding box center [441, 129] width 118 height 18
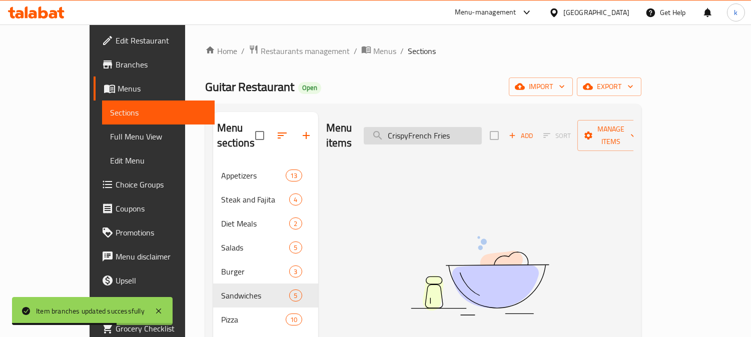
click at [432, 127] on input "CrispyFrench Fries" at bounding box center [423, 136] width 118 height 18
paste input "search"
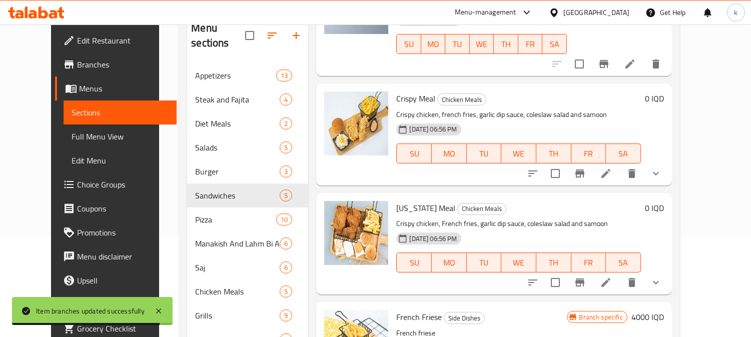
scroll to position [179, 0]
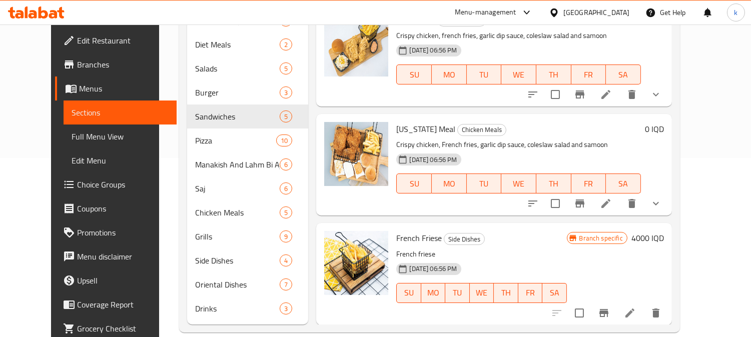
type input "French Fries"
click at [664, 231] on h6 "4000 IQD" at bounding box center [647, 238] width 33 height 14
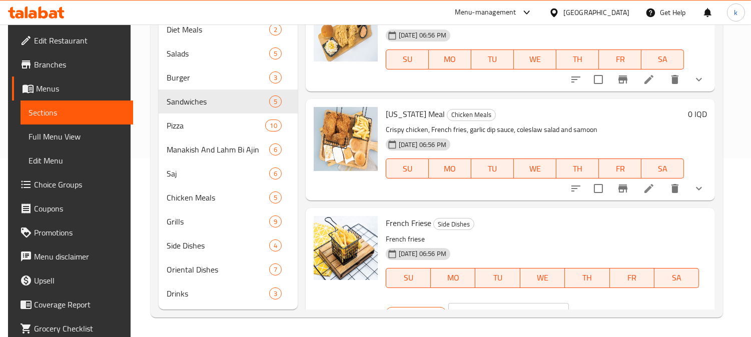
scroll to position [120, 0]
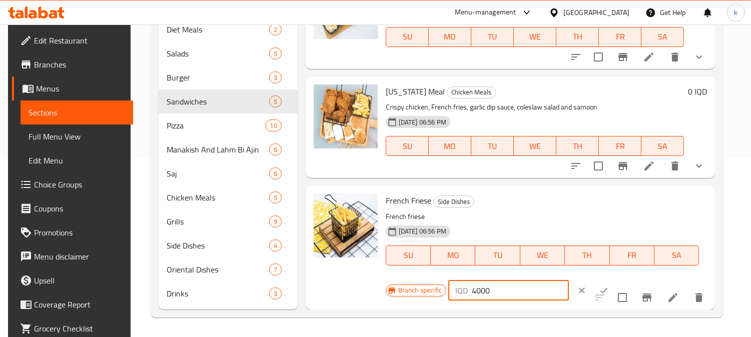
drag, startPoint x: 472, startPoint y: 287, endPoint x: 454, endPoint y: 287, distance: 18.0
click at [454, 286] on div "IQD 4000 ​" at bounding box center [508, 291] width 121 height 20
click at [478, 289] on input "3000" at bounding box center [520, 291] width 97 height 20
type input "3000"
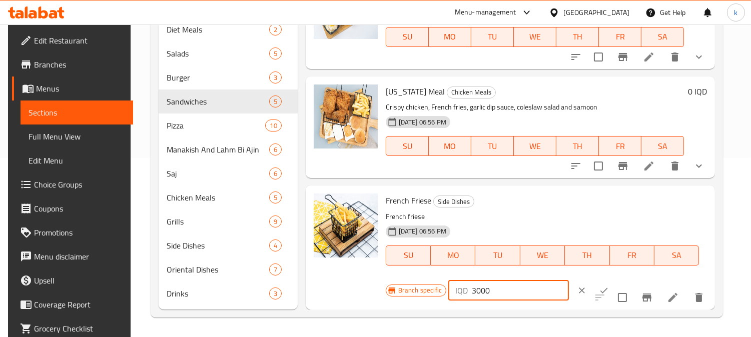
click at [593, 289] on button "ok" at bounding box center [604, 291] width 22 height 22
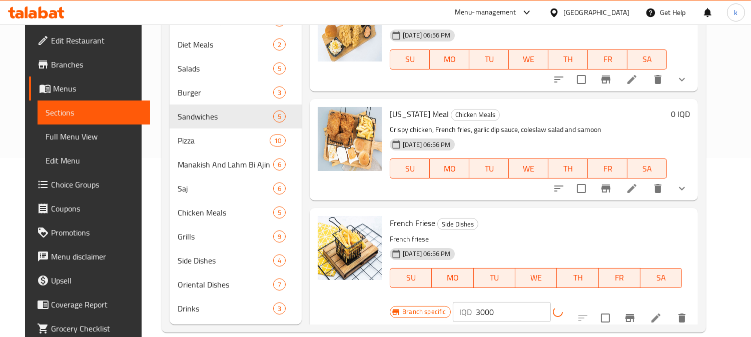
click at [634, 314] on icon "Branch-specific-item" at bounding box center [629, 318] width 9 height 8
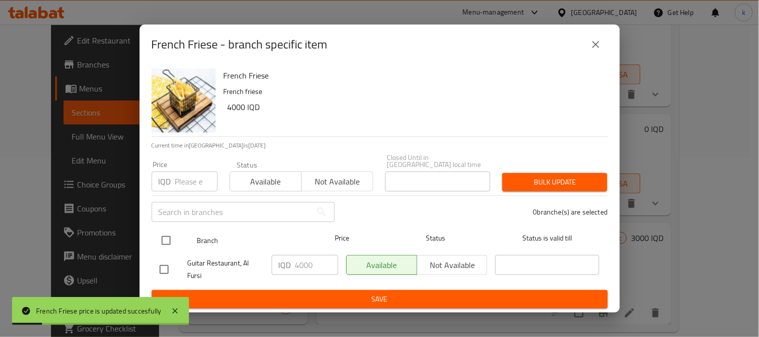
click at [168, 234] on input "checkbox" at bounding box center [166, 240] width 21 height 21
checkbox input "true"
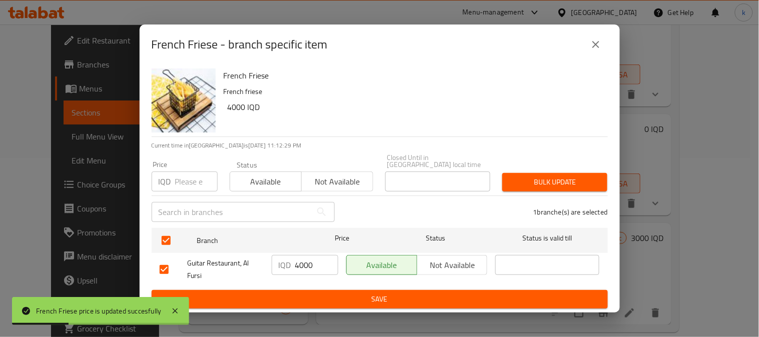
click at [299, 266] on input "4000" at bounding box center [316, 265] width 43 height 20
paste input "3"
type input "3000"
click at [330, 293] on span "Save" at bounding box center [380, 299] width 440 height 13
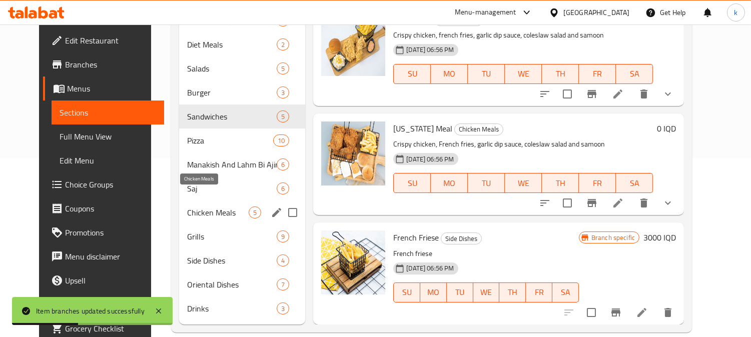
click at [217, 207] on span "Chicken Meals" at bounding box center [218, 213] width 62 height 12
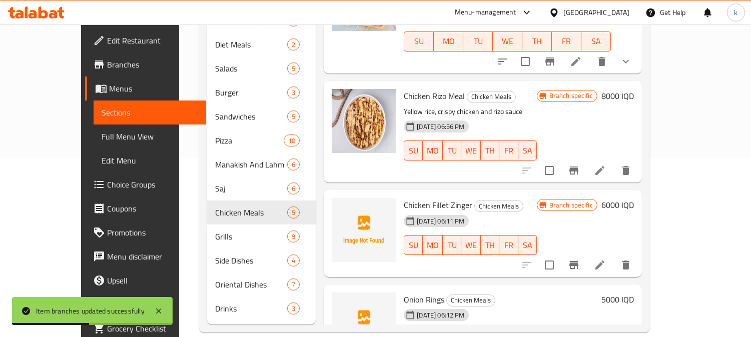
scroll to position [165, 0]
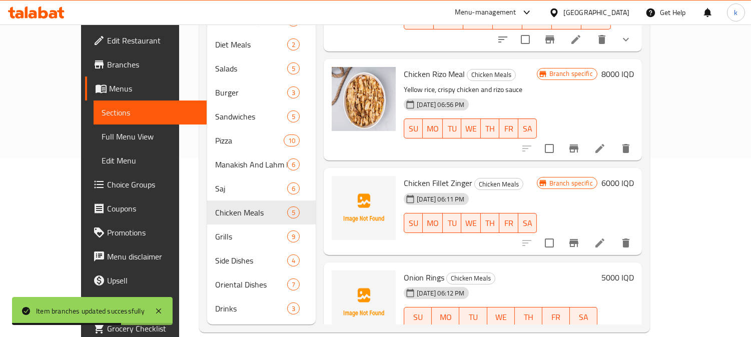
click at [634, 271] on h6 "5000 IQD" at bounding box center [617, 278] width 33 height 14
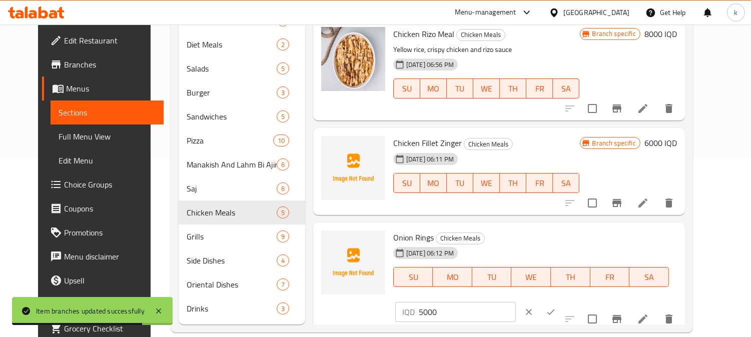
drag, startPoint x: 569, startPoint y: 241, endPoint x: 542, endPoint y: 245, distance: 27.9
click at [516, 302] on div "IQD 5000 ​" at bounding box center [455, 312] width 121 height 20
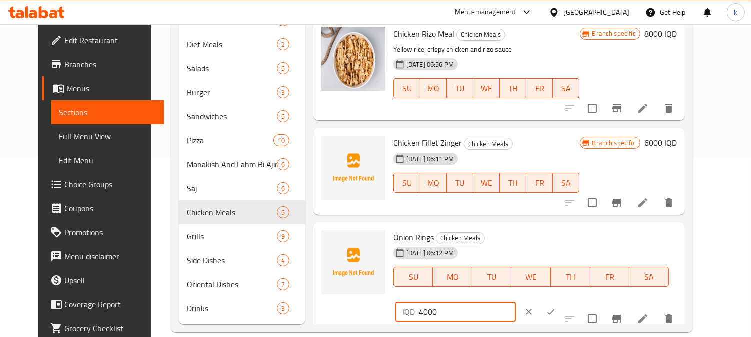
click at [516, 302] on input "4000" at bounding box center [467, 312] width 97 height 20
drag, startPoint x: 572, startPoint y: 241, endPoint x: 658, endPoint y: 249, distance: 86.9
click at [516, 302] on input "4000" at bounding box center [467, 312] width 97 height 20
type input "4000"
click at [556, 307] on icon "ok" at bounding box center [551, 312] width 10 height 10
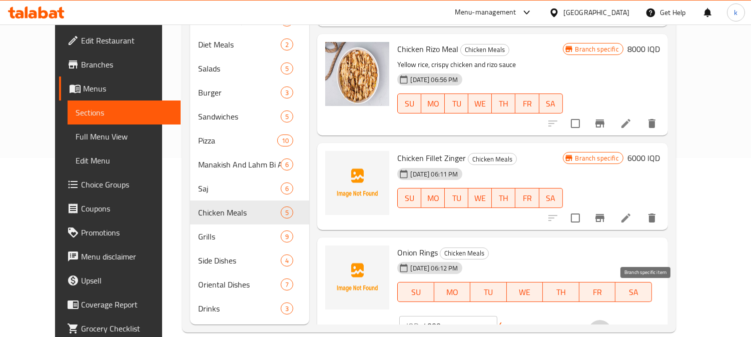
click at [606, 326] on icon "Branch-specific-item" at bounding box center [600, 332] width 12 height 12
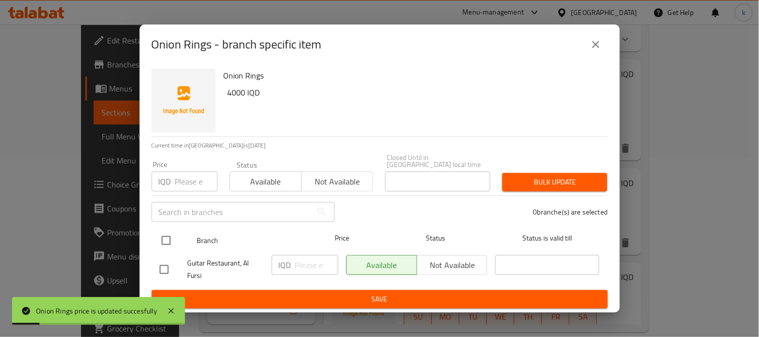
click at [172, 239] on input "checkbox" at bounding box center [166, 240] width 21 height 21
checkbox input "true"
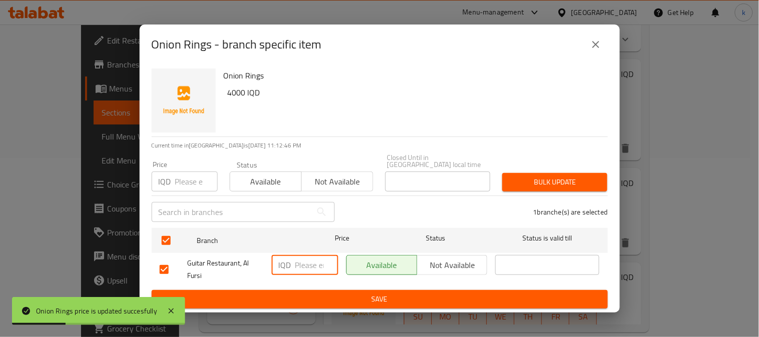
click at [308, 261] on input "number" at bounding box center [316, 265] width 43 height 20
paste input "4000"
type input "4000"
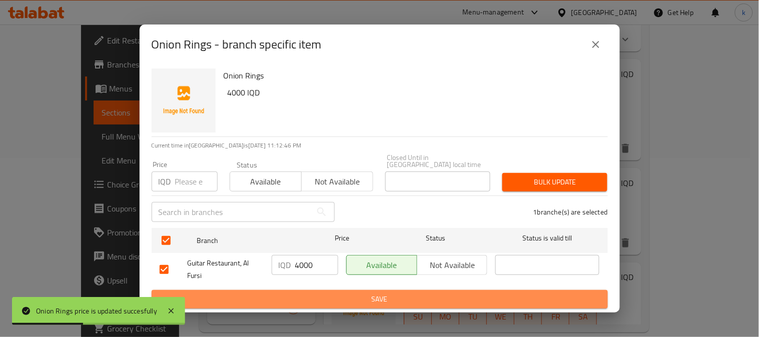
click at [324, 290] on button "Save" at bounding box center [380, 299] width 456 height 19
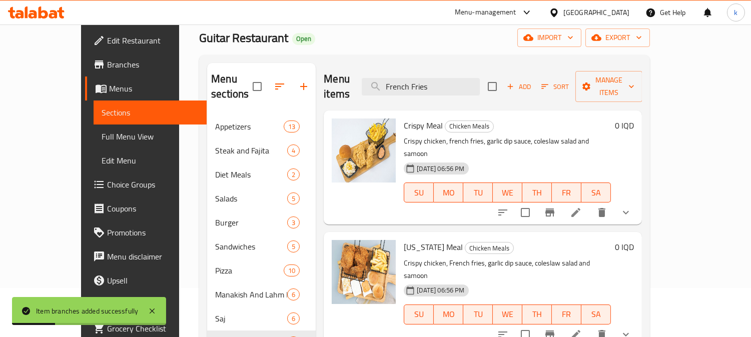
scroll to position [0, 0]
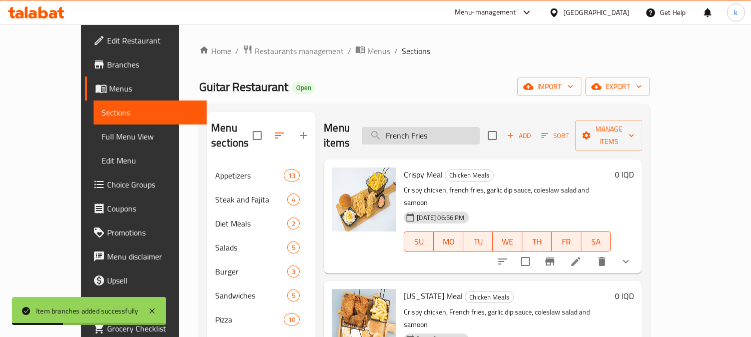
click at [445, 127] on input "French Fries" at bounding box center [421, 136] width 118 height 18
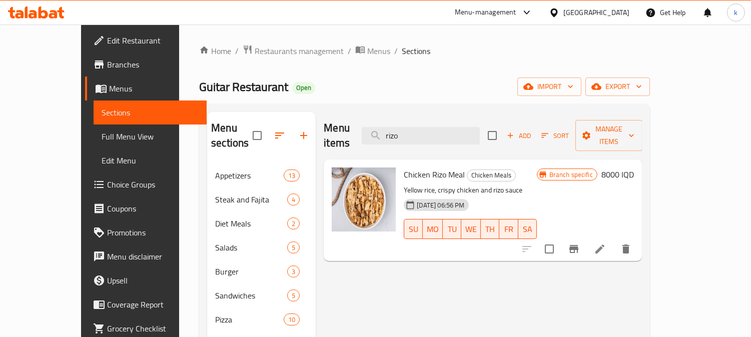
type input "rizo"
click at [414, 167] on span "Chicken Rizo Meal" at bounding box center [434, 174] width 61 height 15
copy h6 "Chicken Rizo Meal"
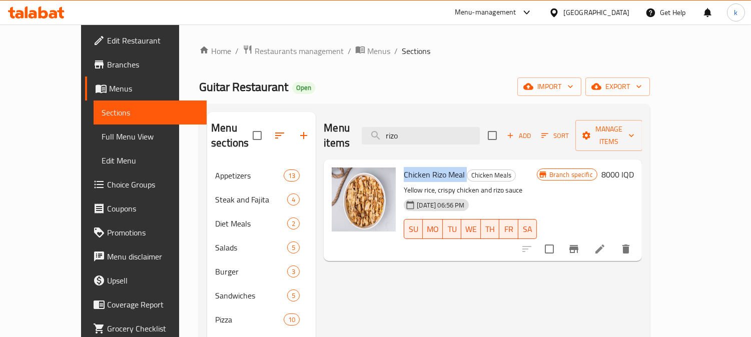
click at [102, 139] on span "Full Menu View" at bounding box center [150, 137] width 97 height 12
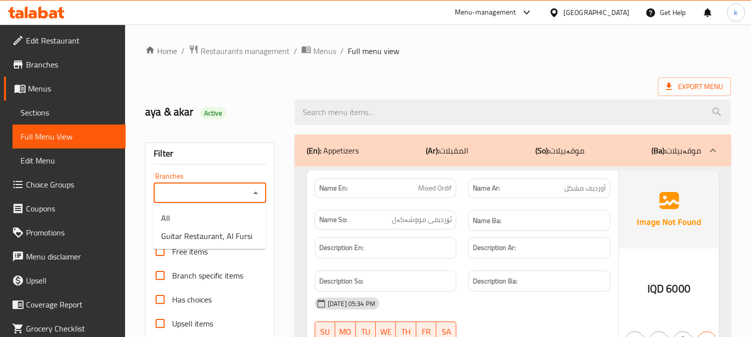
click at [239, 198] on input "Branches" at bounding box center [202, 193] width 90 height 14
click at [236, 238] on span "Guitar Restaurant, Al Fursi" at bounding box center [206, 236] width 91 height 12
type input "Guitar Restaurant, Al Fursi"
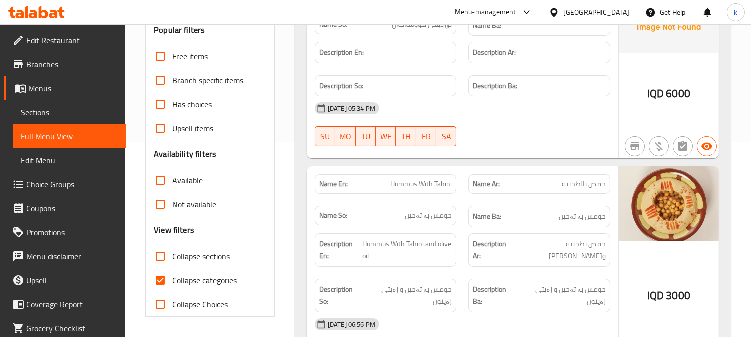
scroll to position [288, 0]
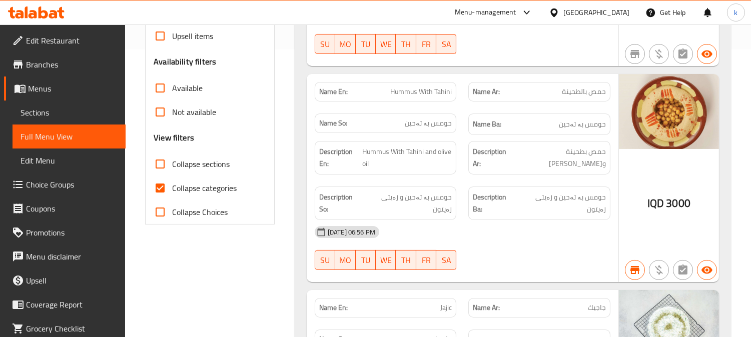
click at [194, 191] on span "Collapse categories" at bounding box center [204, 188] width 65 height 12
click at [172, 191] on input "Collapse categories" at bounding box center [160, 188] width 24 height 24
checkbox input "false"
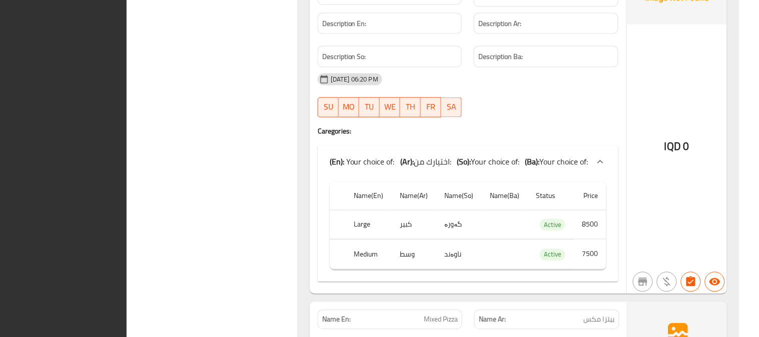
scroll to position [0, 0]
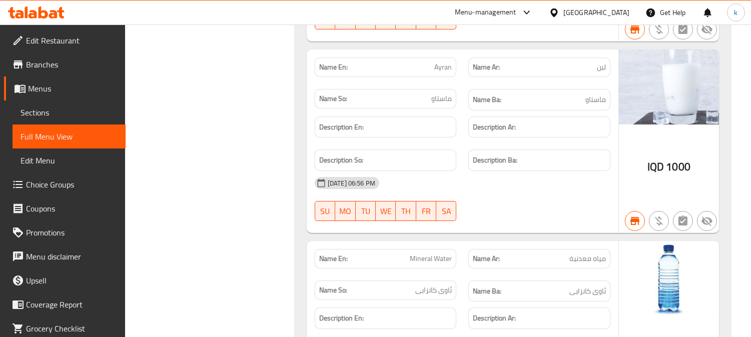
click at [48, 12] on icon at bounding box center [36, 13] width 57 height 12
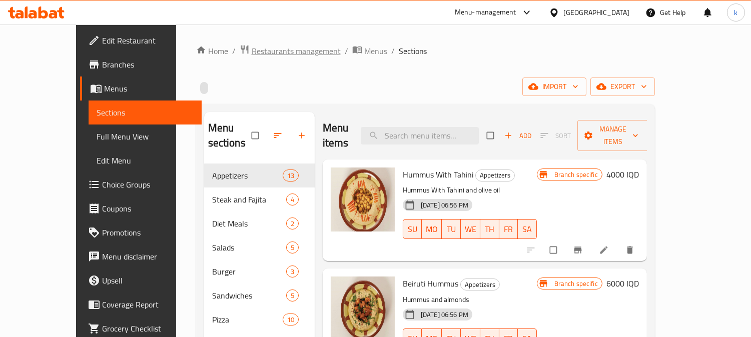
click at [252, 46] on span "Restaurants management" at bounding box center [296, 51] width 89 height 12
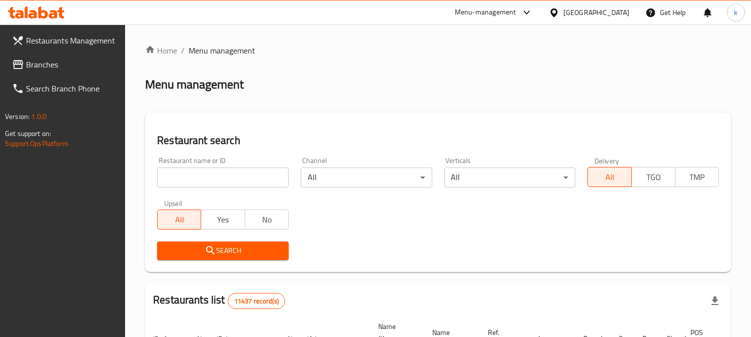
drag, startPoint x: 193, startPoint y: 177, endPoint x: 196, endPoint y: 186, distance: 9.0
click at [193, 177] on input "search" at bounding box center [223, 178] width 132 height 20
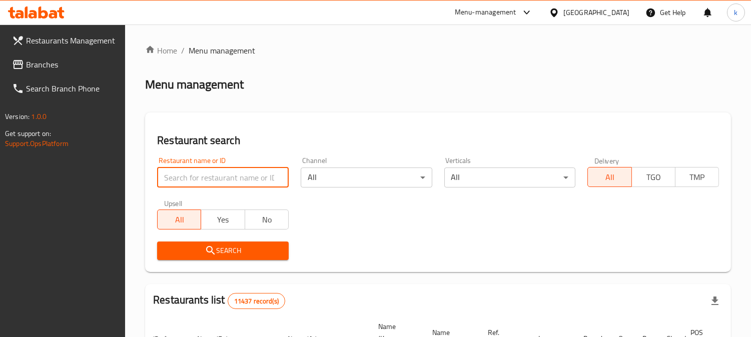
paste input "697251"
type input "697251"
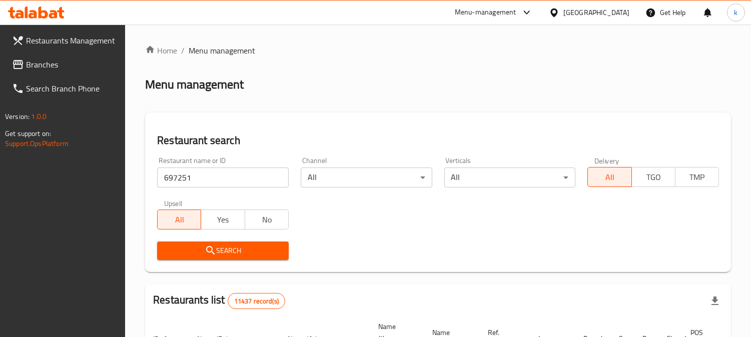
click at [198, 253] on span "Search" at bounding box center [223, 251] width 116 height 13
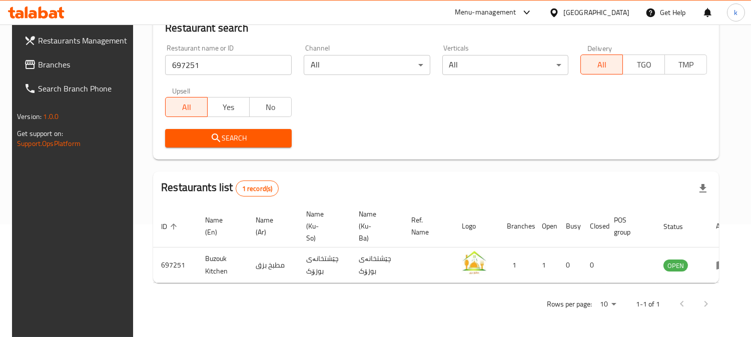
scroll to position [113, 0]
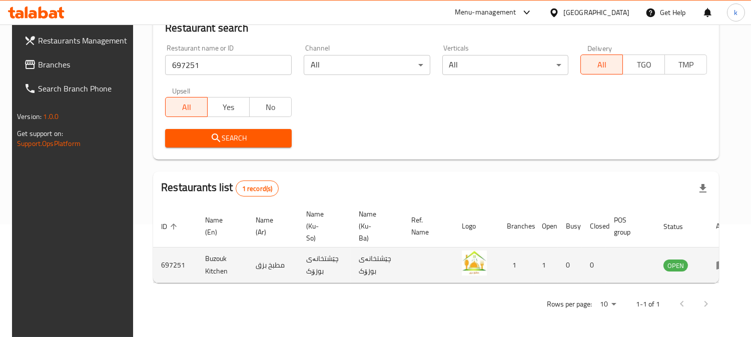
click at [709, 257] on td "enhanced table" at bounding box center [725, 266] width 35 height 36
click at [716, 261] on icon "enhanced table" at bounding box center [722, 265] width 12 height 12
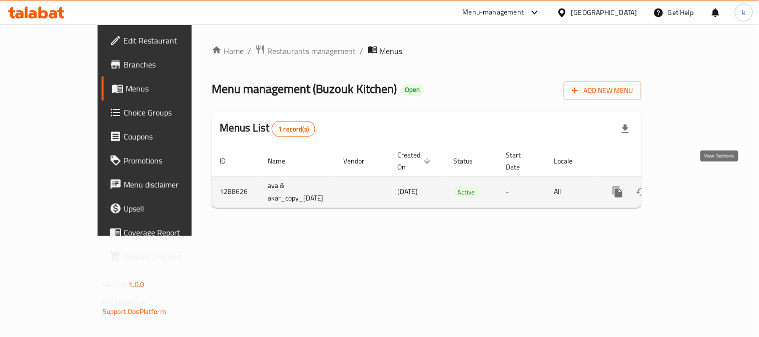
click at [702, 180] on link "enhanced table" at bounding box center [690, 192] width 24 height 24
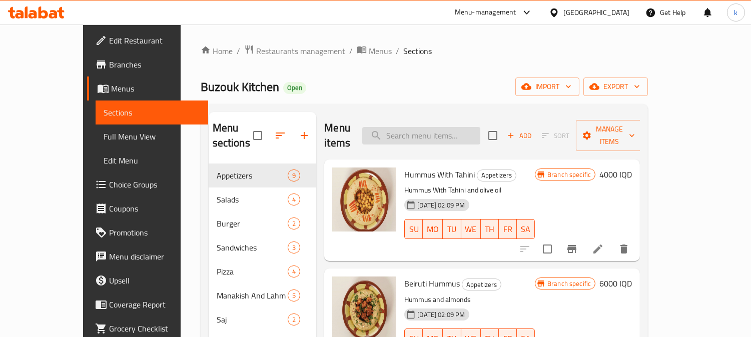
click at [453, 127] on input "search" at bounding box center [421, 136] width 118 height 18
paste input "اورديف"
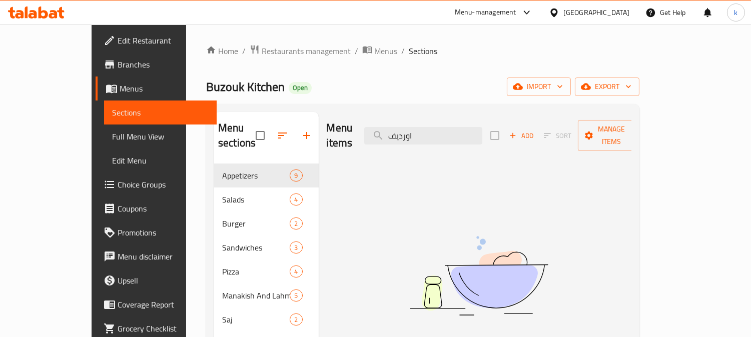
type input "اورديف"
click at [427, 127] on input "اورديف" at bounding box center [423, 136] width 118 height 18
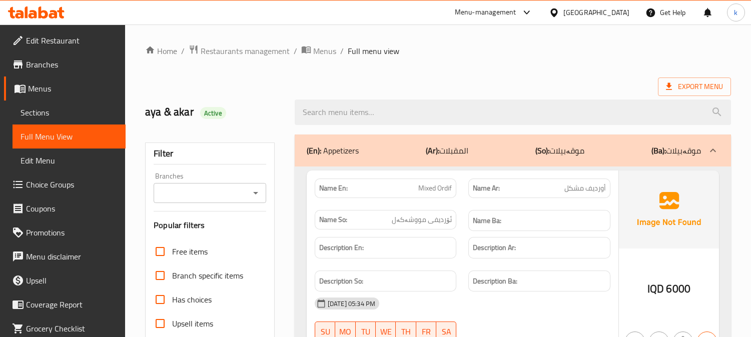
scroll to position [189, 0]
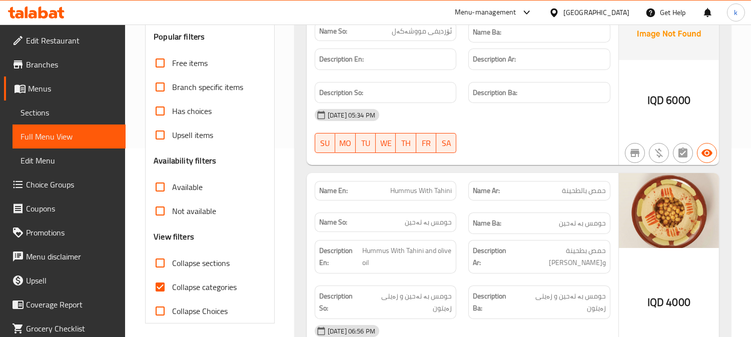
click at [51, 111] on span "Sections" at bounding box center [69, 113] width 97 height 12
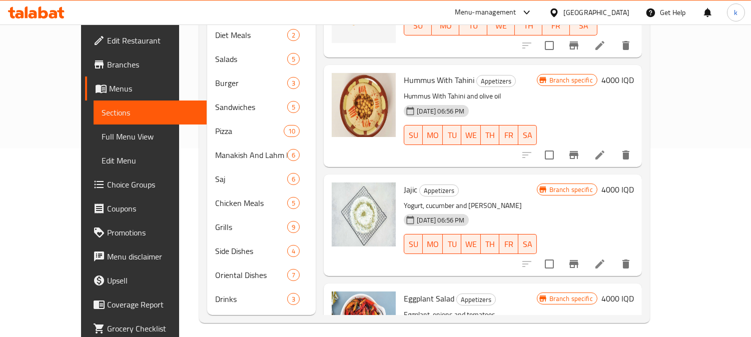
scroll to position [140, 0]
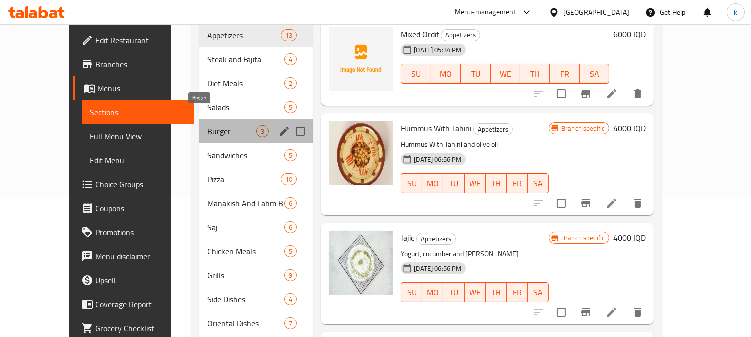
click at [214, 126] on span "Burger" at bounding box center [231, 132] width 49 height 12
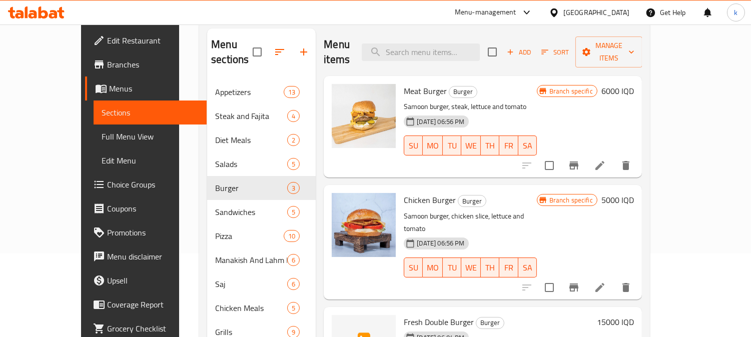
scroll to position [47, 0]
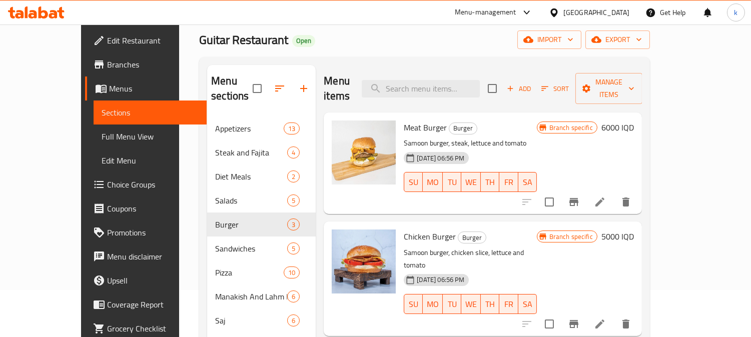
click at [638, 190] on div at bounding box center [576, 202] width 123 height 24
click at [614, 193] on li at bounding box center [600, 202] width 28 height 18
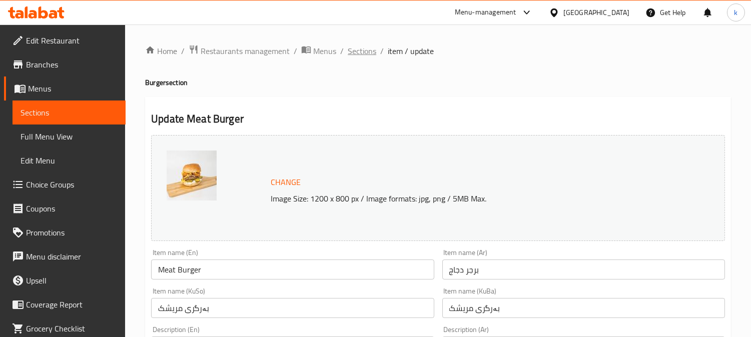
click at [358, 54] on span "Sections" at bounding box center [362, 51] width 29 height 12
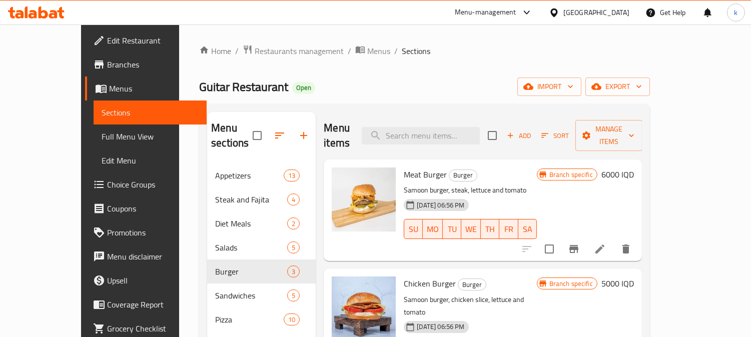
scroll to position [93, 0]
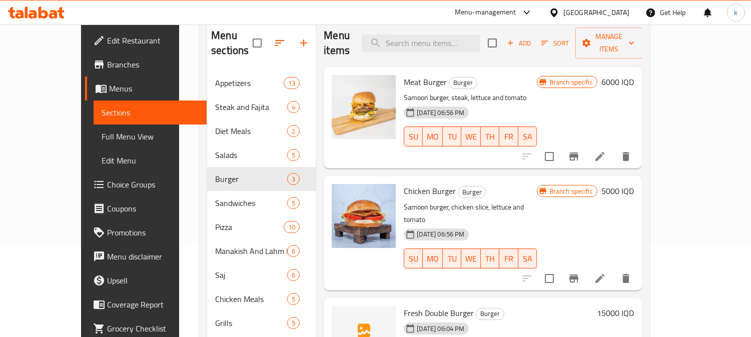
click at [606, 273] on icon at bounding box center [600, 279] width 12 height 12
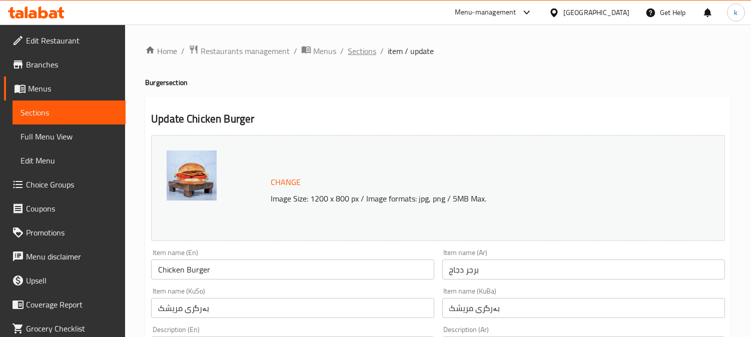
click at [364, 56] on span "Sections" at bounding box center [362, 51] width 29 height 12
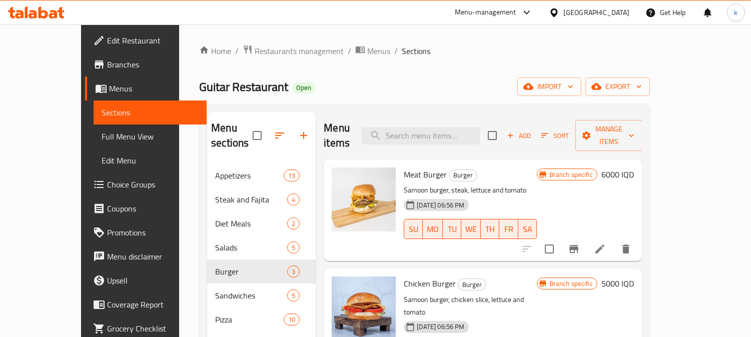
click at [407, 167] on span "Meat Burger" at bounding box center [425, 174] width 43 height 15
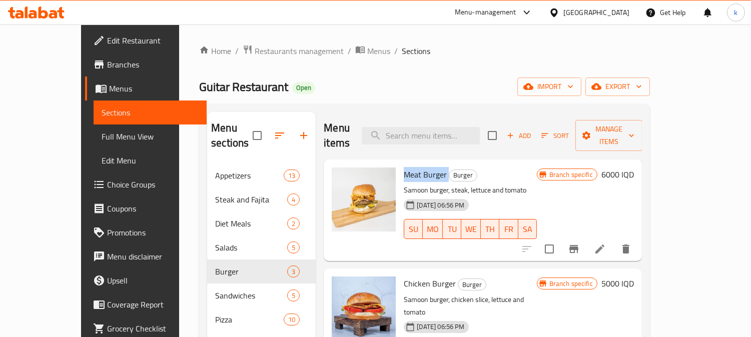
click at [606, 243] on icon at bounding box center [600, 249] width 12 height 12
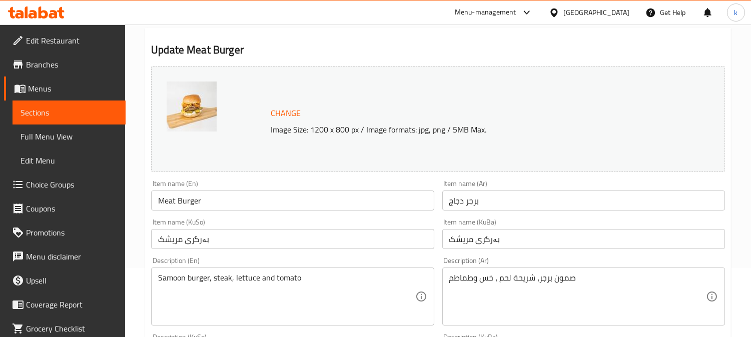
scroll to position [93, 0]
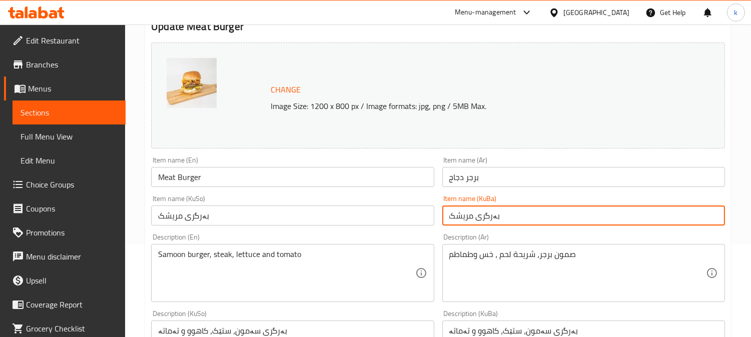
drag, startPoint x: 497, startPoint y: 218, endPoint x: 388, endPoint y: 217, distance: 109.1
click at [391, 217] on div "Change Image Size: 1200 x 800 px / Image formats: jpg, png / 5MB Max. Item name…" at bounding box center [438, 319] width 582 height 561
paste input "گۆشت"
type input "بەرگری گۆشت"
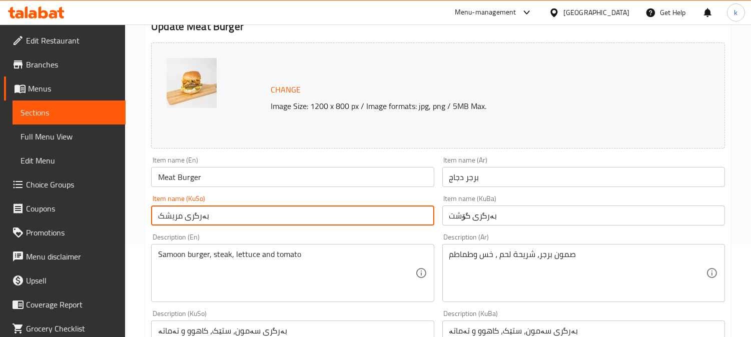
drag, startPoint x: 256, startPoint y: 223, endPoint x: 167, endPoint y: 222, distance: 89.0
click at [108, 220] on div "Edit Restaurant Branches Menus Sections Full Menu View Edit Menu Choice Groups …" at bounding box center [375, 338] width 751 height 812
paste input "گۆشت"
type input "بەرگری گۆشت"
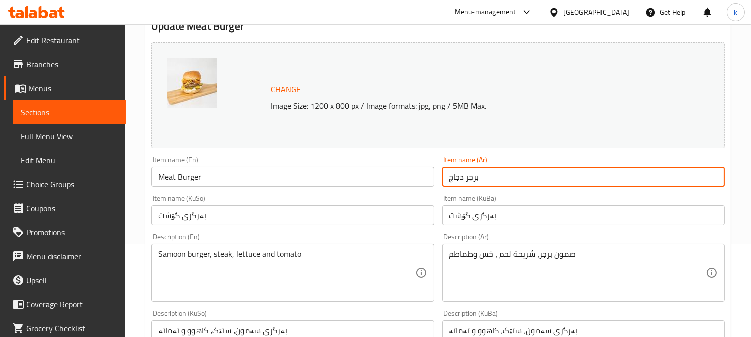
drag, startPoint x: 486, startPoint y: 174, endPoint x: 392, endPoint y: 181, distance: 93.8
click at [403, 181] on div "Change Image Size: 1200 x 800 px / Image formats: jpg, png / 5MB Max. Item name…" at bounding box center [438, 319] width 582 height 561
paste input "لحم"
type input "برجر لحم"
click at [381, 178] on input "Meat Burger" at bounding box center [292, 177] width 283 height 20
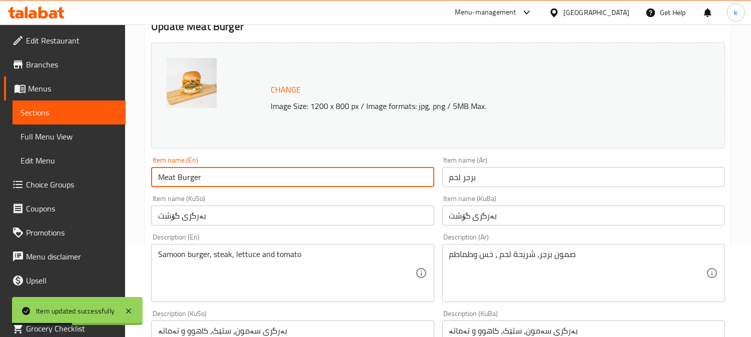
scroll to position [0, 0]
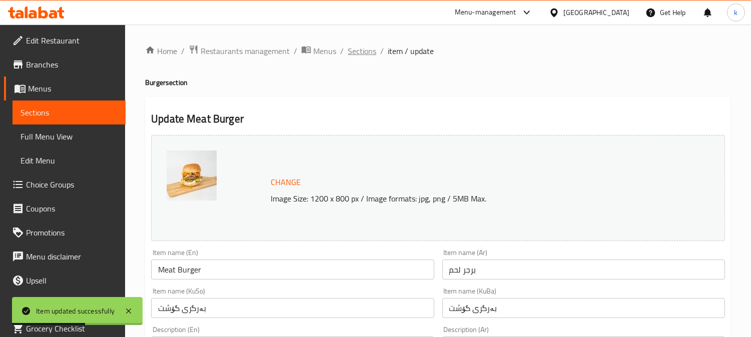
click at [363, 49] on span "Sections" at bounding box center [362, 51] width 29 height 12
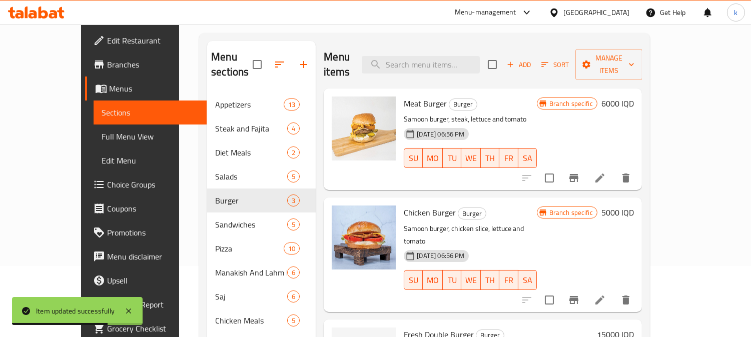
scroll to position [93, 0]
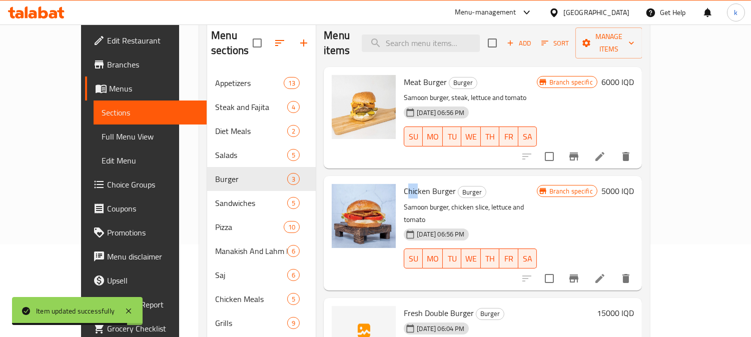
drag, startPoint x: 388, startPoint y: 176, endPoint x: 406, endPoint y: 177, distance: 17.5
click at [405, 184] on span "Chicken Burger" at bounding box center [430, 191] width 52 height 15
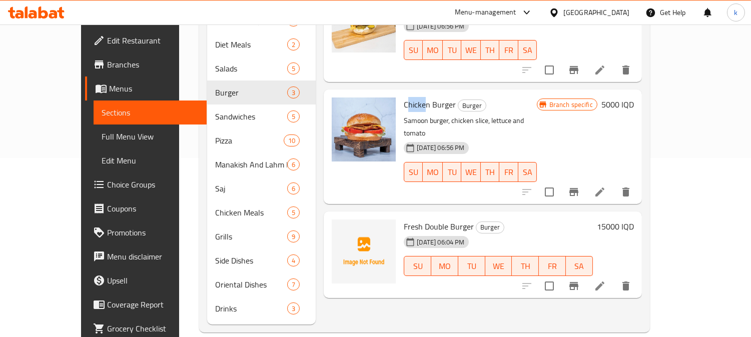
scroll to position [87, 0]
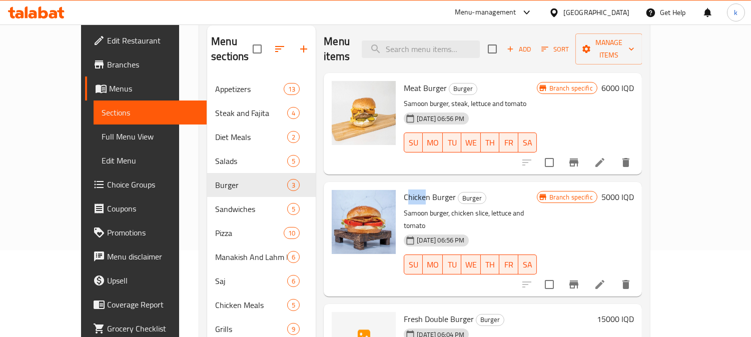
click at [638, 157] on div at bounding box center [576, 163] width 123 height 24
click at [578, 159] on icon "Branch-specific-item" at bounding box center [573, 163] width 9 height 8
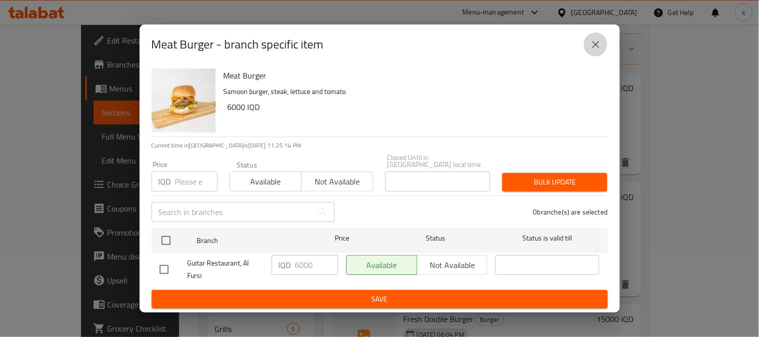
click at [593, 51] on icon "close" at bounding box center [596, 45] width 12 height 12
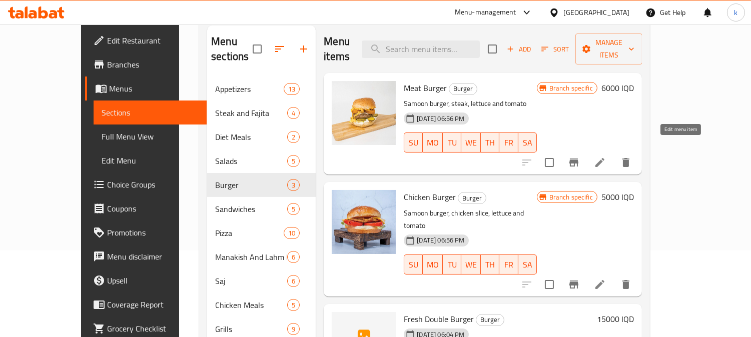
click at [606, 157] on icon at bounding box center [600, 163] width 12 height 12
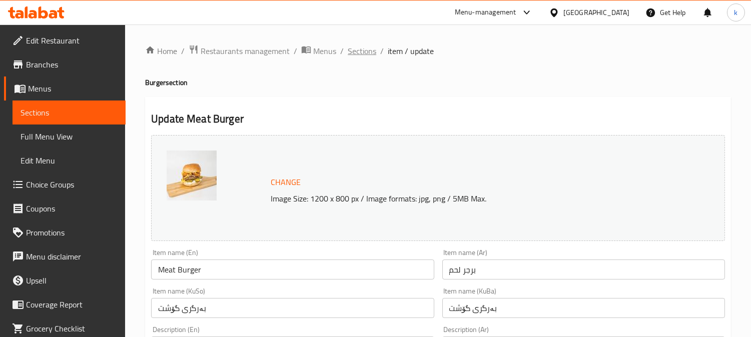
click at [362, 52] on span "Sections" at bounding box center [362, 51] width 29 height 12
